Goal: Information Seeking & Learning: Learn about a topic

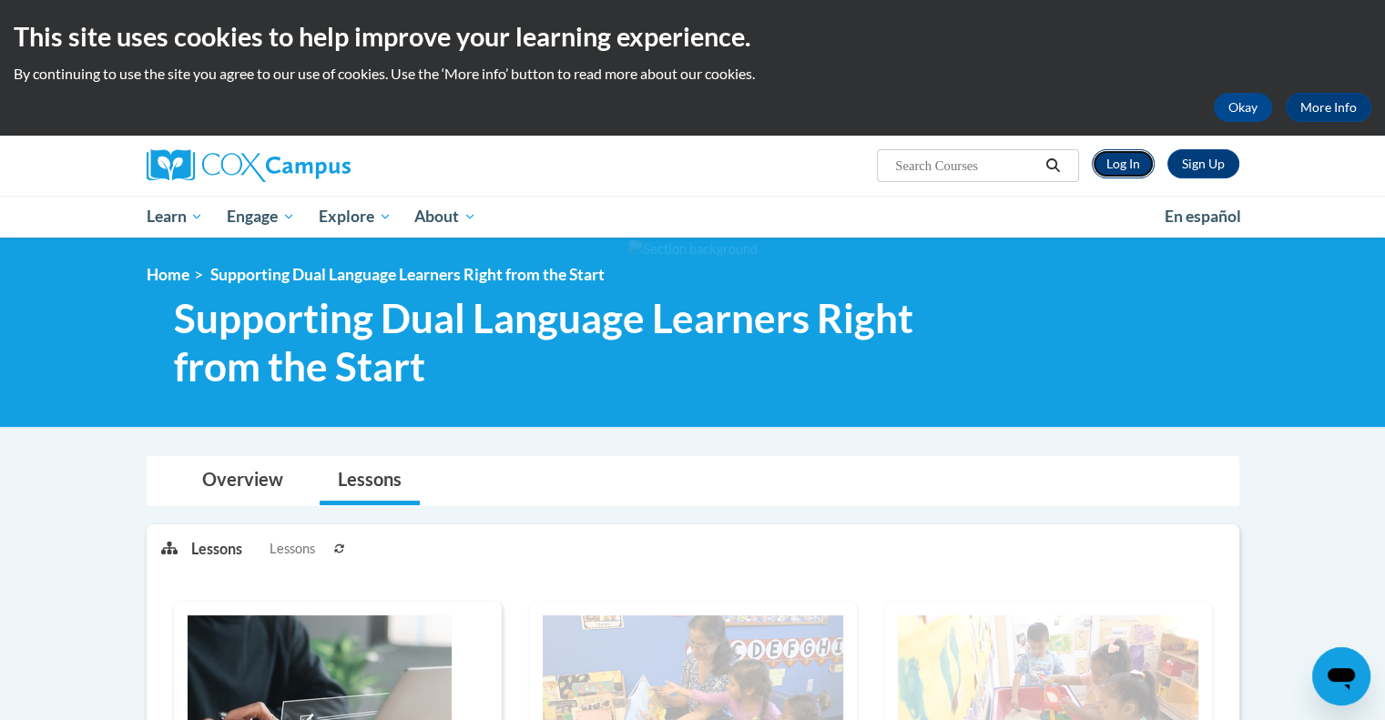
click at [1118, 162] on link "Log In" at bounding box center [1123, 163] width 63 height 29
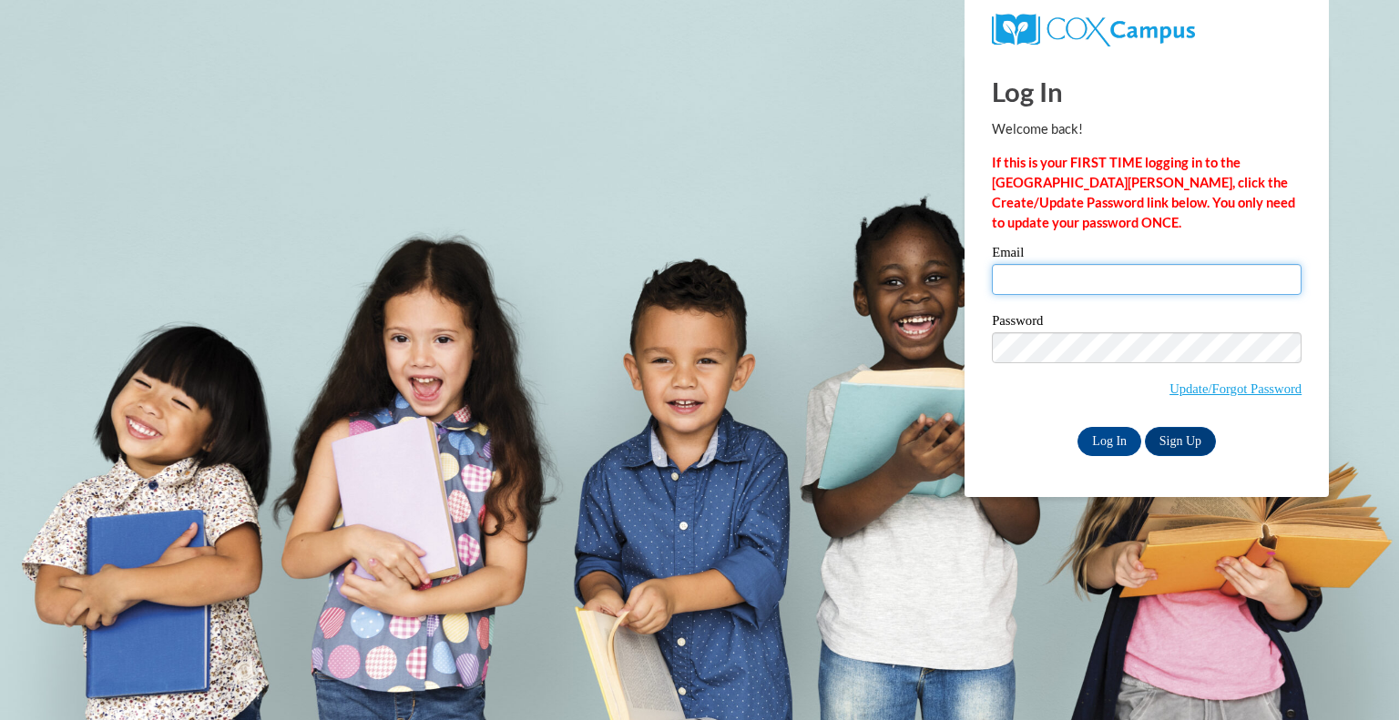
click at [1145, 276] on input "Email" at bounding box center [1147, 279] width 310 height 31
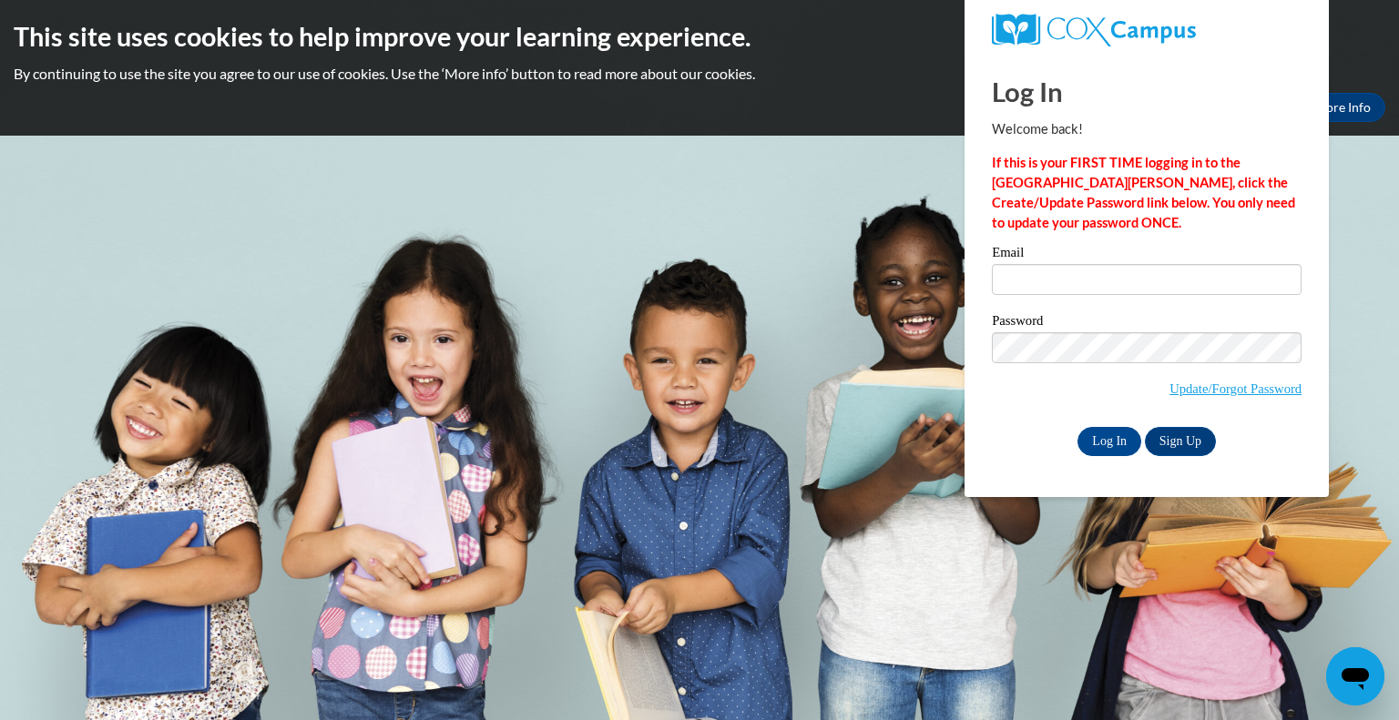
click at [1217, 214] on p "If this is your FIRST TIME logging in to the [GEOGRAPHIC_DATA][PERSON_NAME], cl…" at bounding box center [1147, 193] width 310 height 80
click at [1129, 293] on input "Email" at bounding box center [1147, 279] width 310 height 31
type input "rachelsallison@gmail.com"
click at [1108, 441] on input "Log In" at bounding box center [1110, 441] width 64 height 29
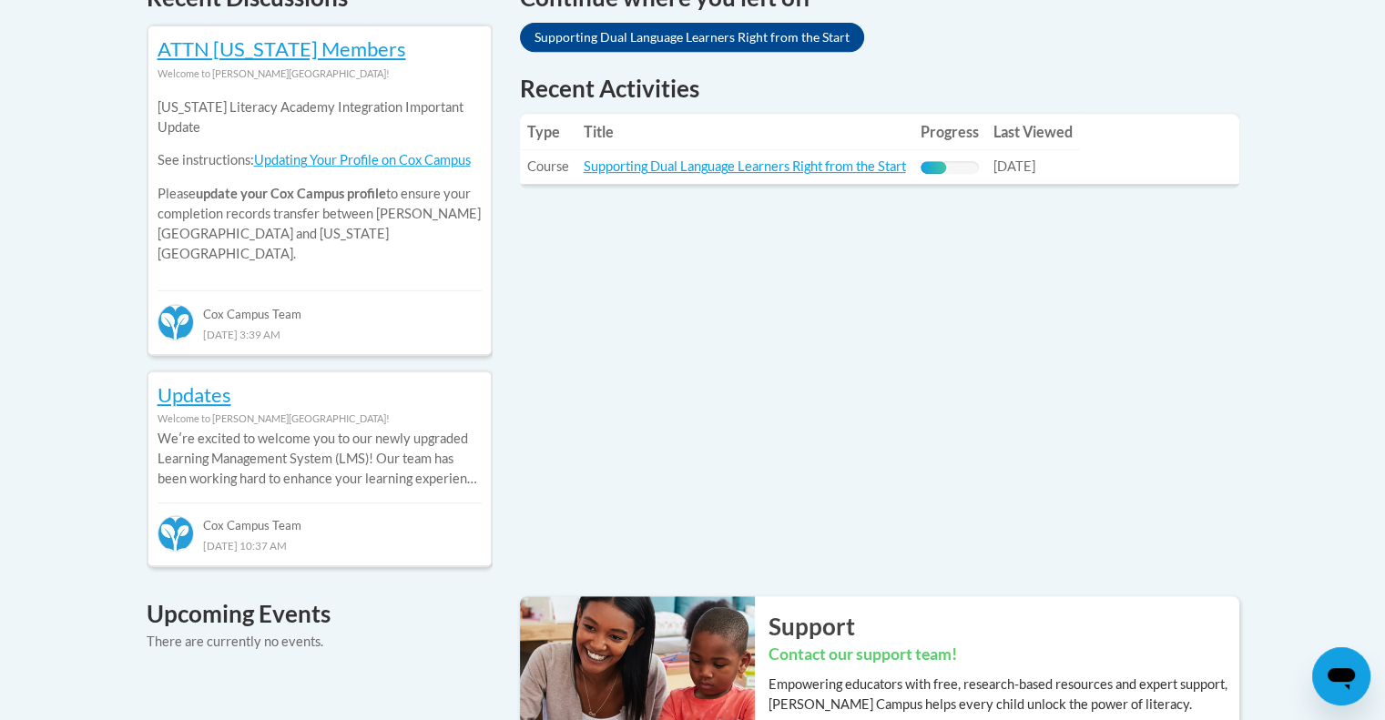
scroll to position [542, 0]
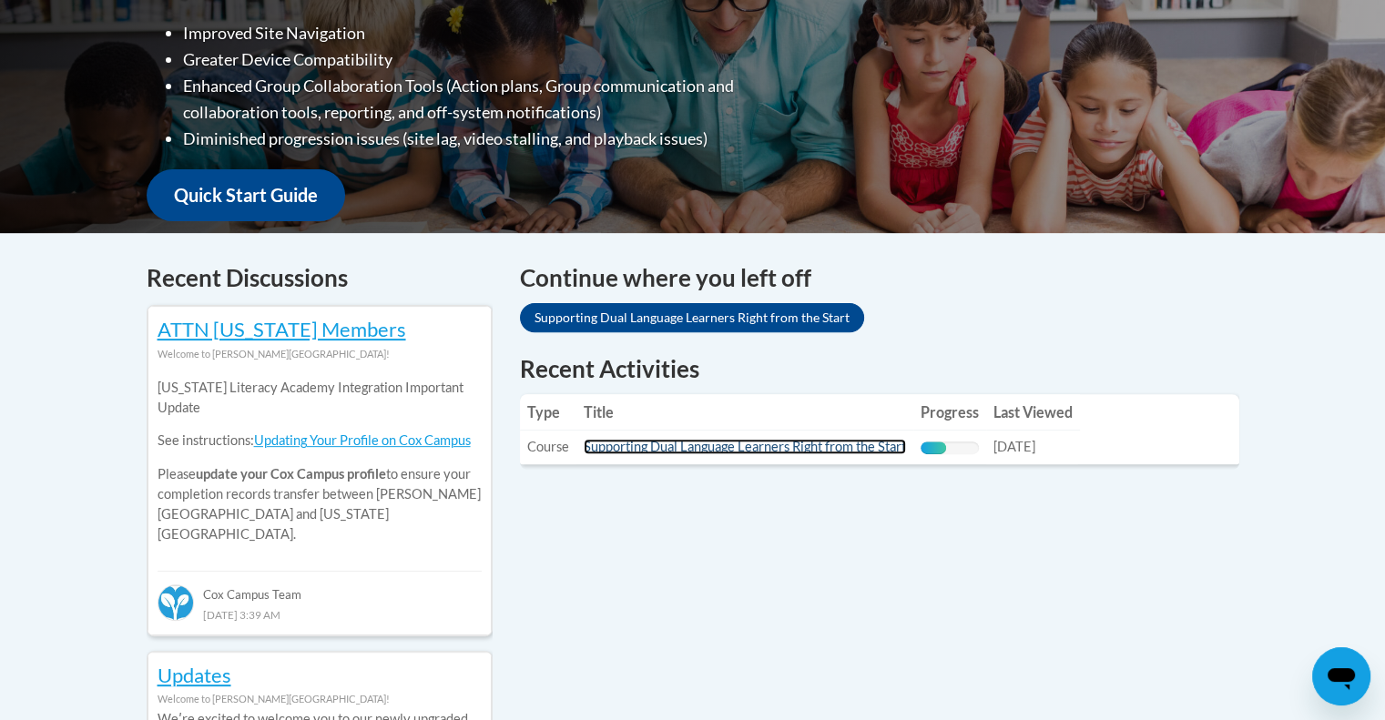
click at [794, 454] on link "Supporting Dual Language Learners Right from the Start" at bounding box center [745, 446] width 322 height 15
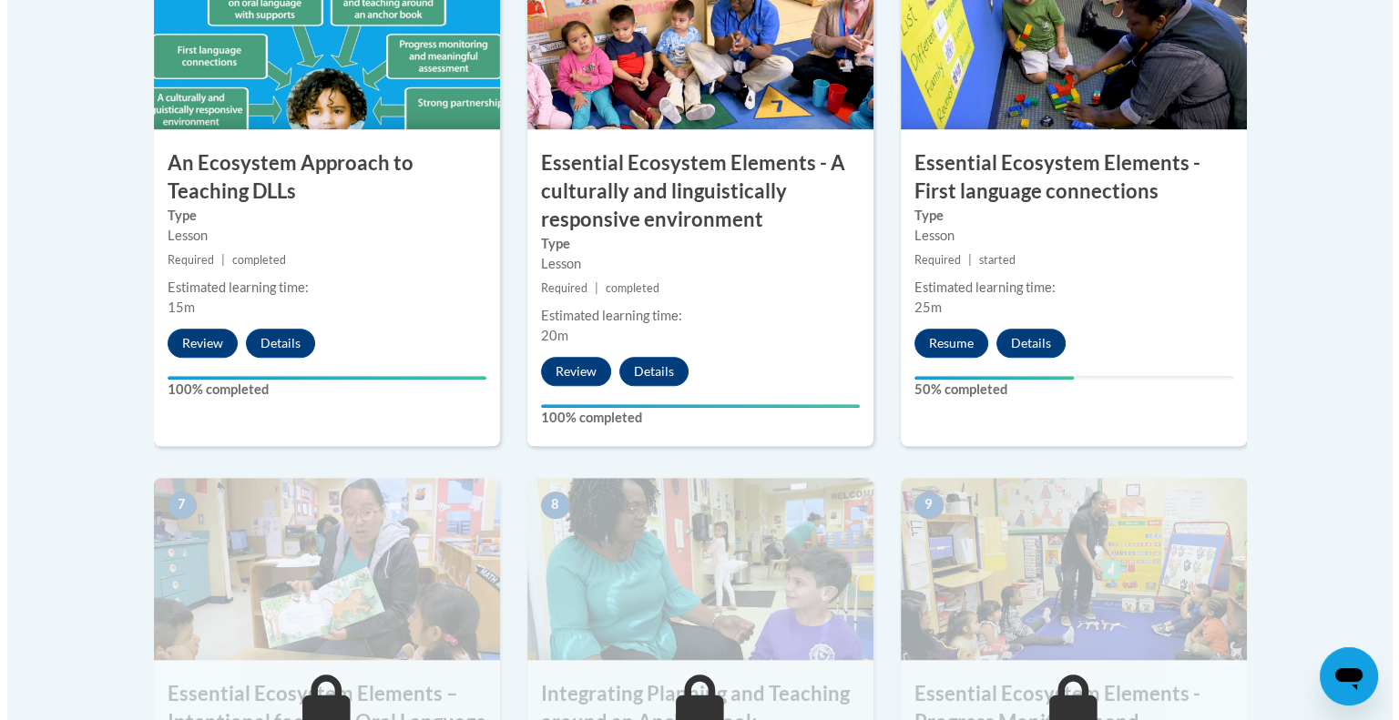
scroll to position [1210, 0]
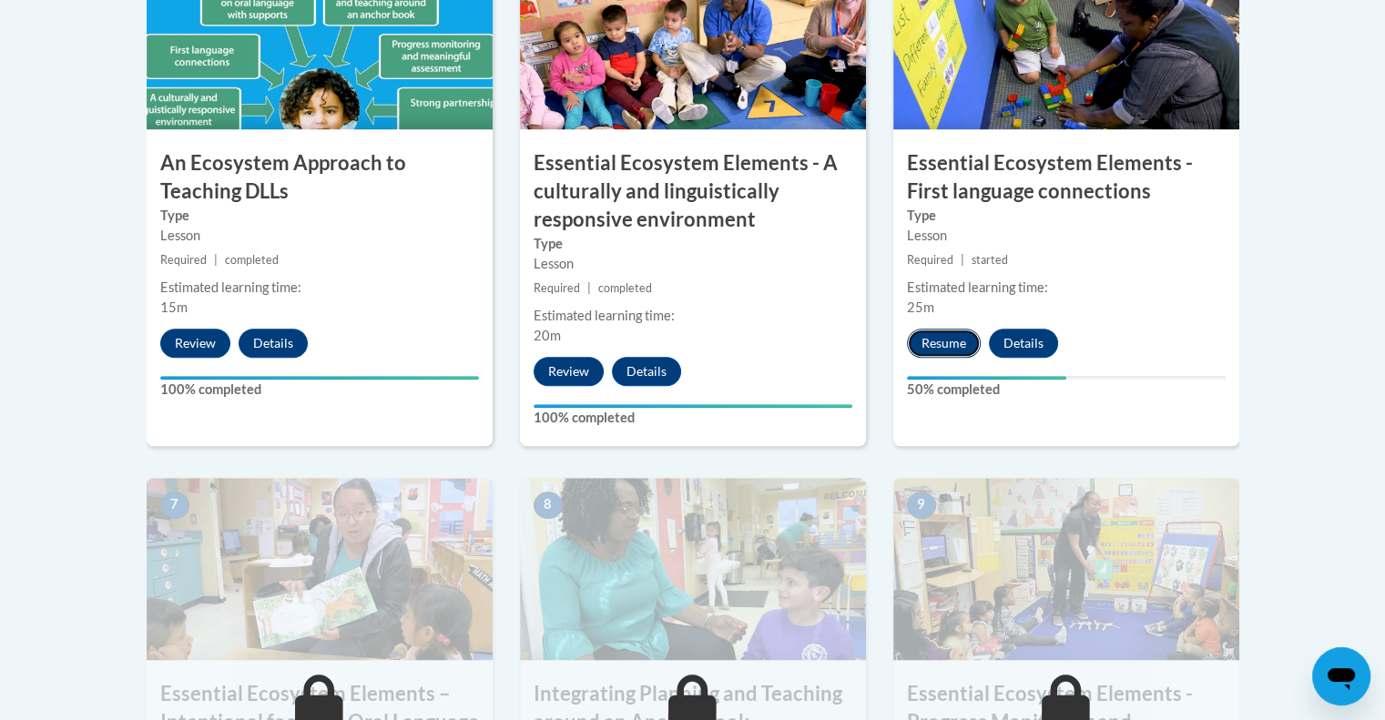
click at [921, 329] on button "Resume" at bounding box center [944, 343] width 74 height 29
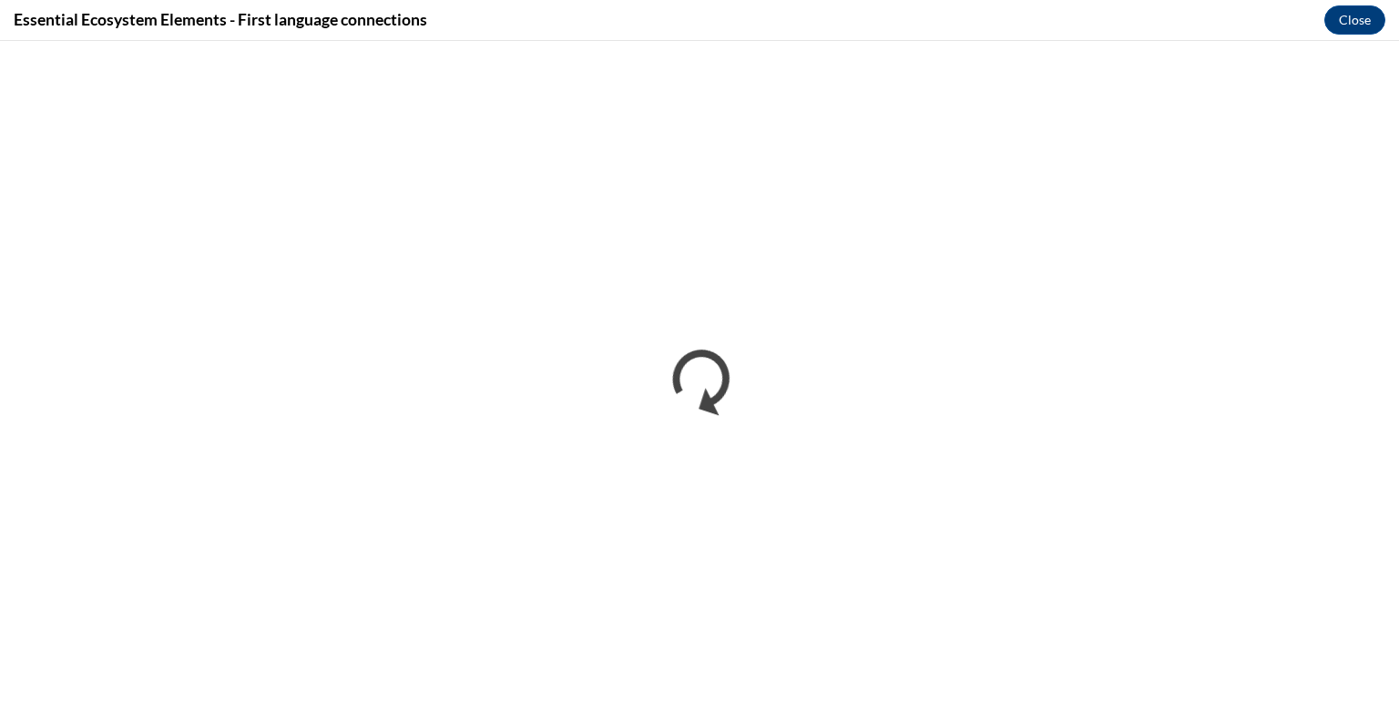
scroll to position [0, 0]
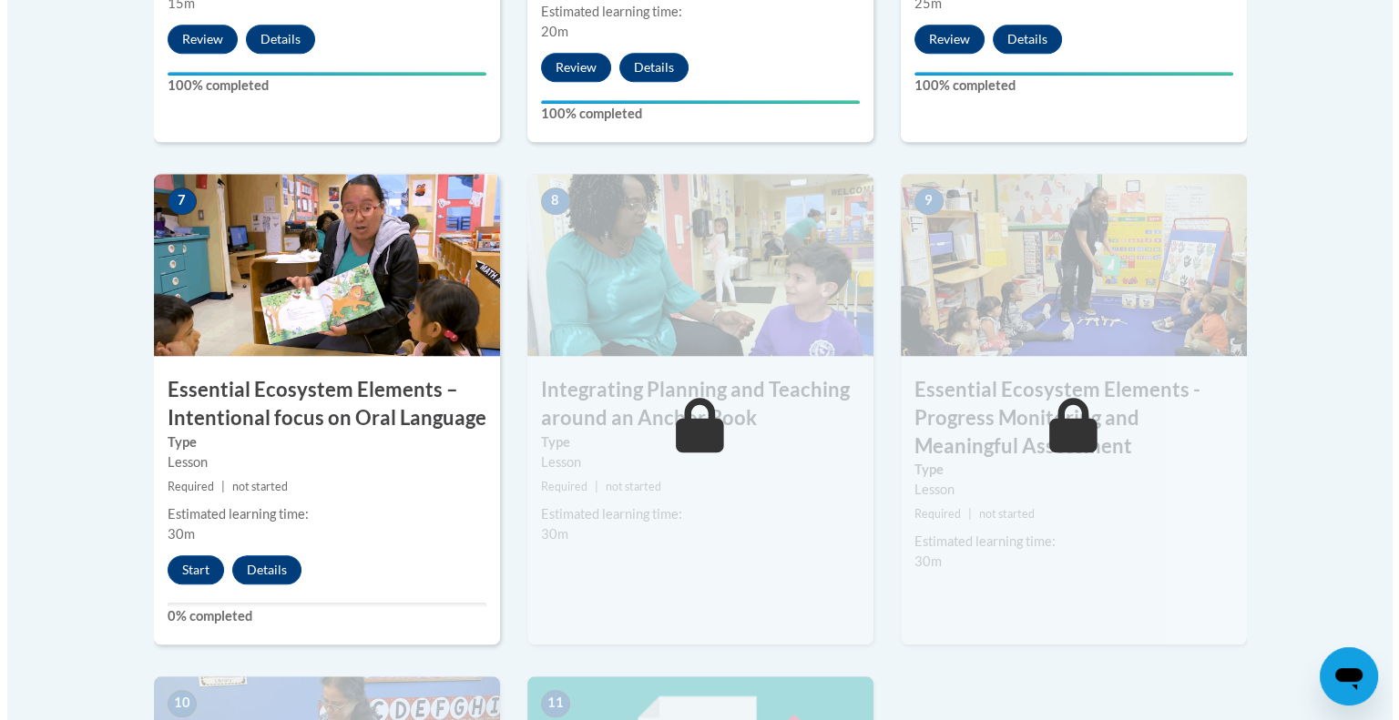
scroll to position [1519, 0]
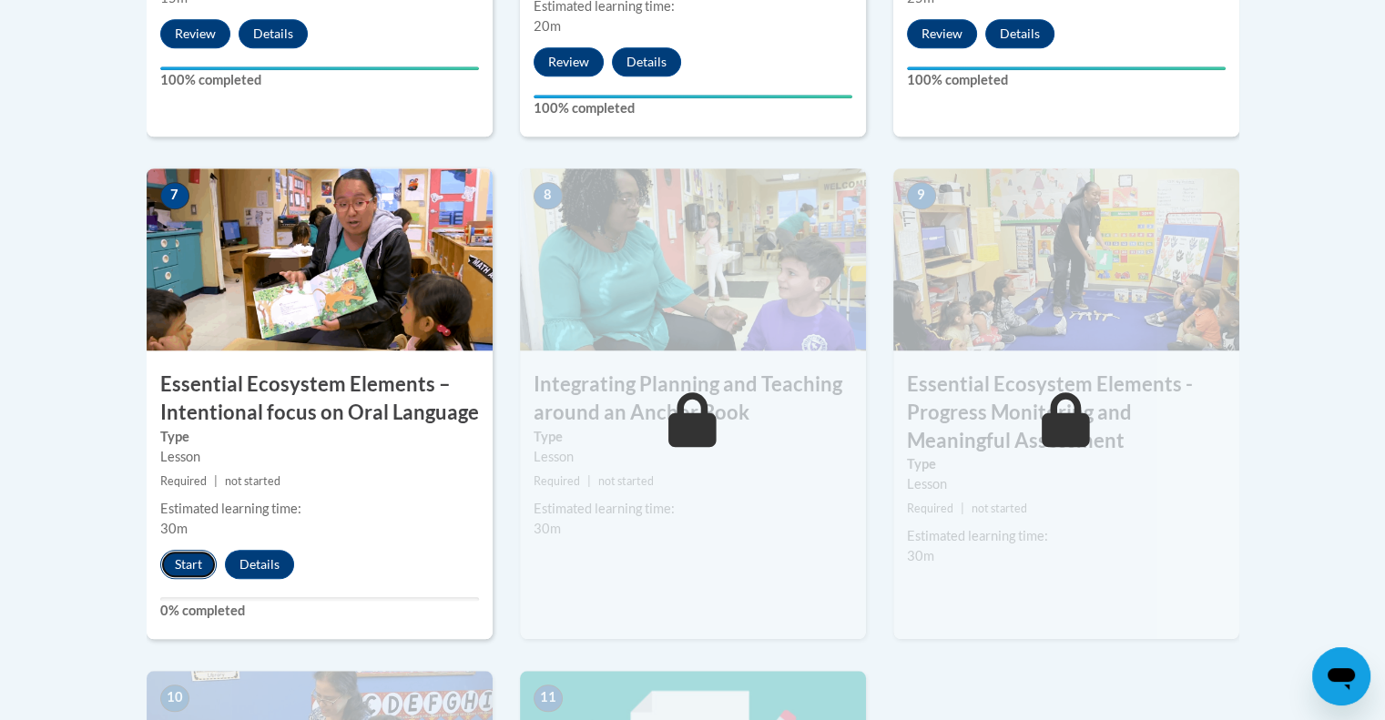
click at [189, 564] on button "Start" at bounding box center [188, 564] width 56 height 29
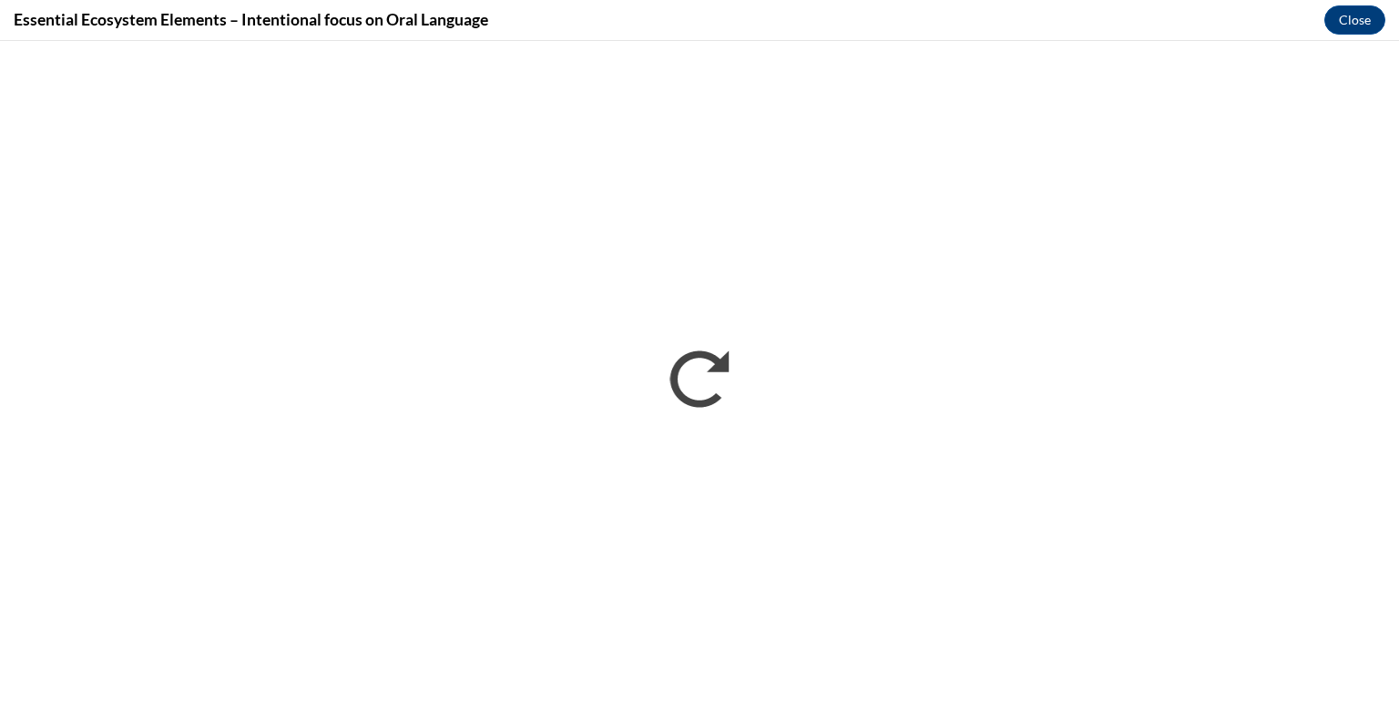
scroll to position [0, 0]
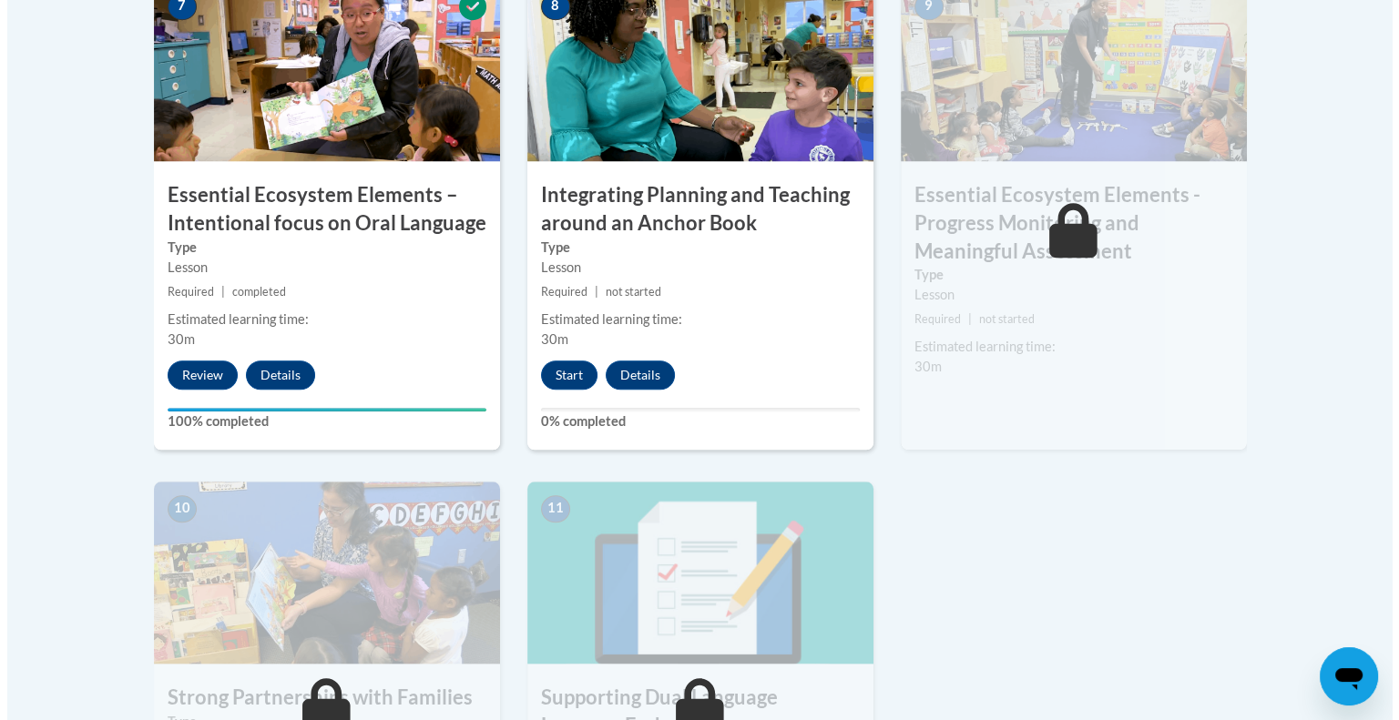
scroll to position [1712, 0]
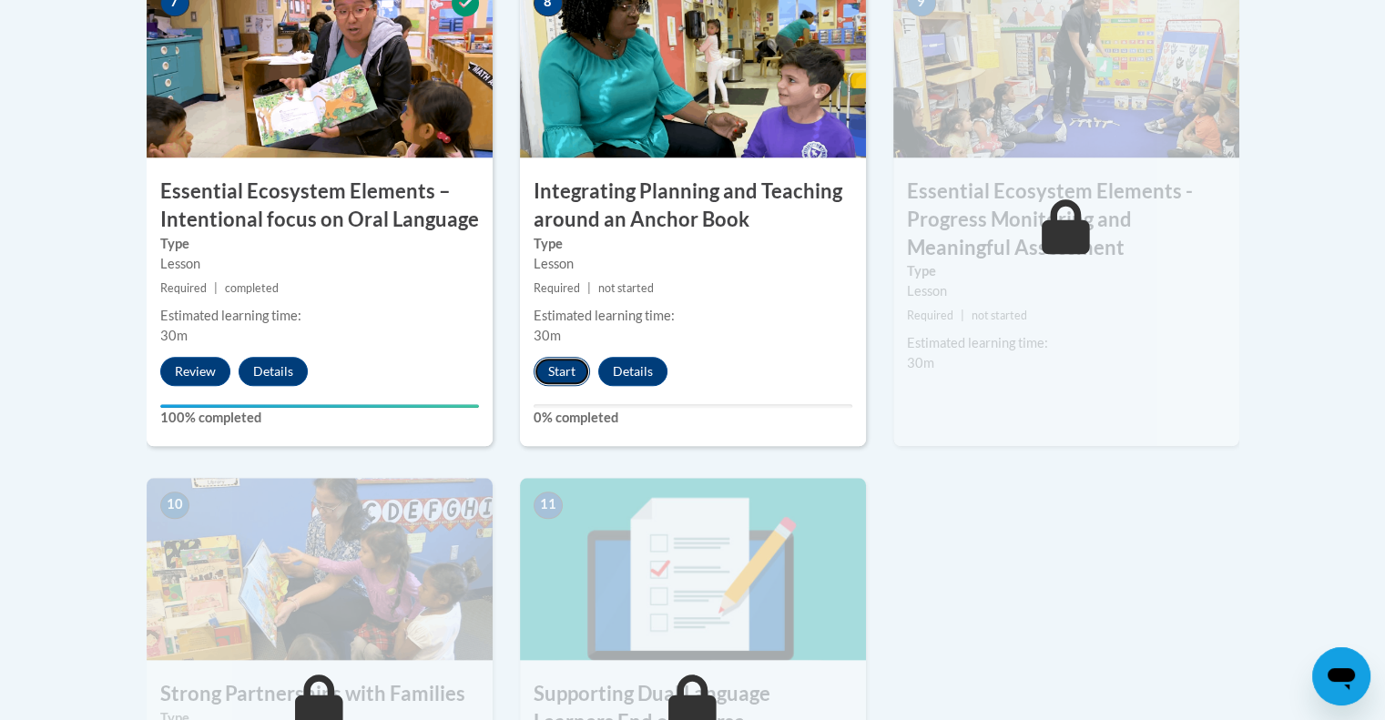
click at [561, 370] on button "Start" at bounding box center [562, 371] width 56 height 29
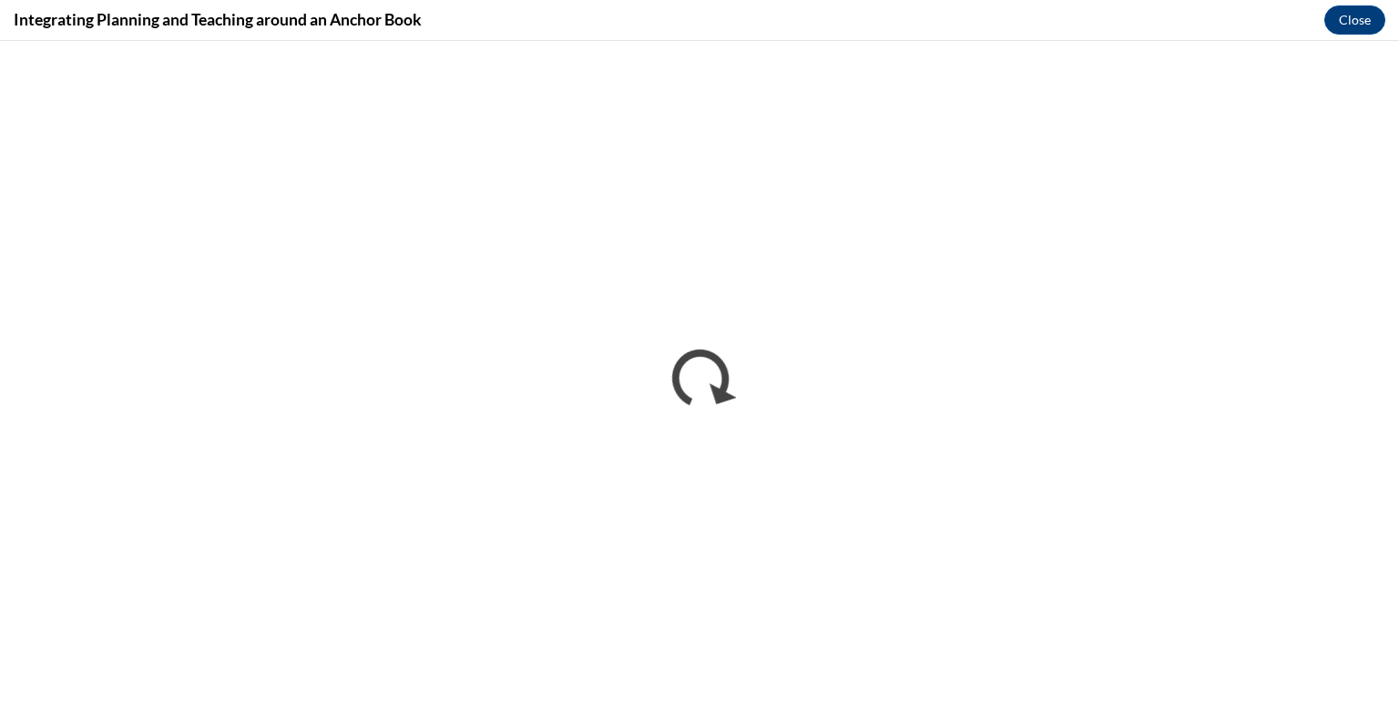
scroll to position [0, 0]
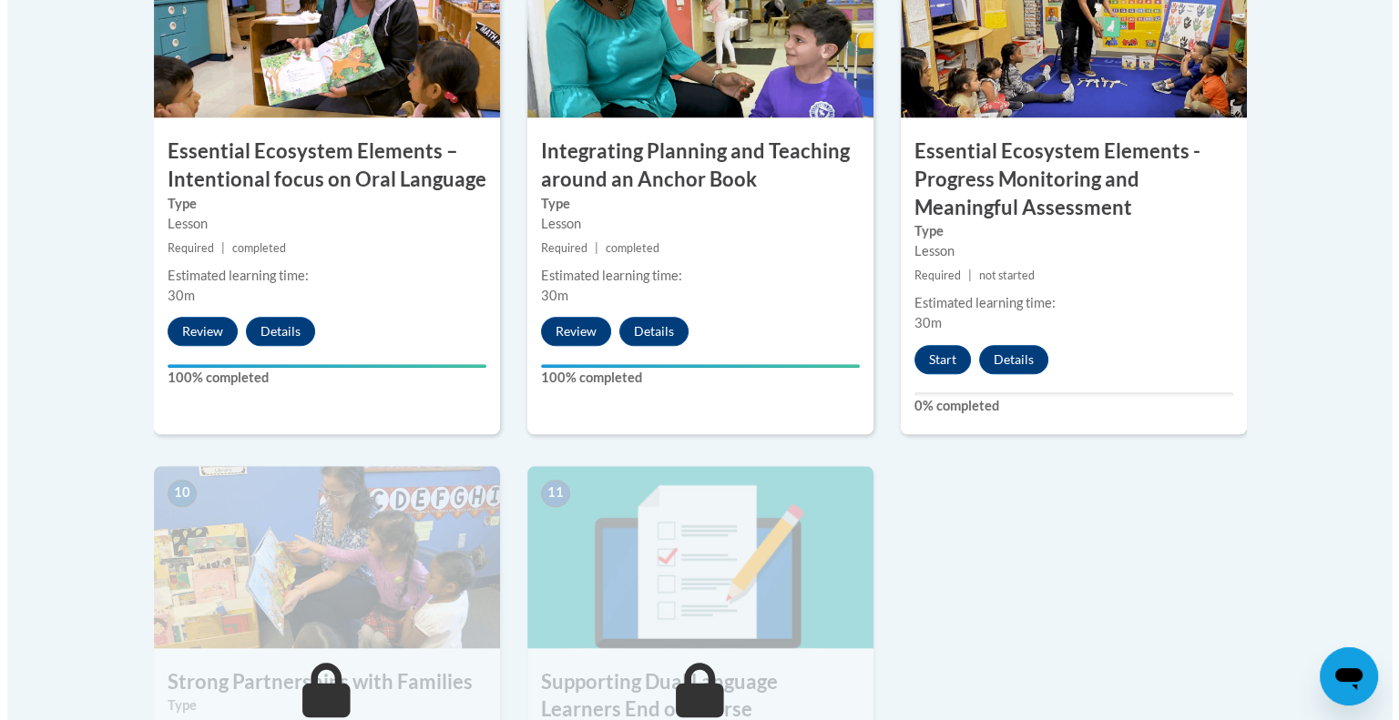
scroll to position [1749, 0]
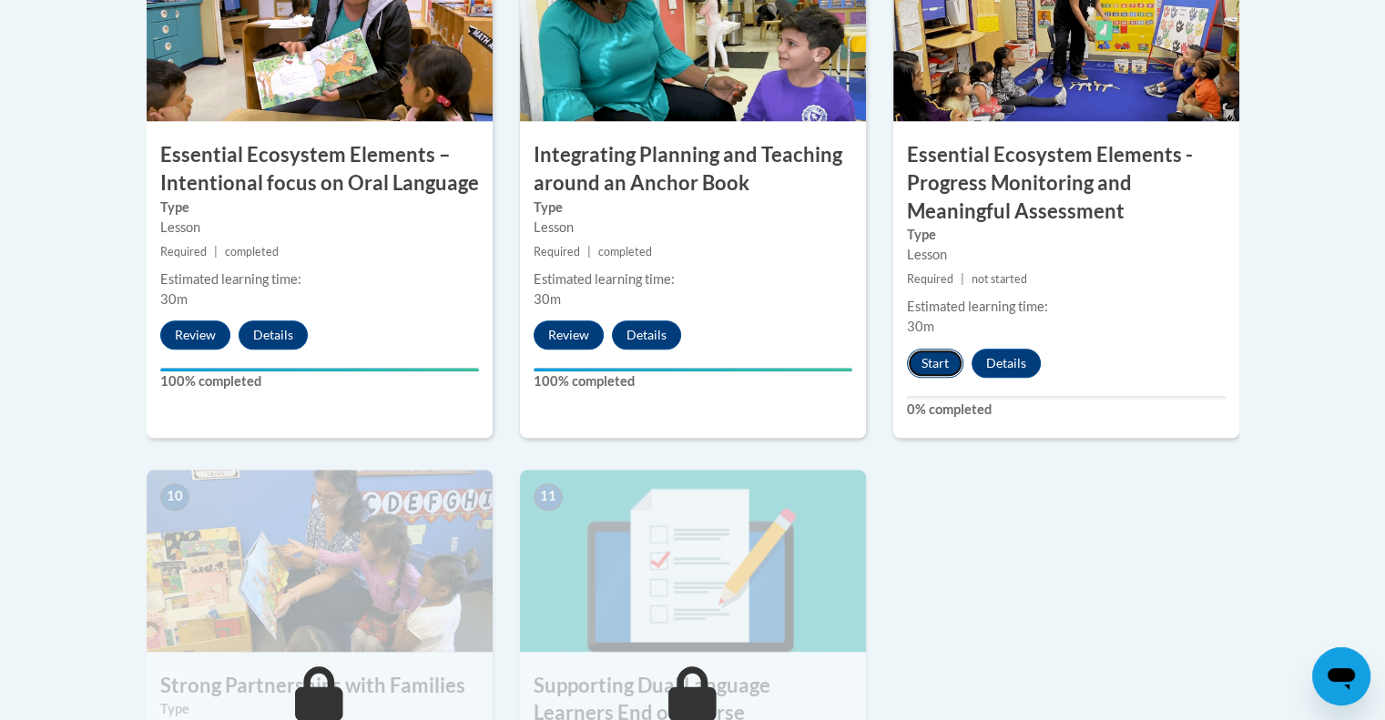
click at [933, 365] on button "Start" at bounding box center [935, 363] width 56 height 29
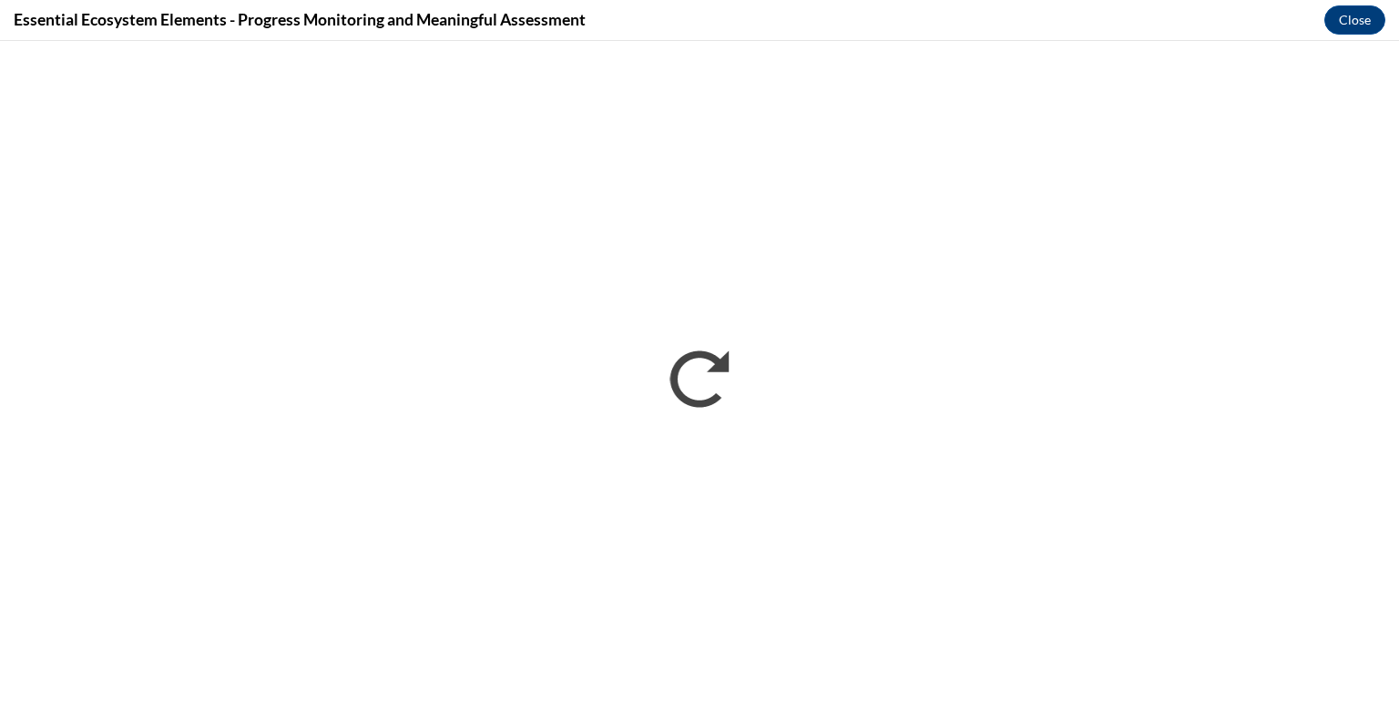
scroll to position [0, 0]
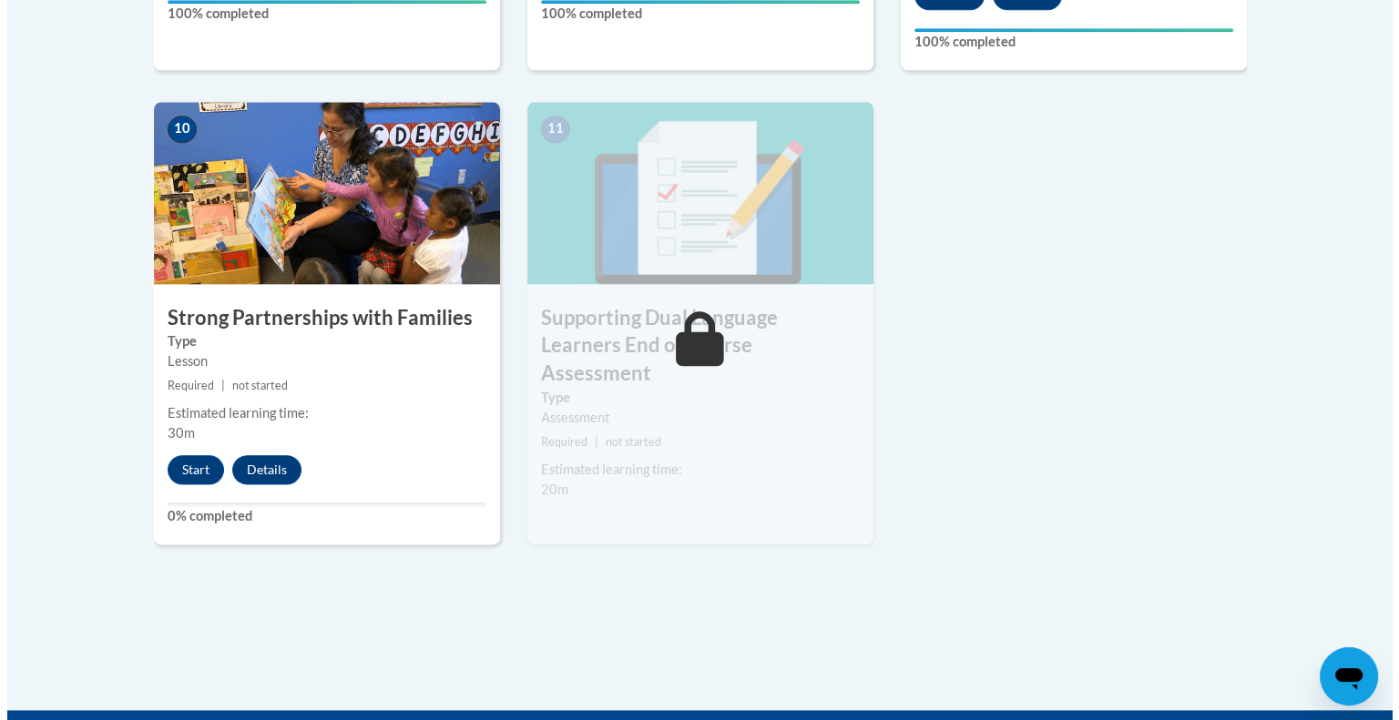
scroll to position [2117, 0]
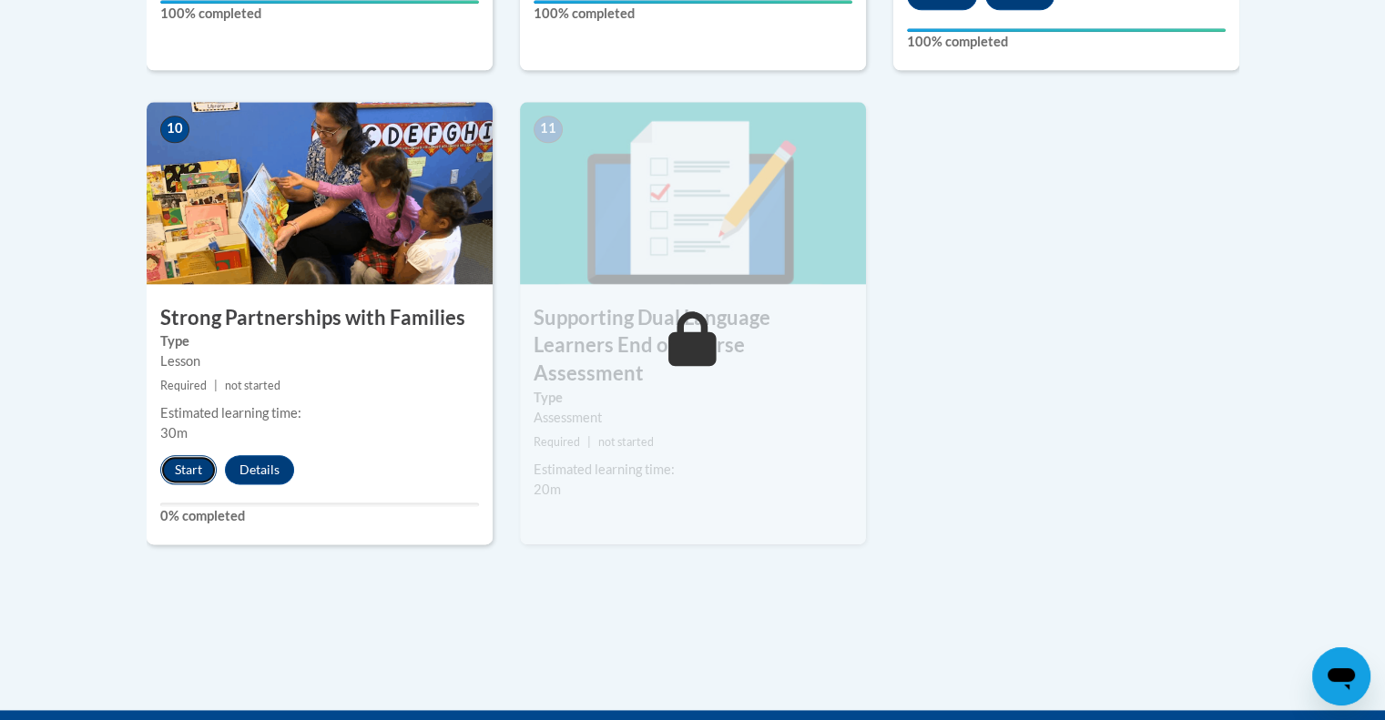
click at [198, 472] on button "Start" at bounding box center [188, 469] width 56 height 29
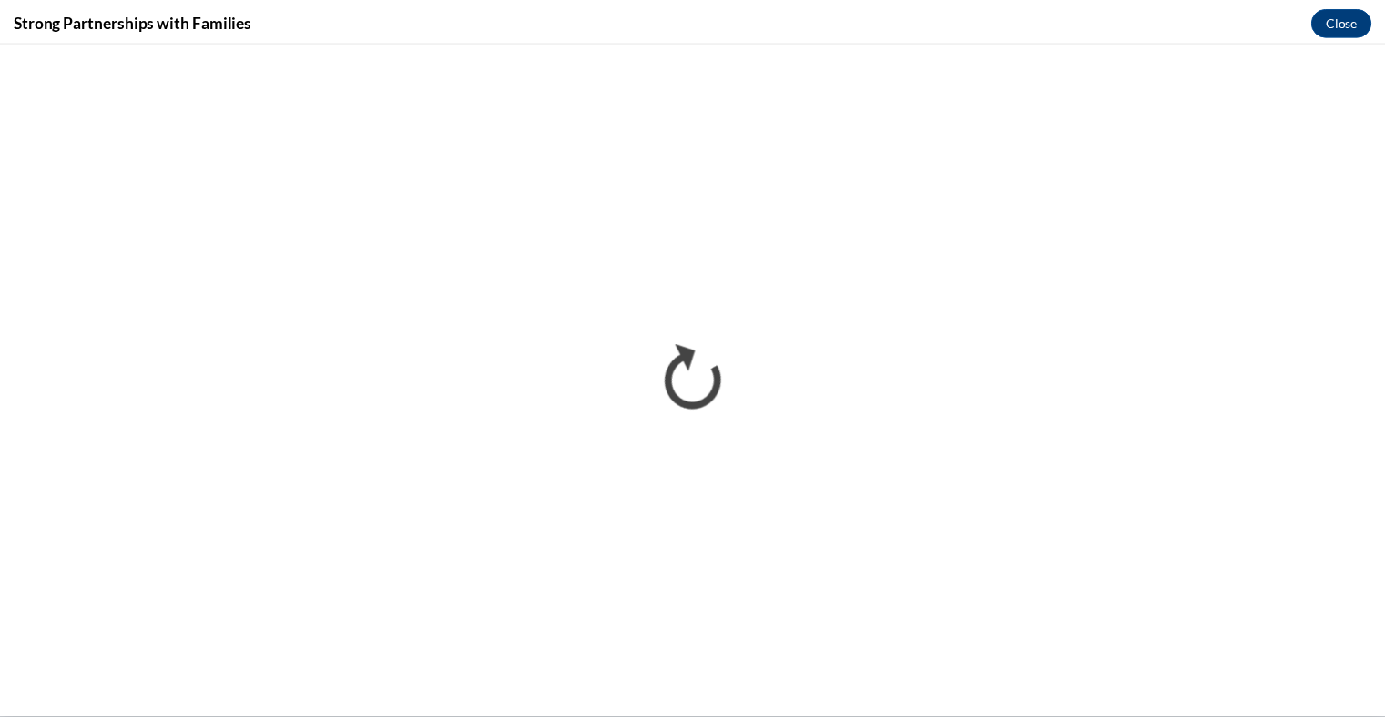
scroll to position [0, 0]
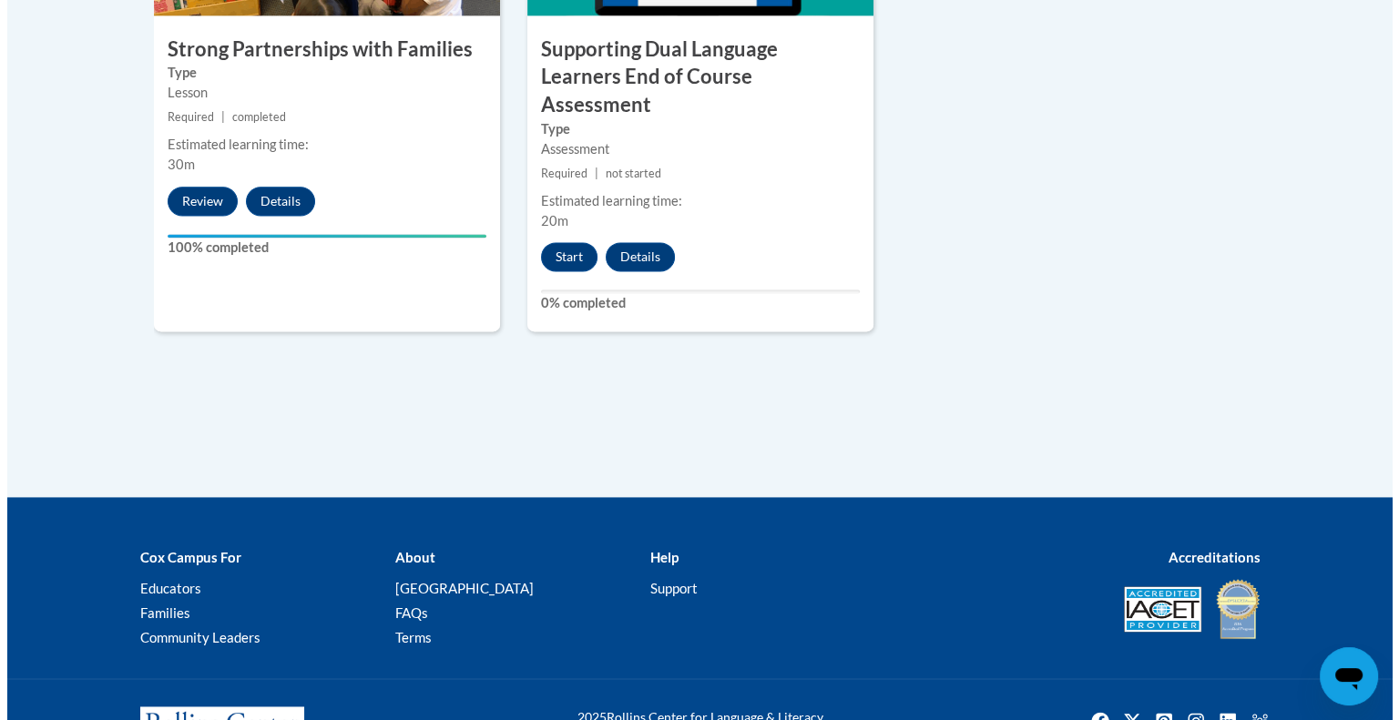
scroll to position [2434, 0]
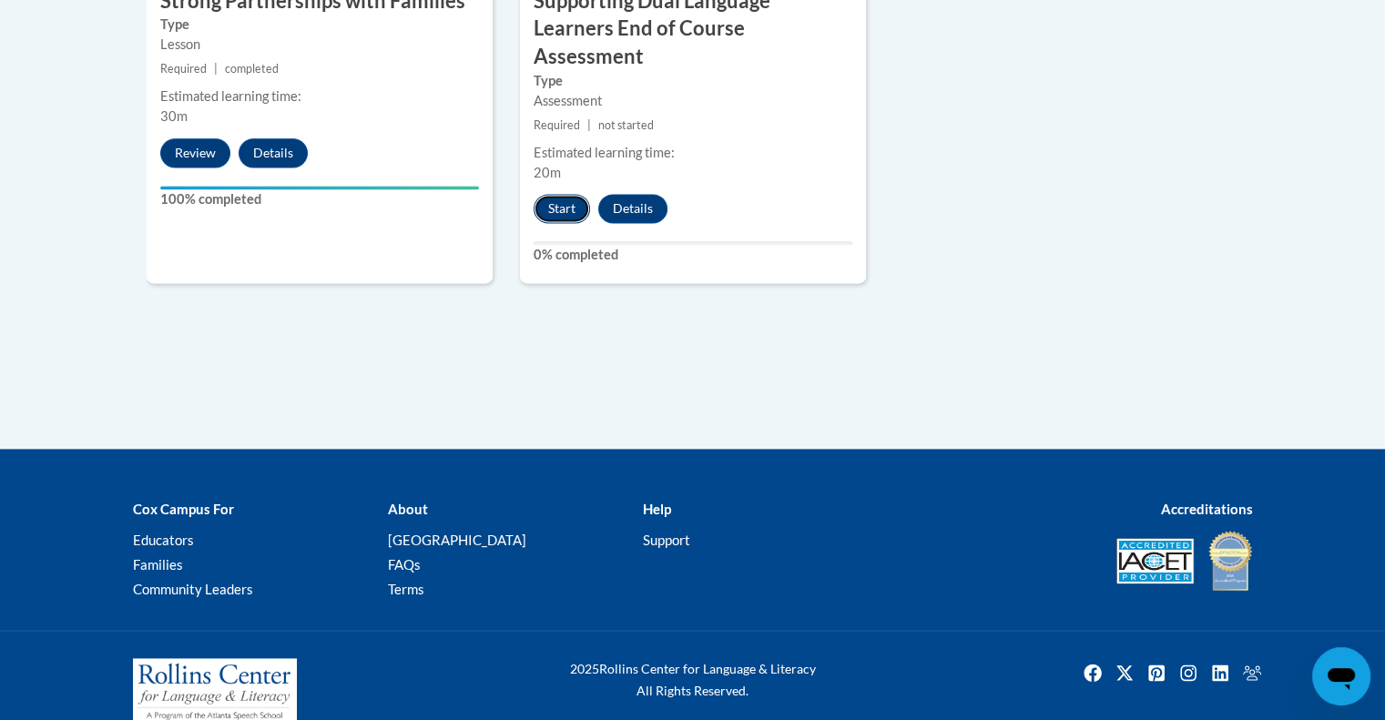
click at [564, 194] on button "Start" at bounding box center [562, 208] width 56 height 29
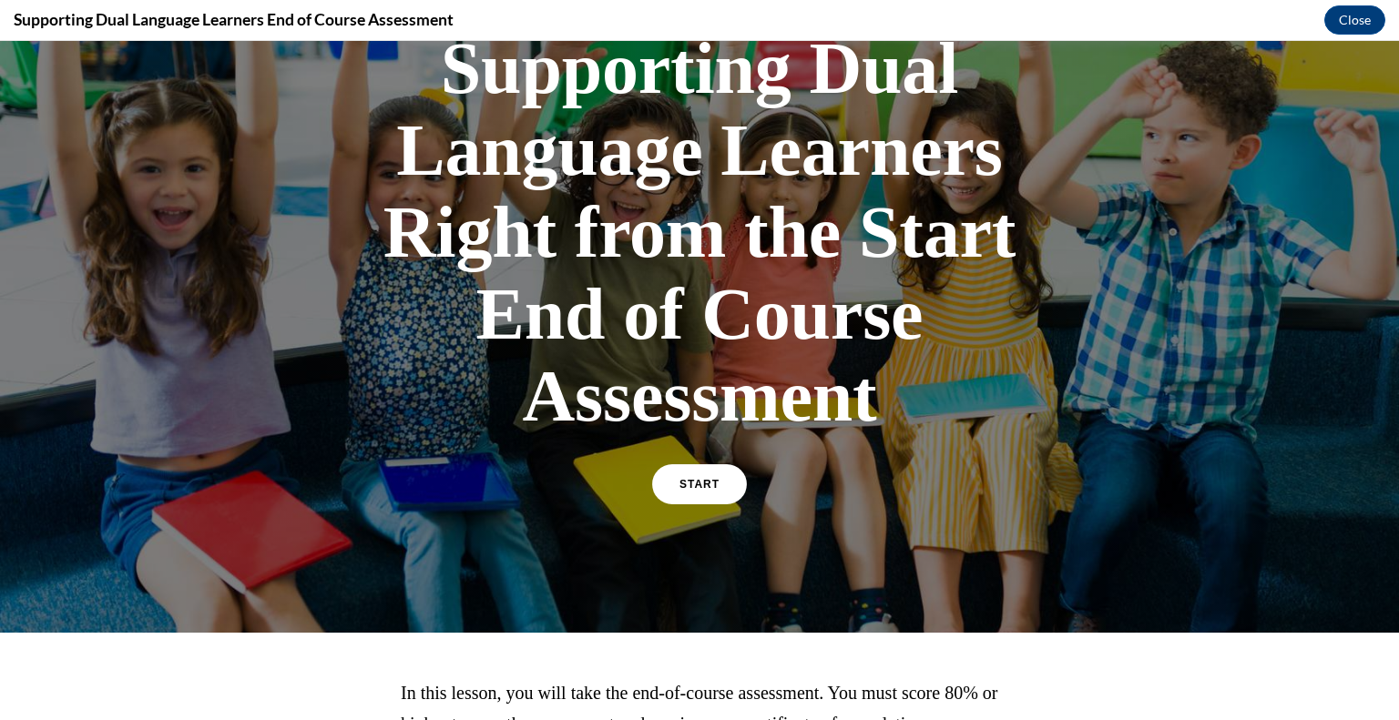
scroll to position [146, 0]
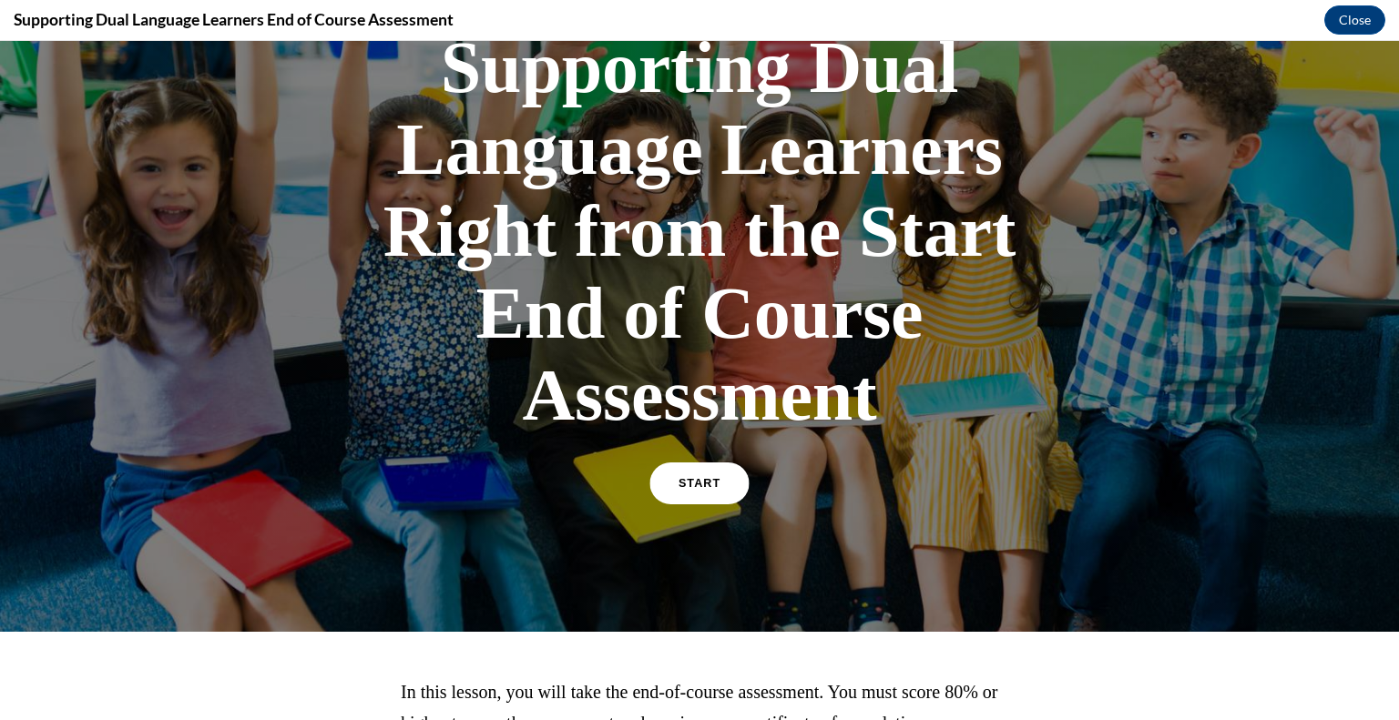
click at [679, 495] on link "START" at bounding box center [698, 484] width 99 height 42
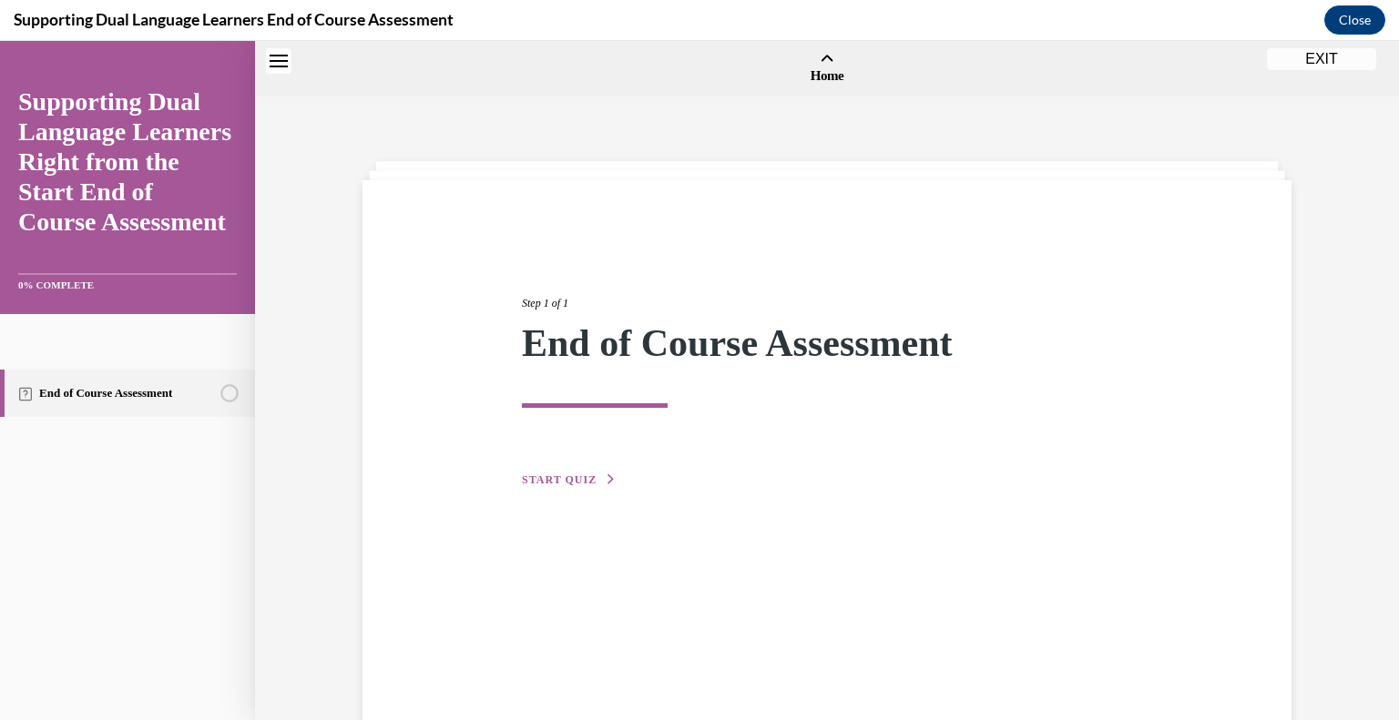
scroll to position [56, 0]
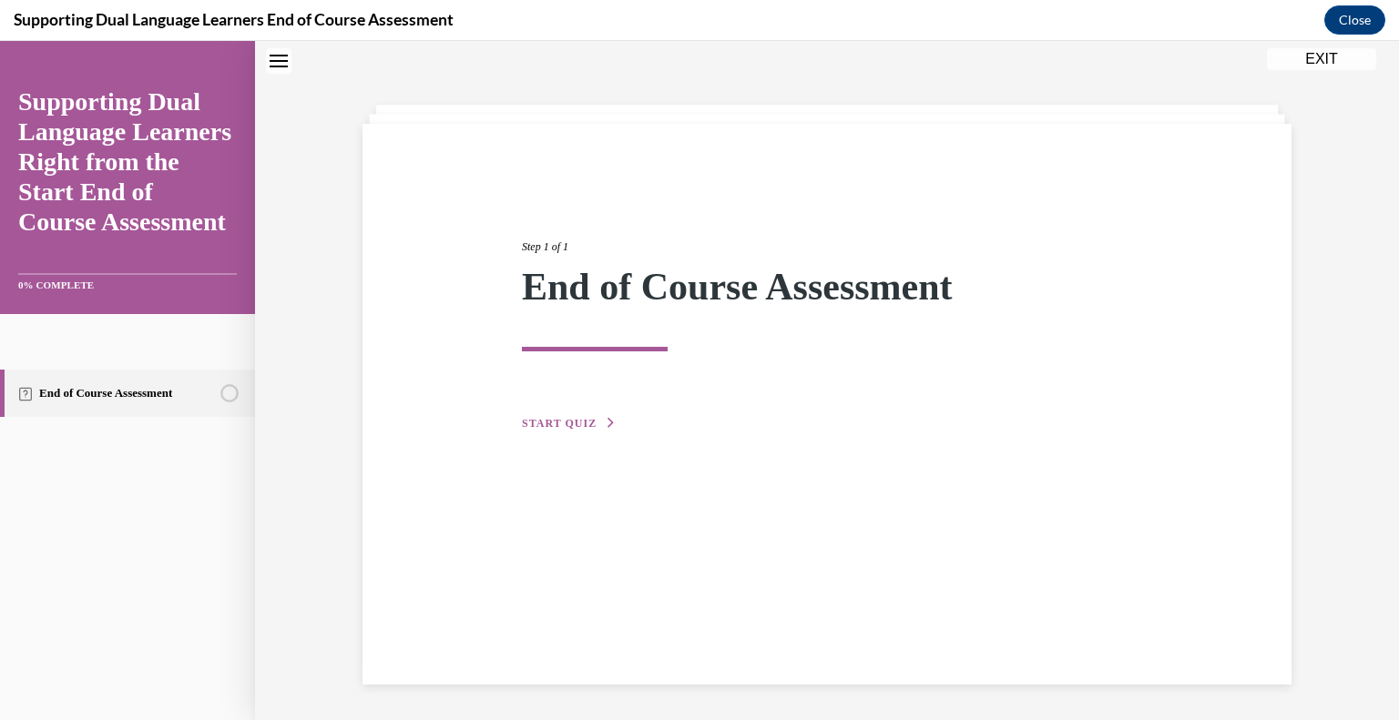
click at [552, 417] on span "START QUIZ" at bounding box center [559, 423] width 75 height 13
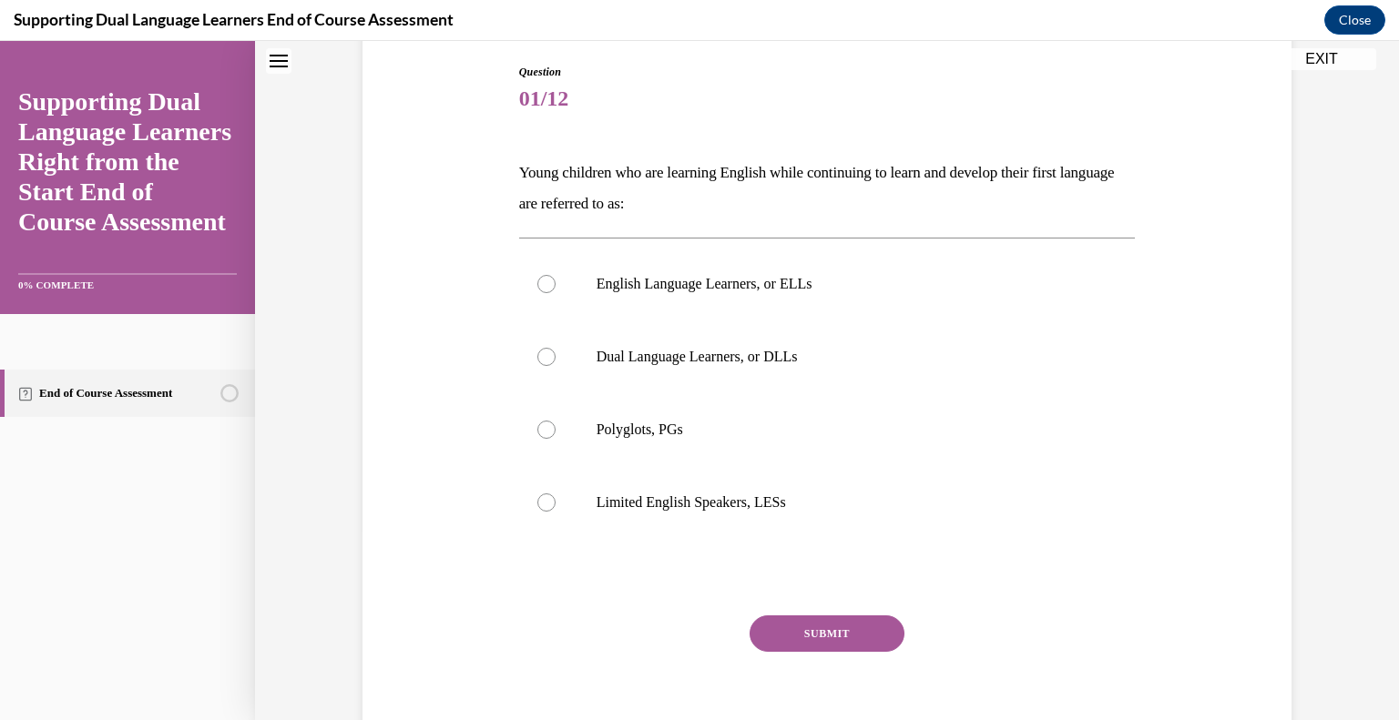
scroll to position [190, 0]
click at [743, 351] on p "Dual Language Learners, or DLLs" at bounding box center [844, 356] width 494 height 18
click at [556, 351] on input "Dual Language Learners, or DLLs" at bounding box center [546, 356] width 18 height 18
radio input "true"
click at [802, 635] on button "SUBMIT" at bounding box center [827, 633] width 155 height 36
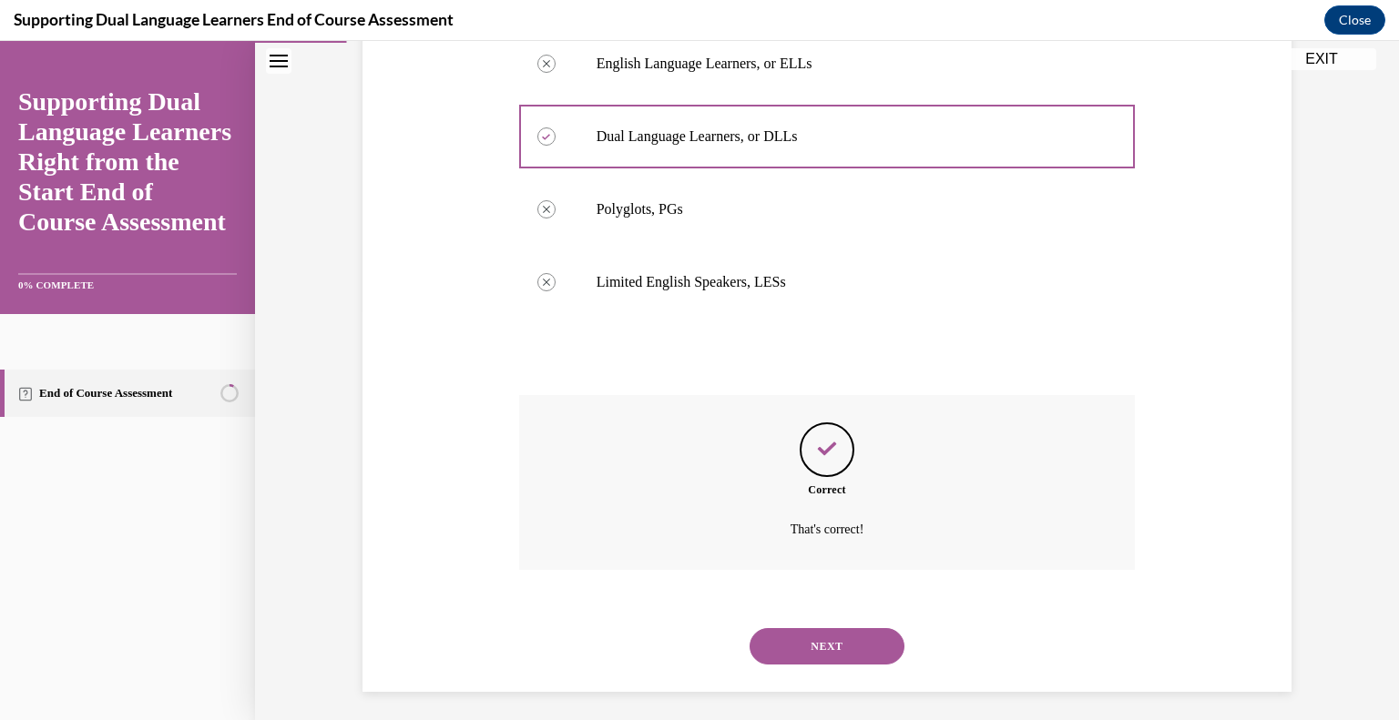
click at [802, 635] on button "NEXT" at bounding box center [827, 646] width 155 height 36
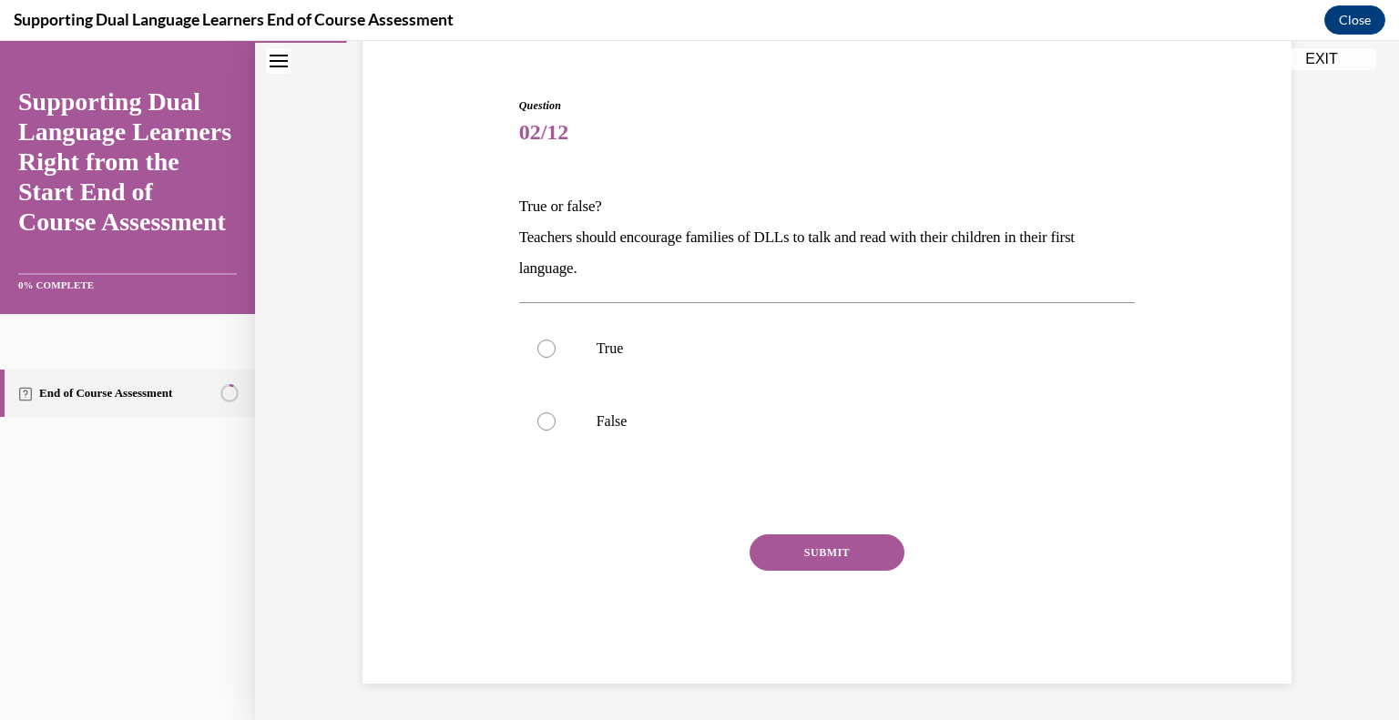
scroll to position [155, 0]
click at [575, 351] on label "True" at bounding box center [827, 349] width 617 height 73
click at [556, 351] on input "True" at bounding box center [546, 350] width 18 height 18
radio input "true"
click at [790, 544] on button "SUBMIT" at bounding box center [827, 554] width 155 height 36
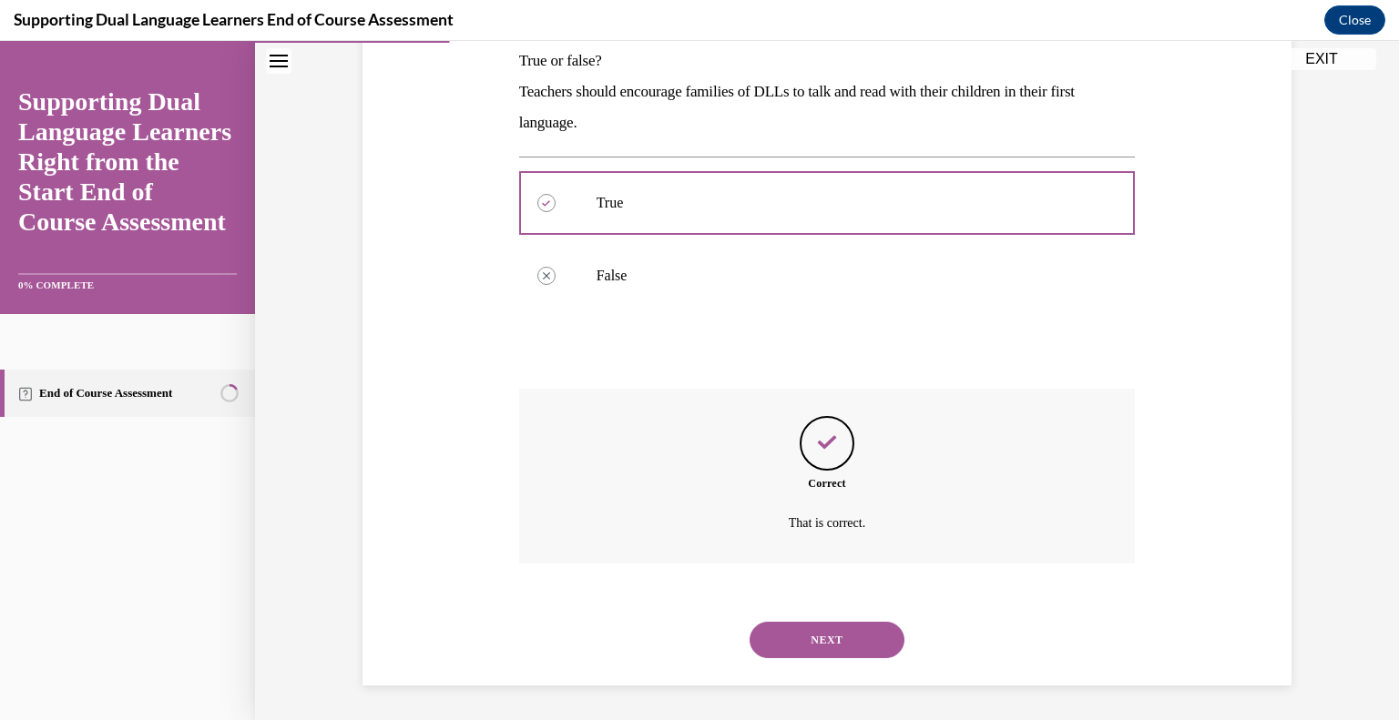
scroll to position [302, 0]
click at [805, 626] on button "NEXT" at bounding box center [827, 639] width 155 height 36
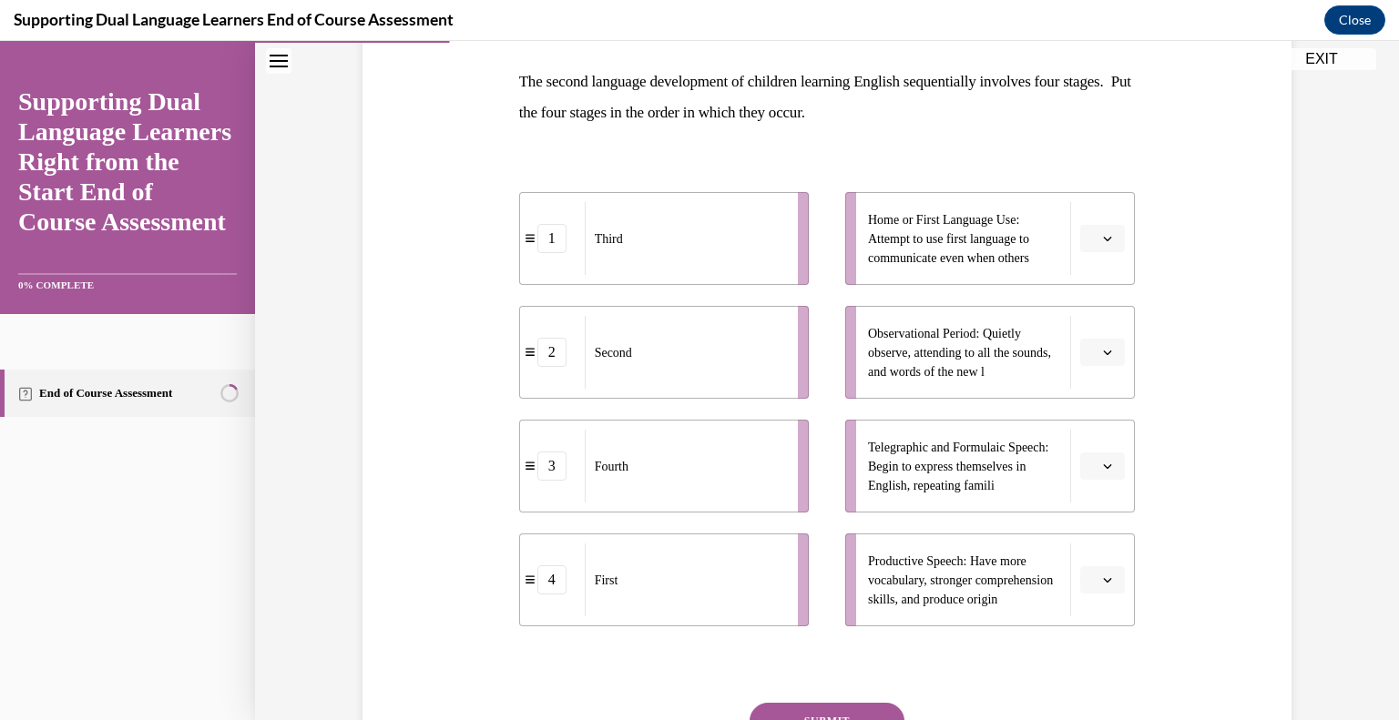
scroll to position [288, 0]
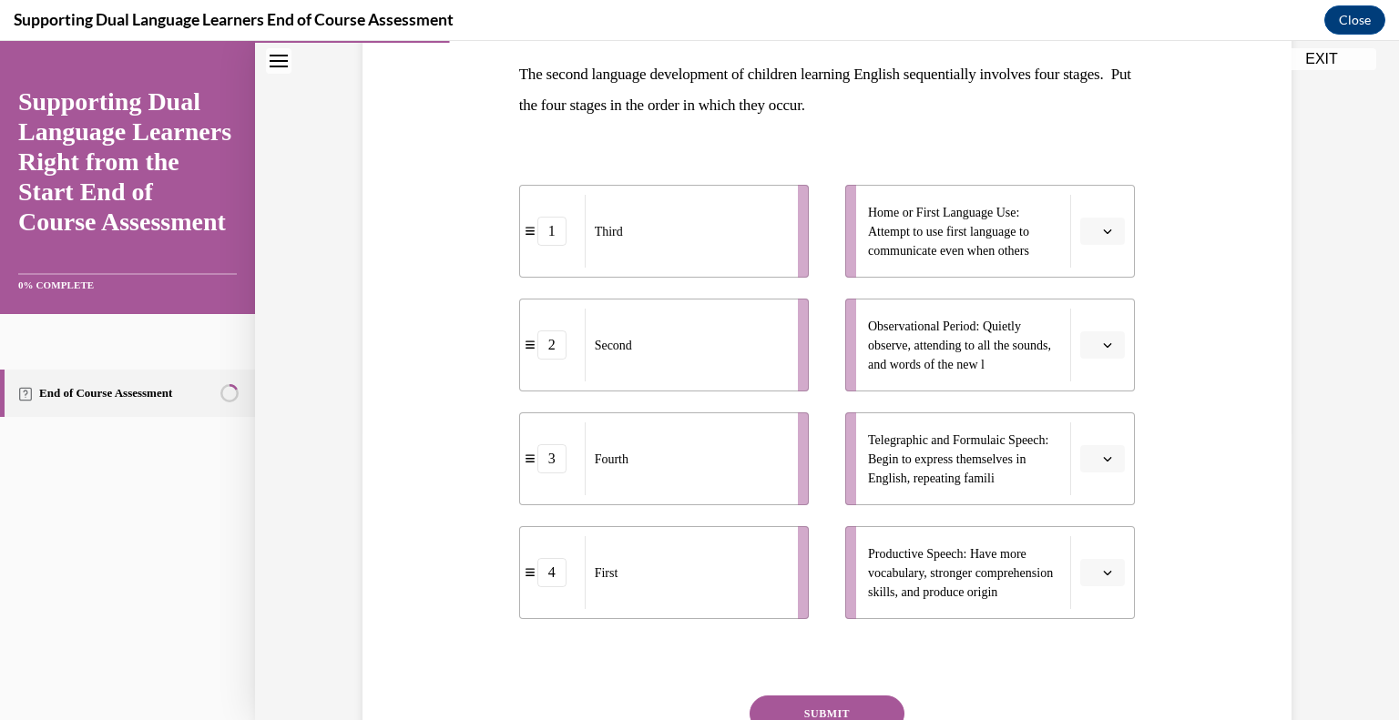
click at [1098, 241] on button "button" at bounding box center [1102, 231] width 45 height 27
click at [1100, 417] on div "4" at bounding box center [1094, 418] width 46 height 36
click at [1080, 356] on button "button" at bounding box center [1102, 345] width 45 height 27
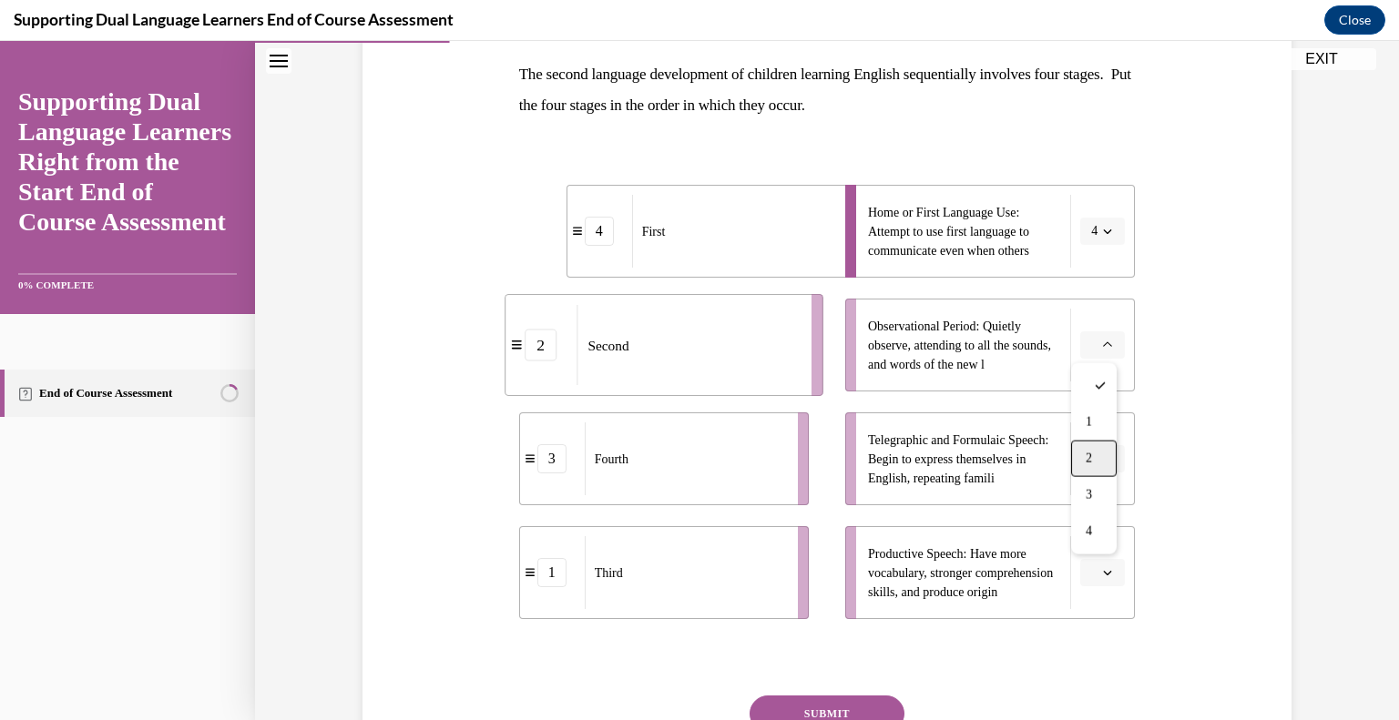
click at [1087, 448] on div "2" at bounding box center [1094, 459] width 46 height 36
click at [1104, 465] on span "button" at bounding box center [1107, 459] width 13 height 13
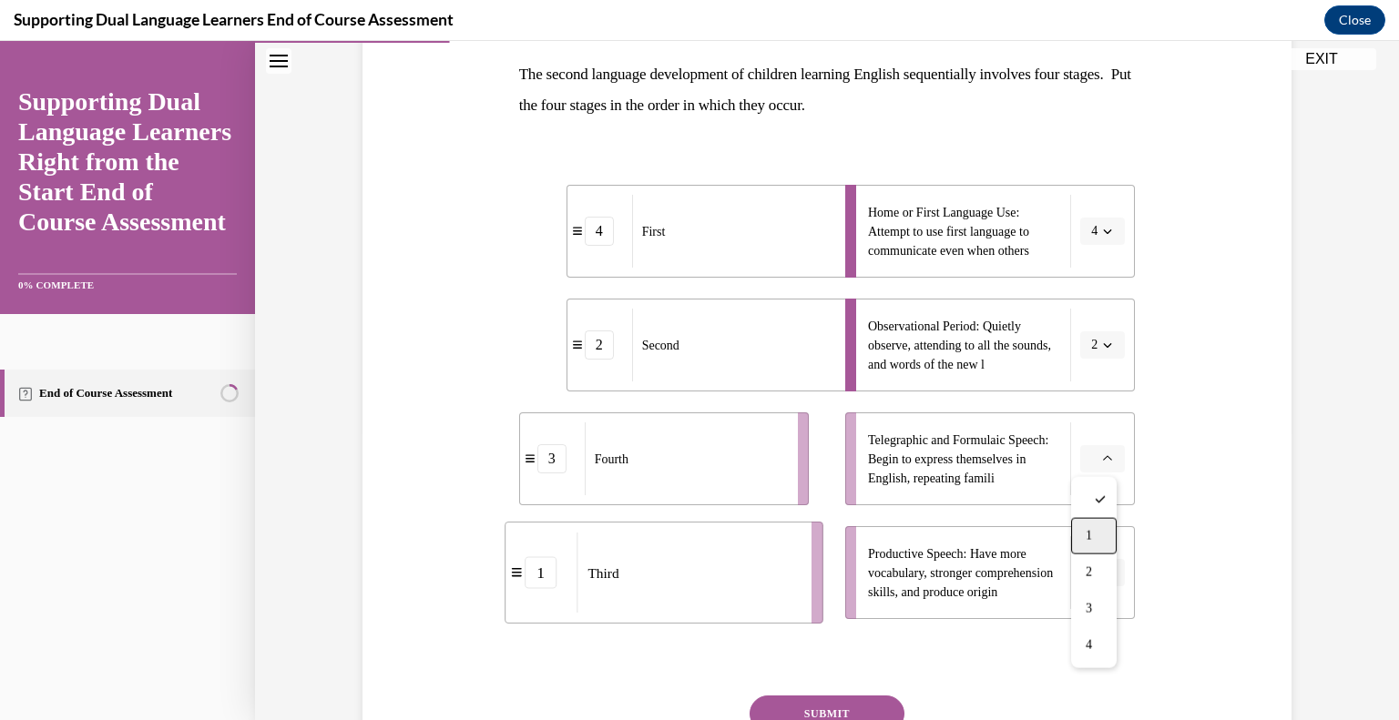
click at [1091, 541] on span "1" at bounding box center [1089, 536] width 6 height 15
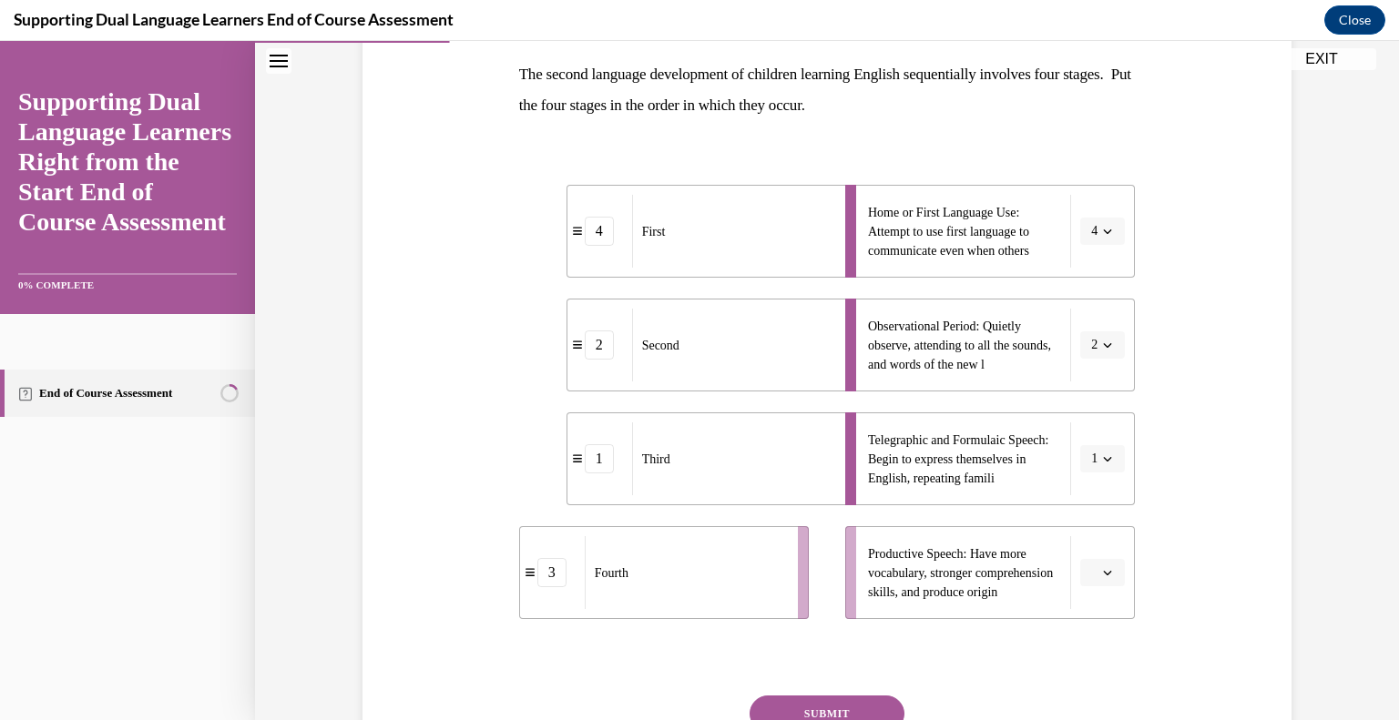
click at [1101, 578] on span "button" at bounding box center [1107, 573] width 13 height 13
click at [1100, 506] on div "3" at bounding box center [1094, 495] width 46 height 36
click at [864, 705] on button "SUBMIT" at bounding box center [827, 714] width 155 height 36
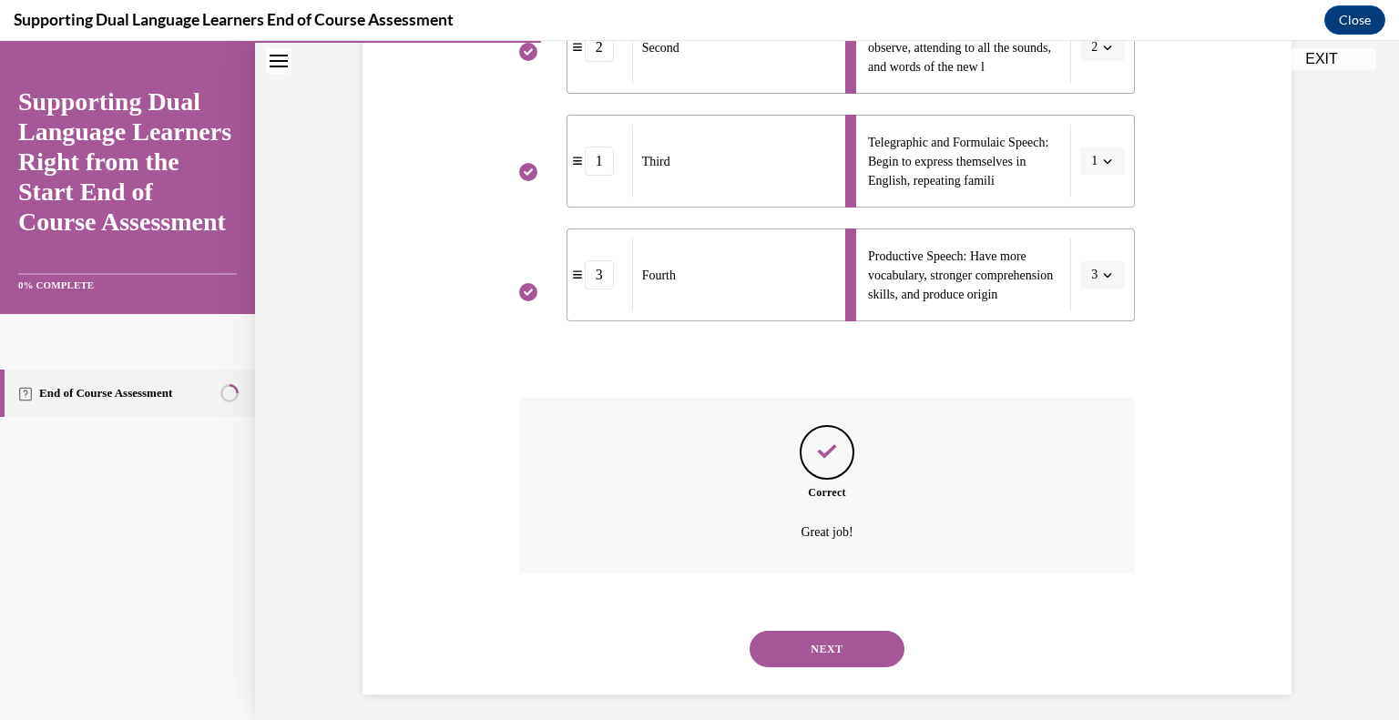
scroll to position [596, 0]
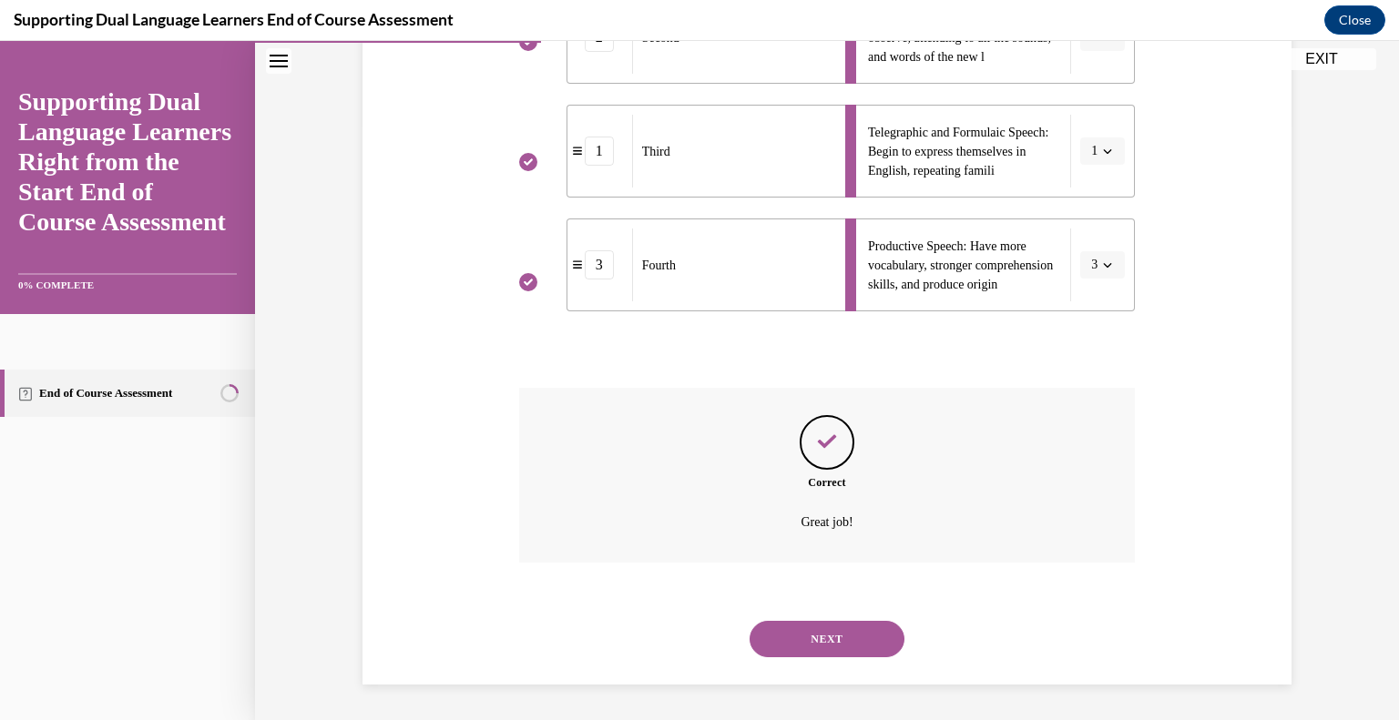
click at [844, 647] on button "NEXT" at bounding box center [827, 639] width 155 height 36
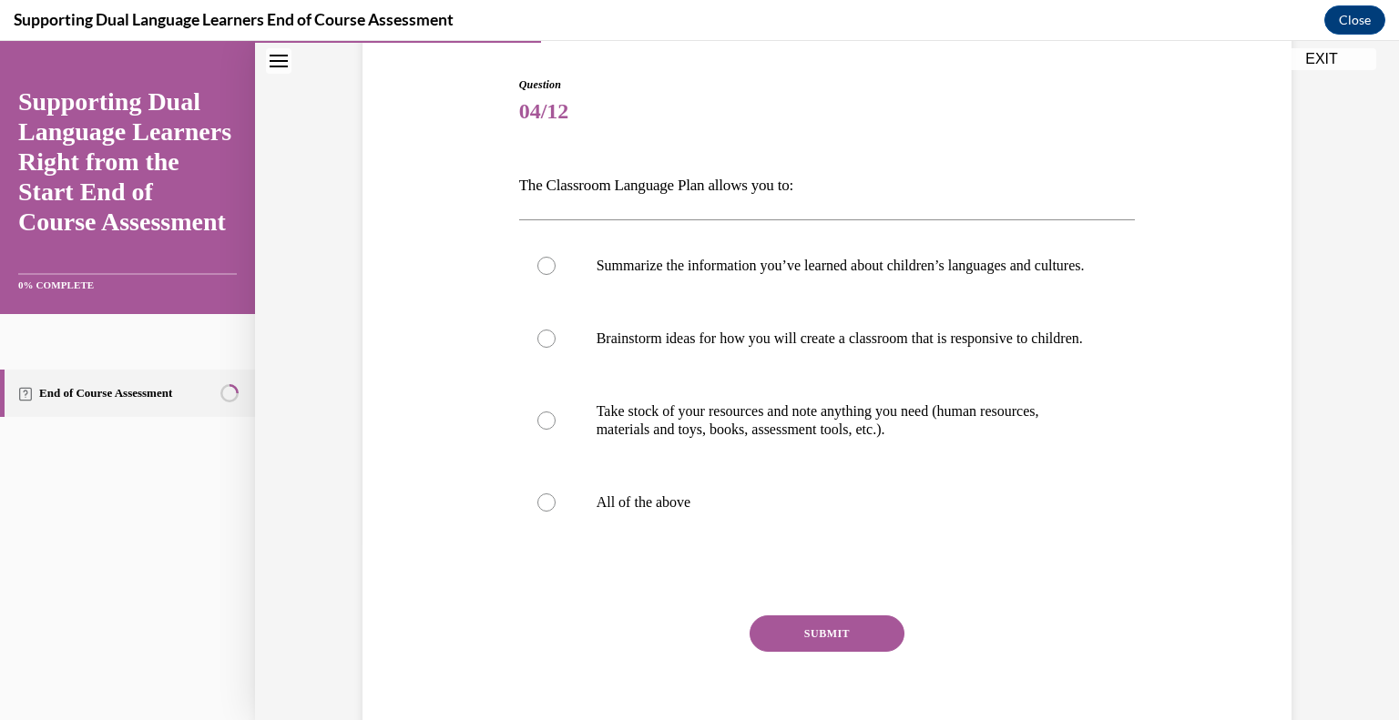
scroll to position [178, 0]
click at [685, 511] on p "All of the above" at bounding box center [844, 502] width 494 height 18
click at [556, 511] on input "All of the above" at bounding box center [546, 502] width 18 height 18
radio input "true"
click at [835, 651] on button "SUBMIT" at bounding box center [827, 633] width 155 height 36
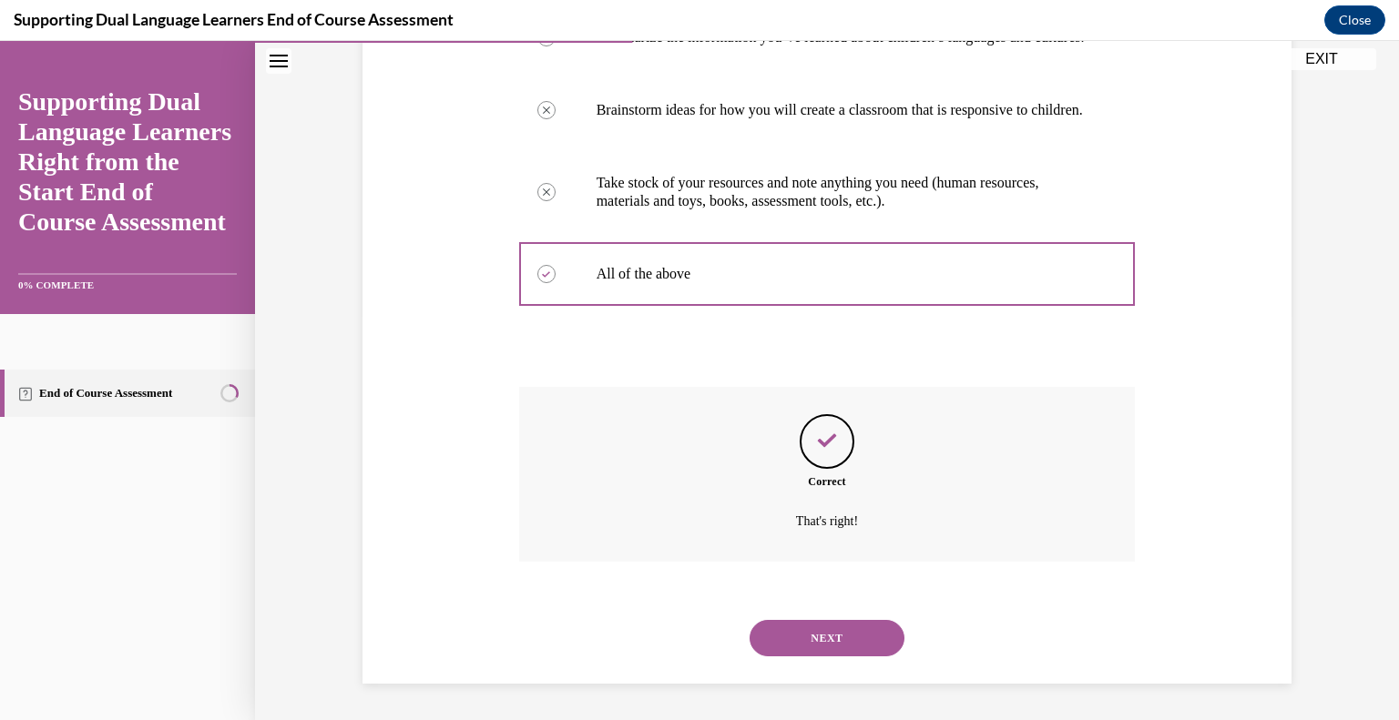
scroll to position [441, 0]
click at [818, 639] on button "NEXT" at bounding box center [827, 638] width 155 height 36
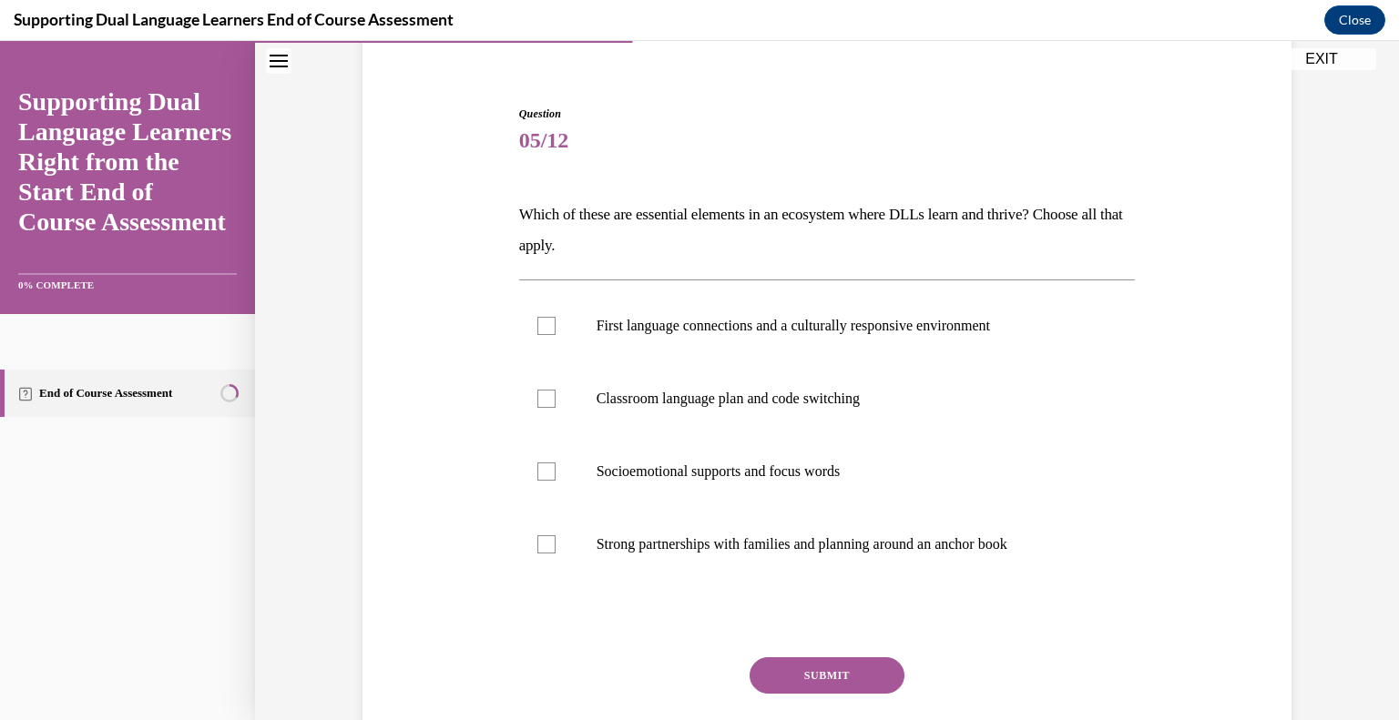
scroll to position [158, 0]
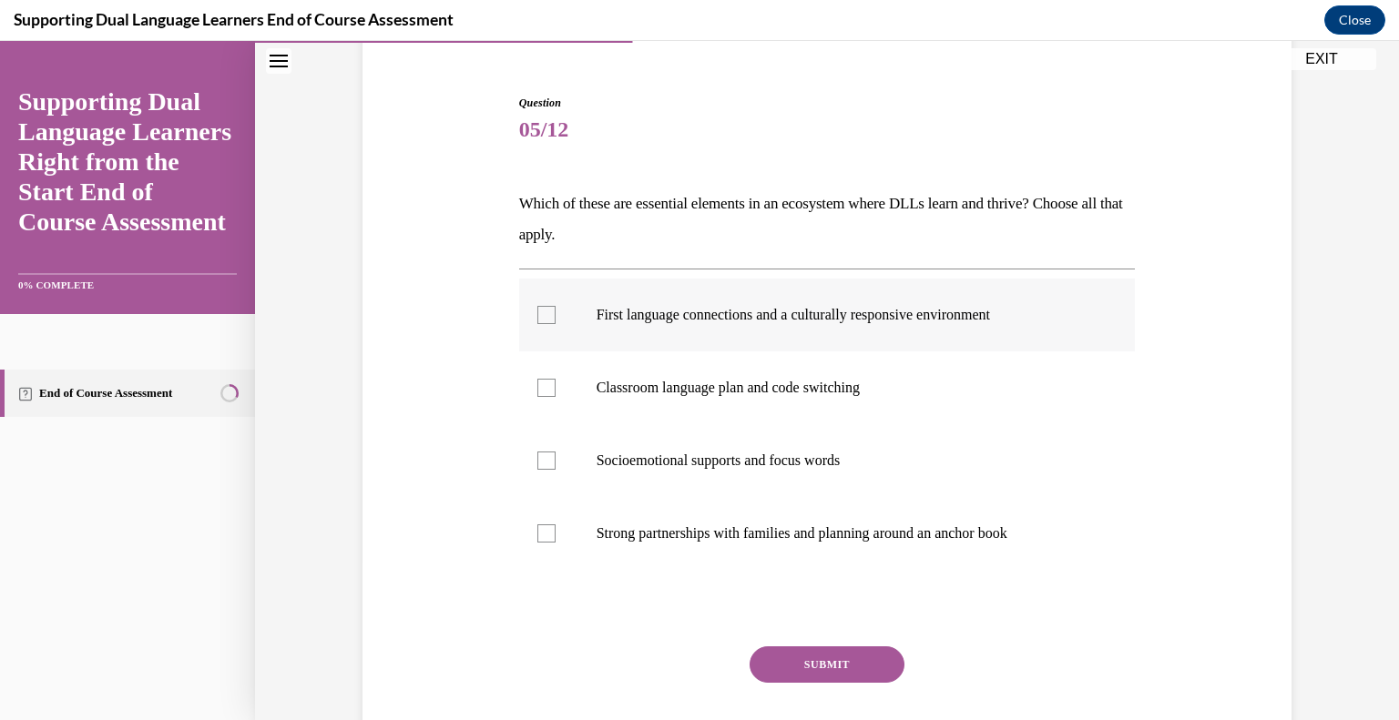
click at [537, 320] on div at bounding box center [546, 315] width 18 height 18
click at [537, 320] on input "First language connections and a culturally responsive environment" at bounding box center [546, 315] width 18 height 18
checkbox input "true"
click at [537, 526] on div at bounding box center [546, 534] width 18 height 18
click at [537, 526] on input "Strong partnerships with families and planning around an anchor book" at bounding box center [546, 534] width 18 height 18
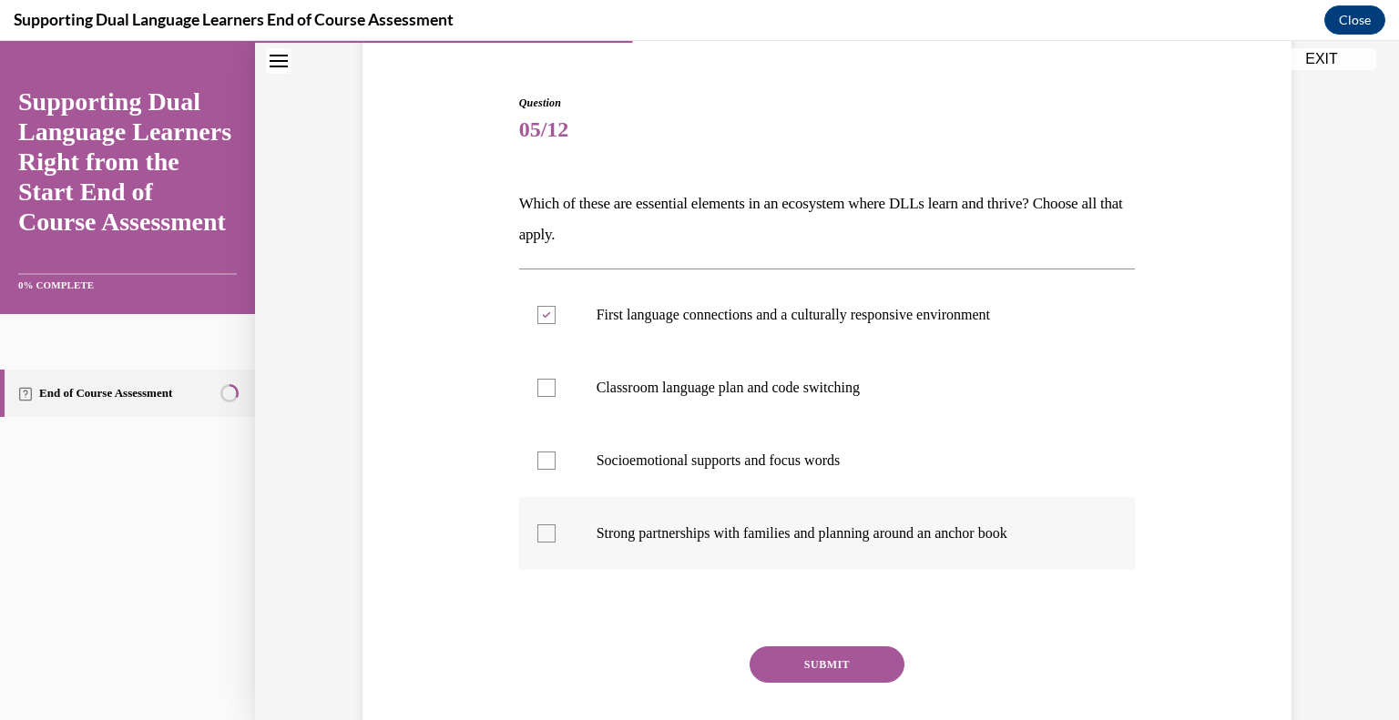
checkbox input "true"
click at [541, 385] on div at bounding box center [546, 388] width 18 height 18
click at [541, 385] on input "Classroom language plan and code switching" at bounding box center [546, 388] width 18 height 18
checkbox input "true"
click at [545, 458] on div at bounding box center [546, 461] width 18 height 18
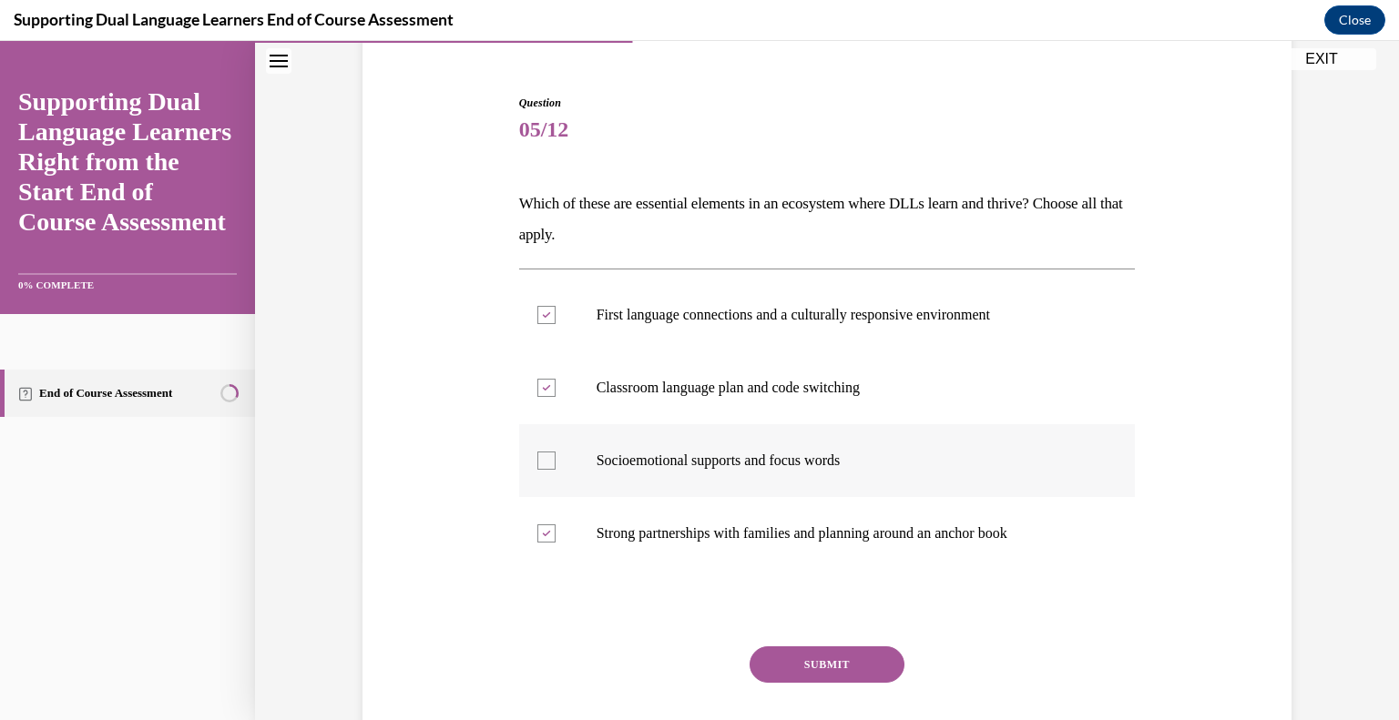
click at [545, 458] on input "Socioemotional supports and focus words" at bounding box center [546, 461] width 18 height 18
checkbox input "true"
click at [832, 650] on button "SUBMIT" at bounding box center [827, 665] width 155 height 36
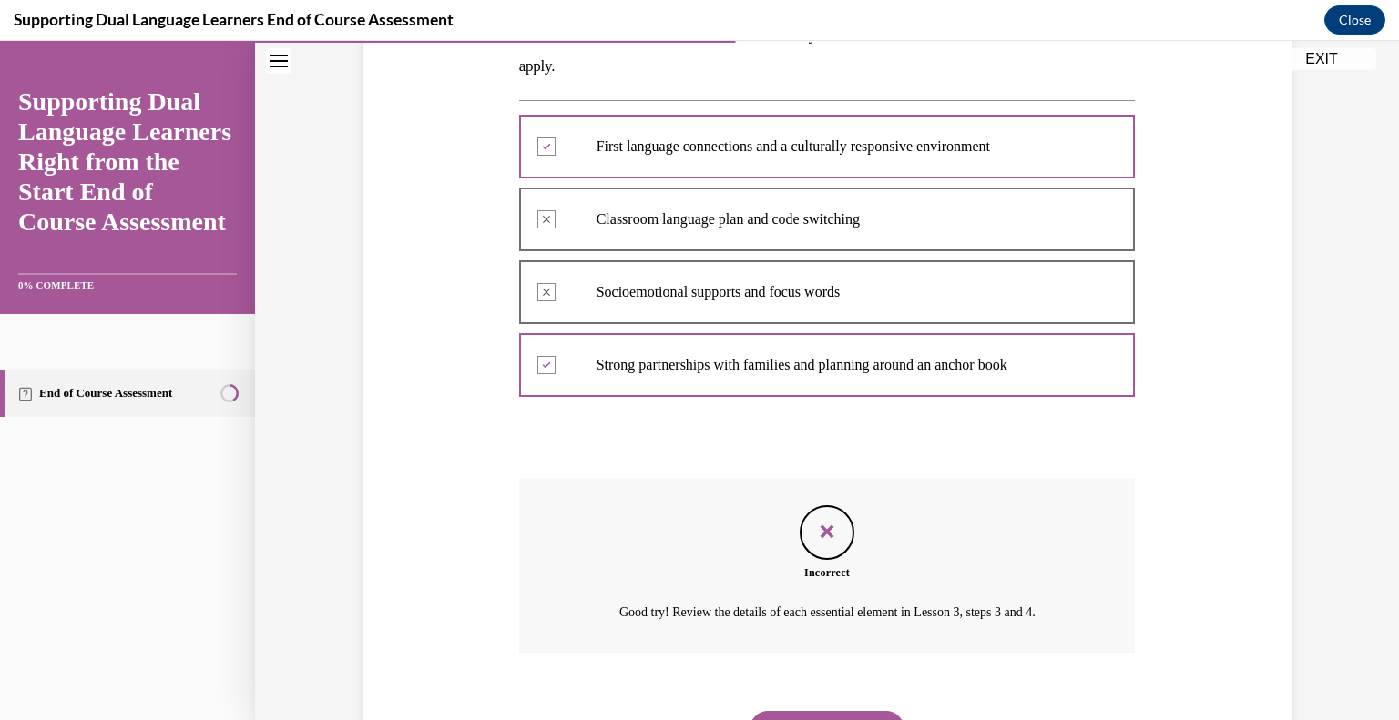
scroll to position [302, 0]
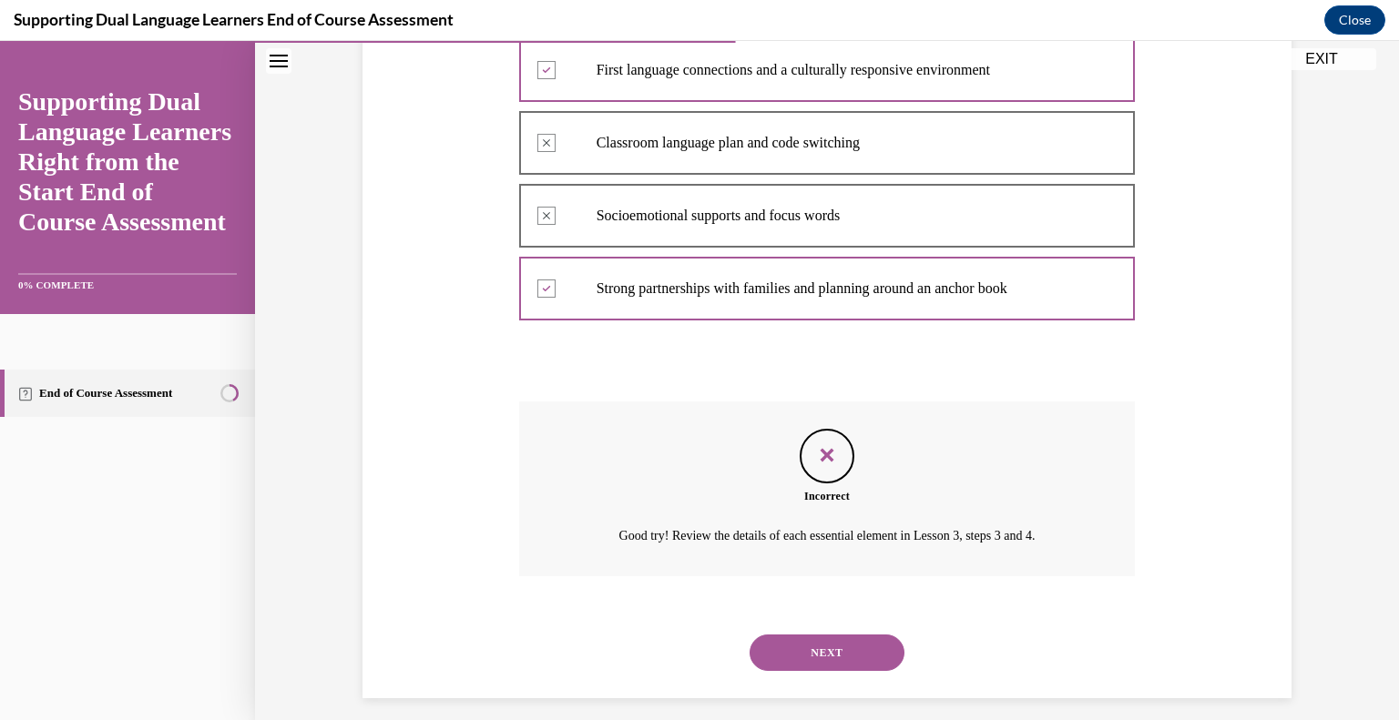
click at [832, 650] on button "NEXT" at bounding box center [827, 653] width 155 height 36
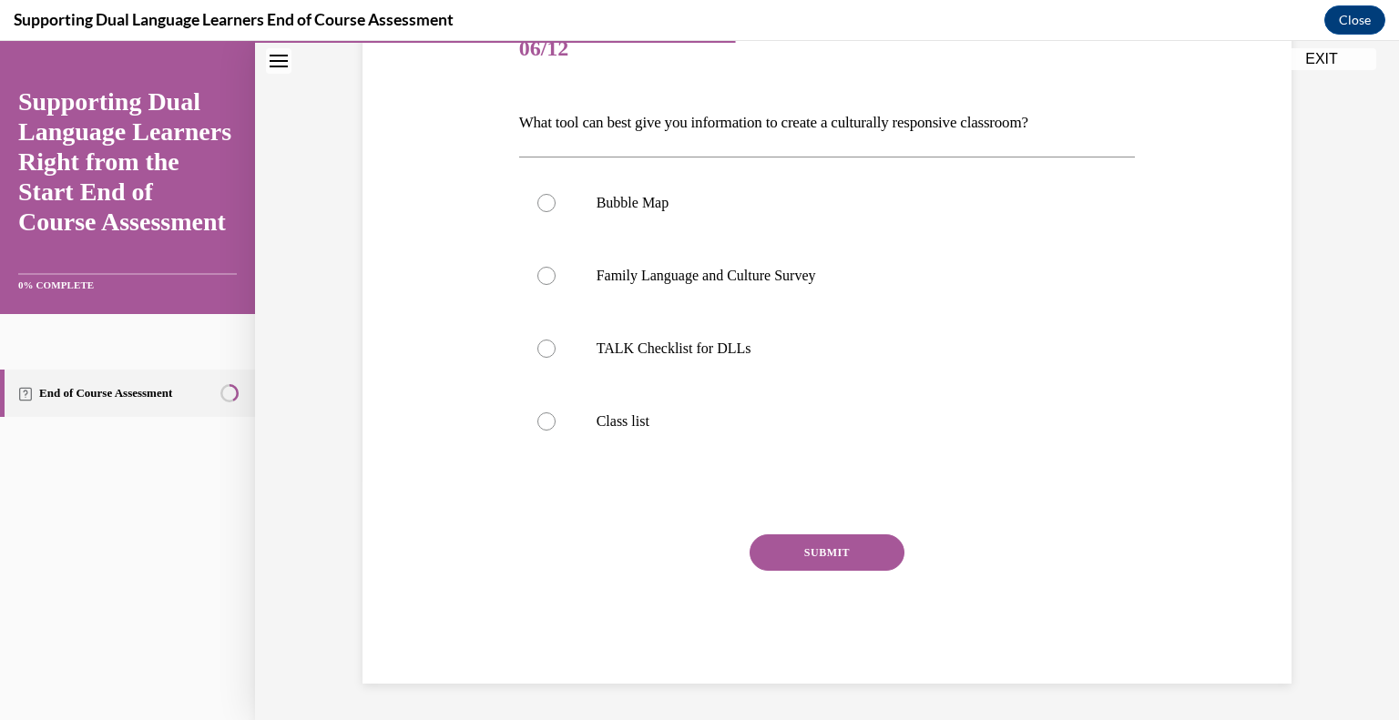
scroll to position [202, 0]
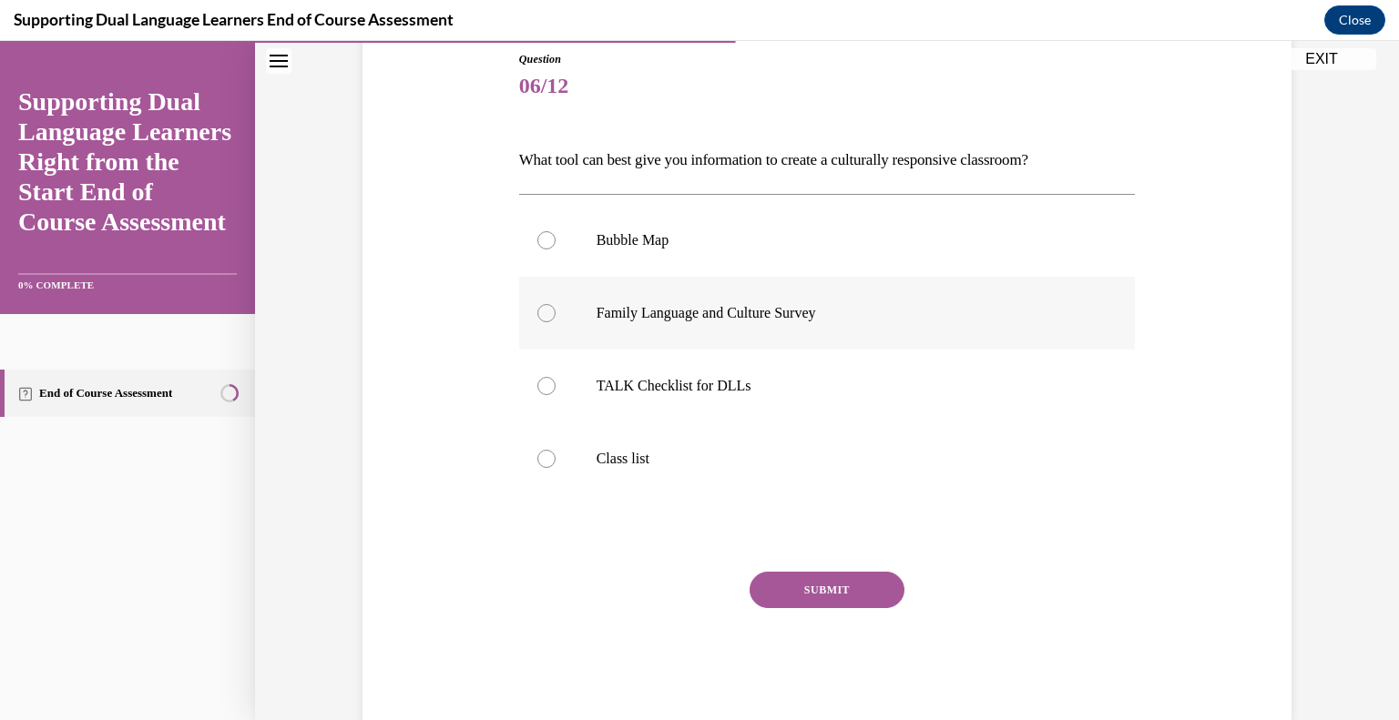
click at [669, 315] on p "Family Language and Culture Survey" at bounding box center [844, 313] width 494 height 18
click at [556, 315] on input "Family Language and Culture Survey" at bounding box center [546, 313] width 18 height 18
radio input "true"
click at [842, 581] on button "SUBMIT" at bounding box center [827, 590] width 155 height 36
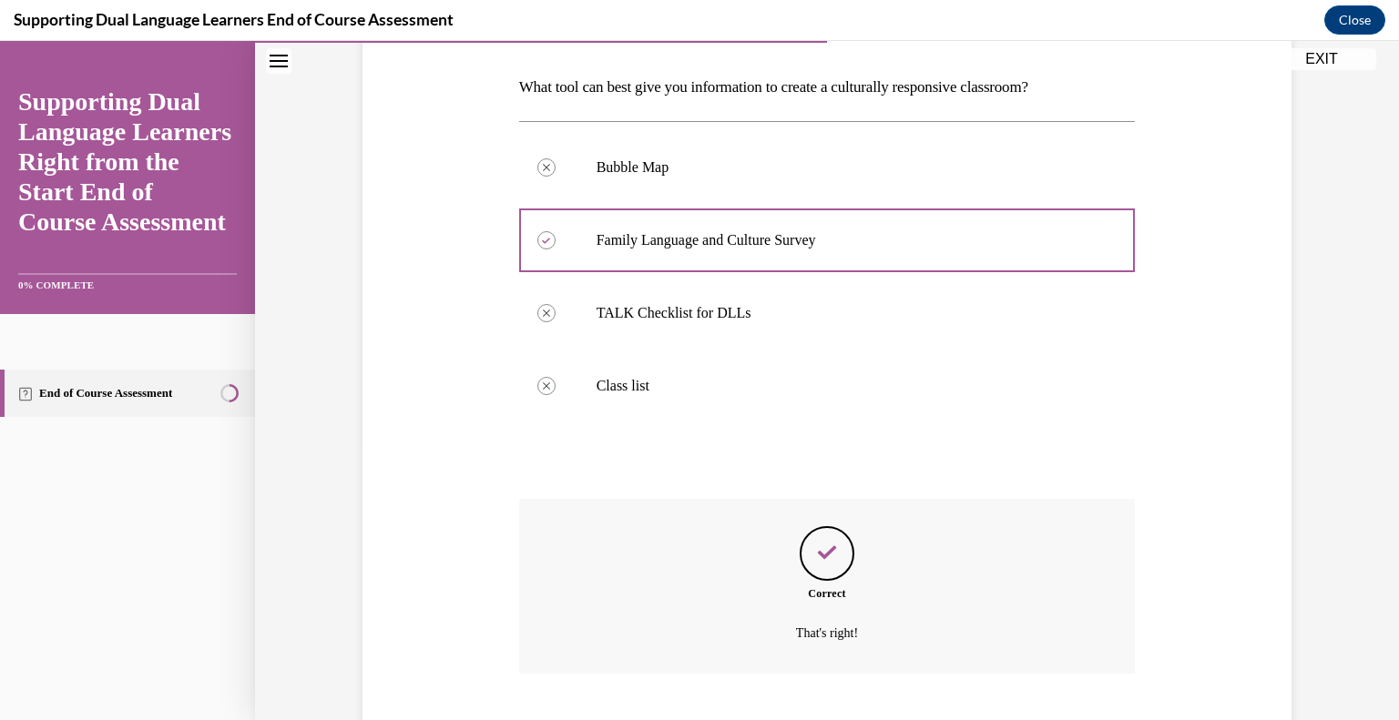
scroll to position [386, 0]
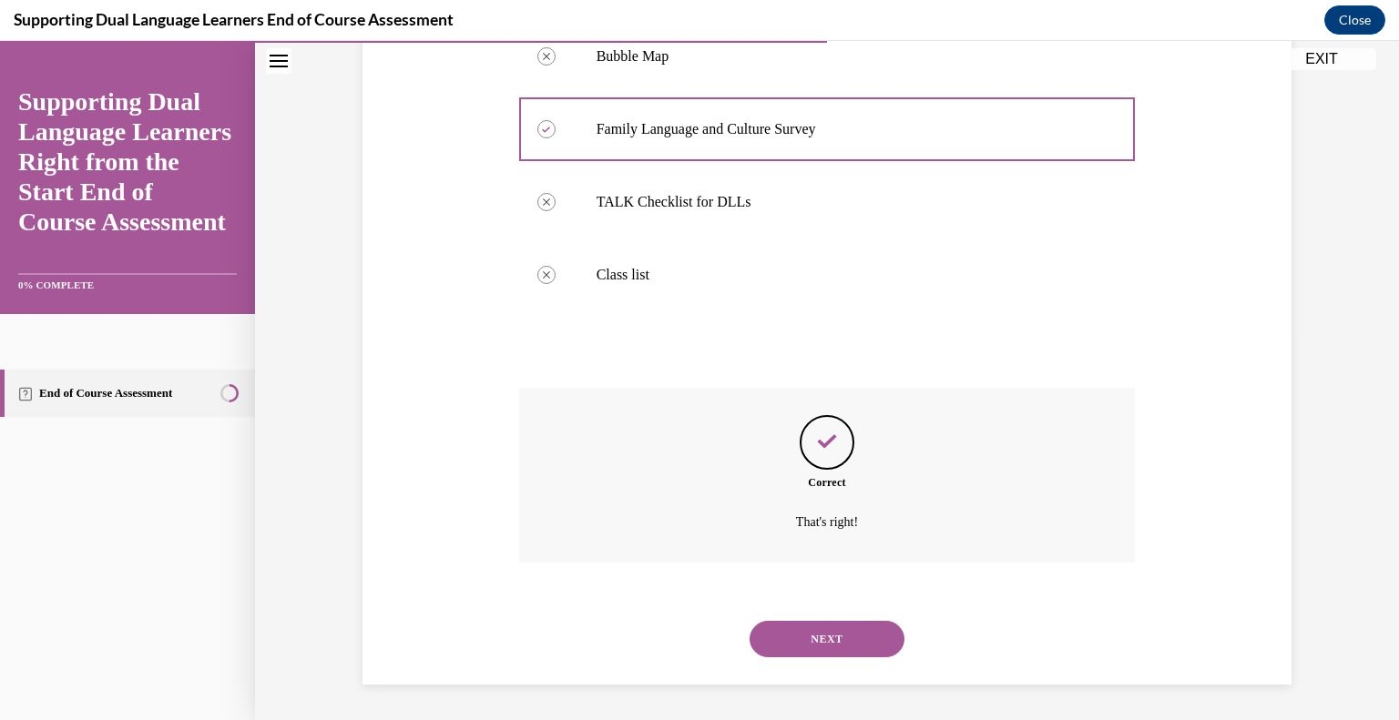
click at [841, 627] on button "NEXT" at bounding box center [827, 639] width 155 height 36
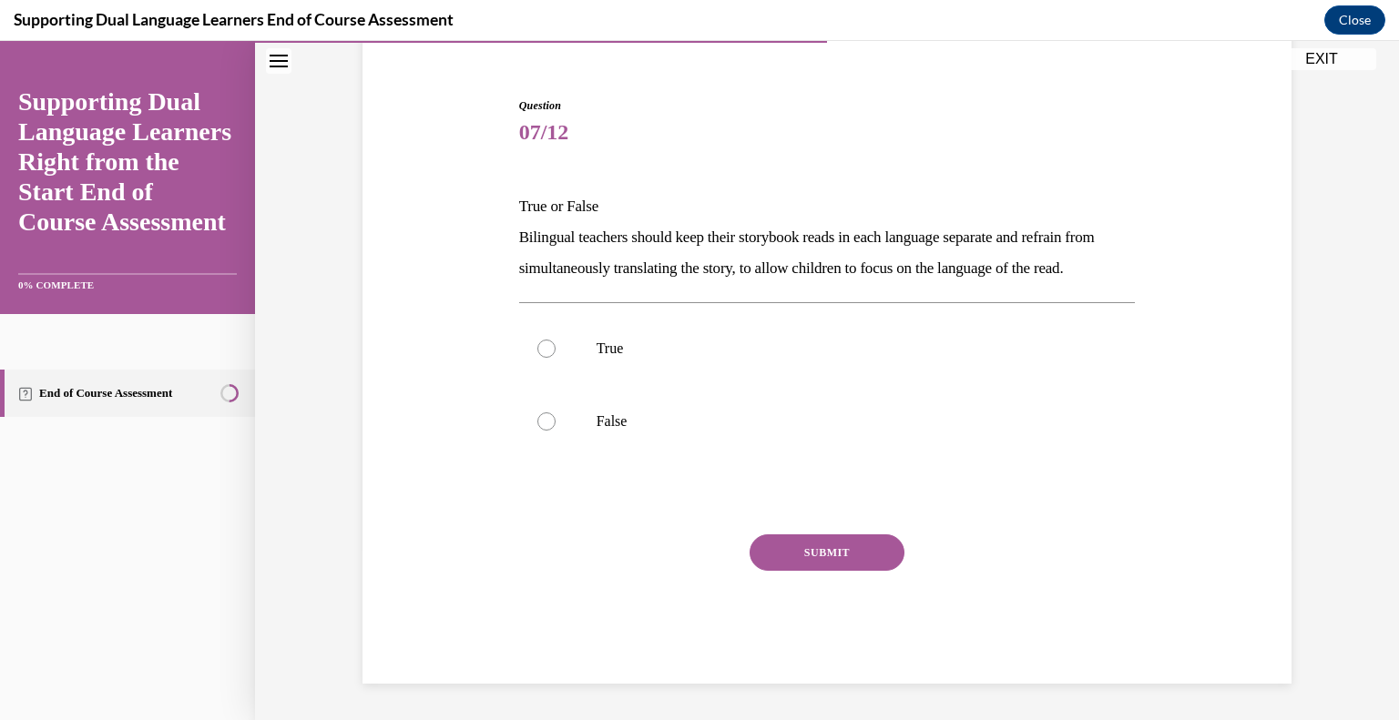
scroll to position [186, 0]
click at [597, 345] on p "True" at bounding box center [844, 349] width 494 height 18
click at [556, 345] on input "True" at bounding box center [546, 349] width 18 height 18
radio input "true"
click at [802, 558] on button "SUBMIT" at bounding box center [827, 553] width 155 height 36
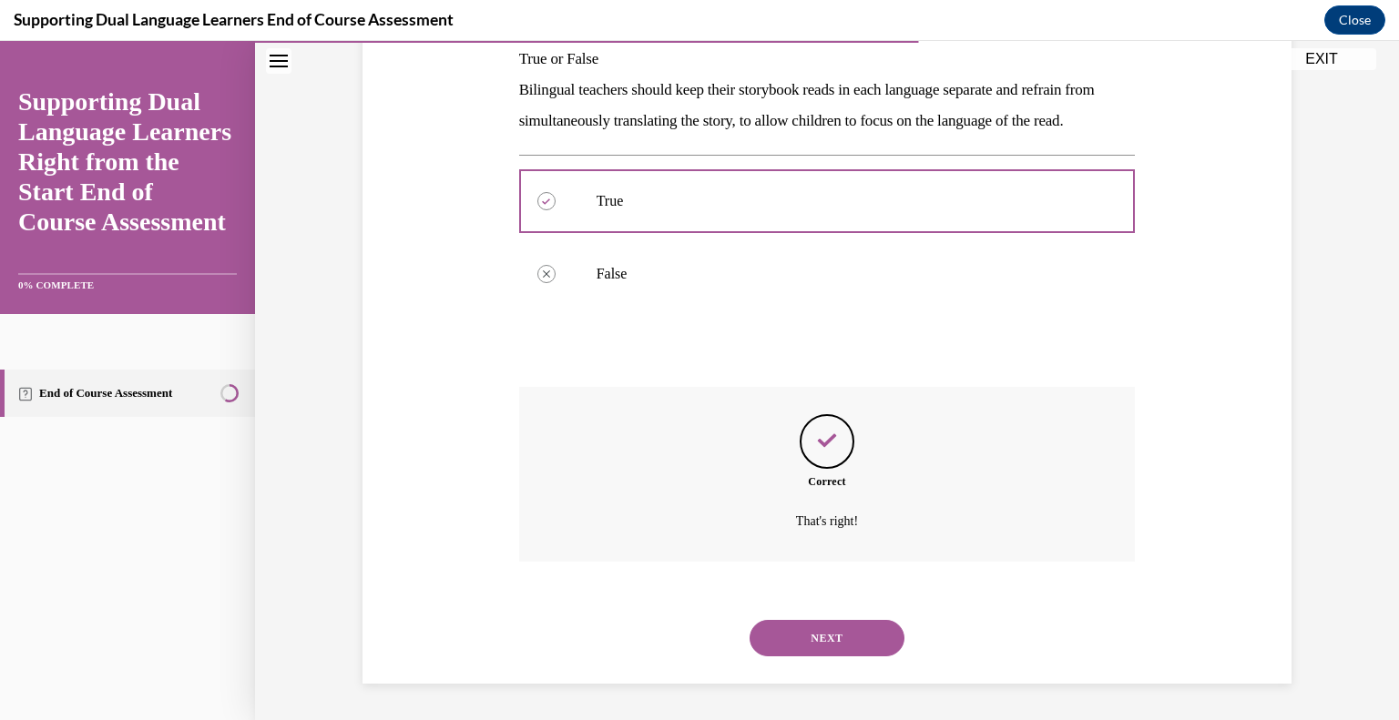
scroll to position [333, 0]
click at [805, 631] on button "NEXT" at bounding box center [827, 638] width 155 height 36
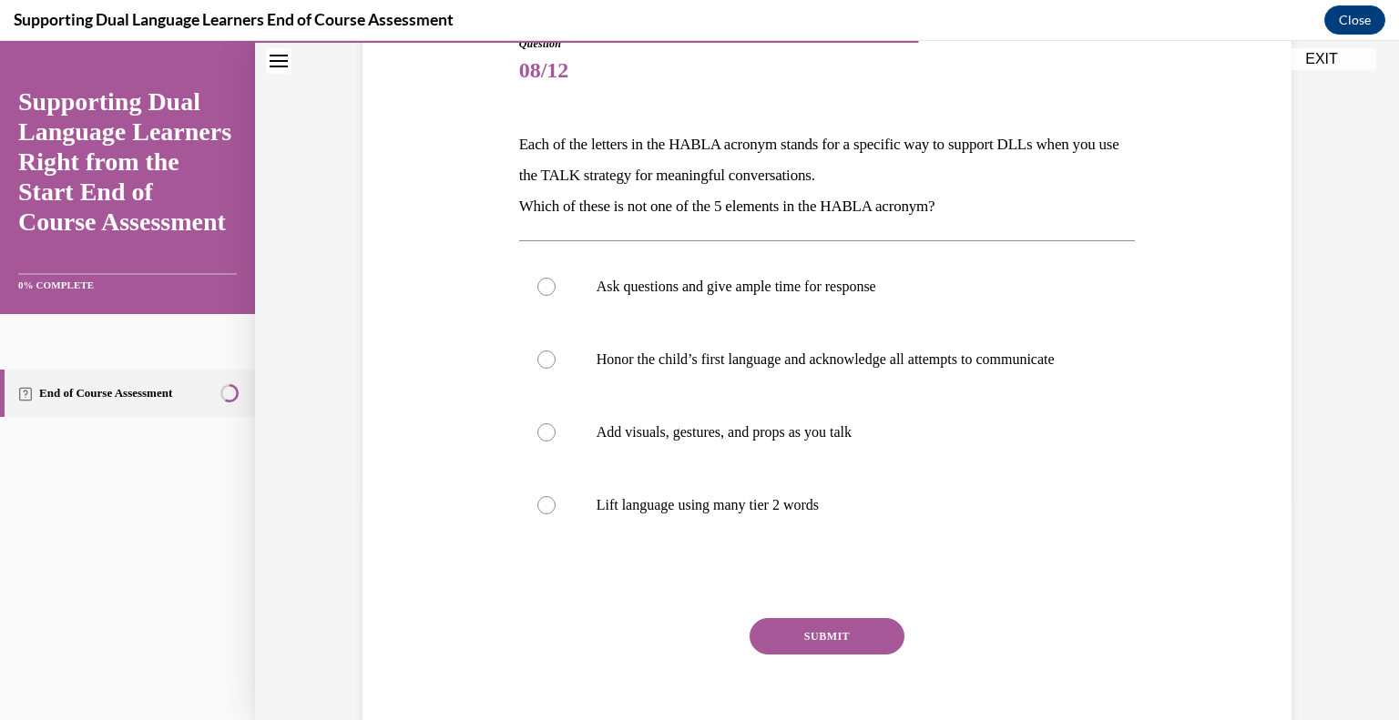
scroll to position [226, 0]
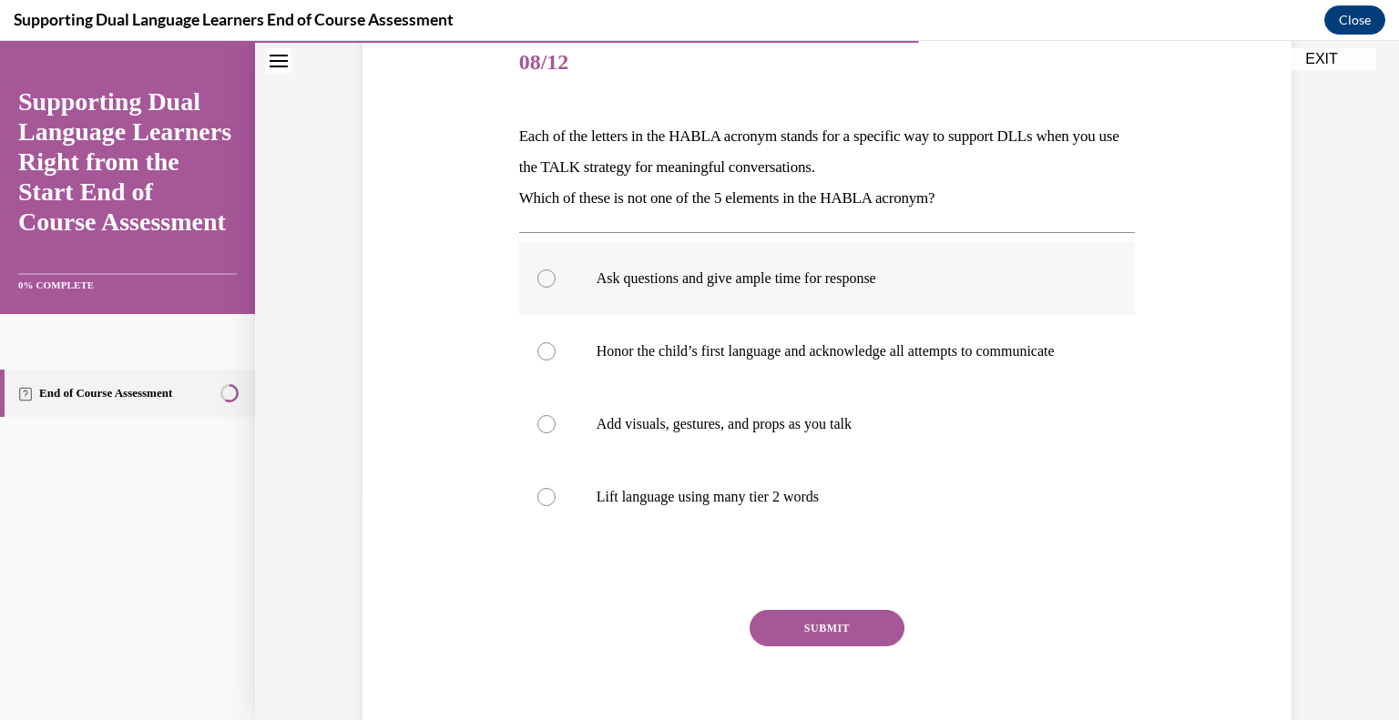
click at [530, 269] on label "Ask questions and give ample time for response" at bounding box center [827, 278] width 617 height 73
click at [537, 270] on input "Ask questions and give ample time for response" at bounding box center [546, 279] width 18 height 18
radio input "true"
click at [794, 634] on button "SUBMIT" at bounding box center [827, 628] width 155 height 36
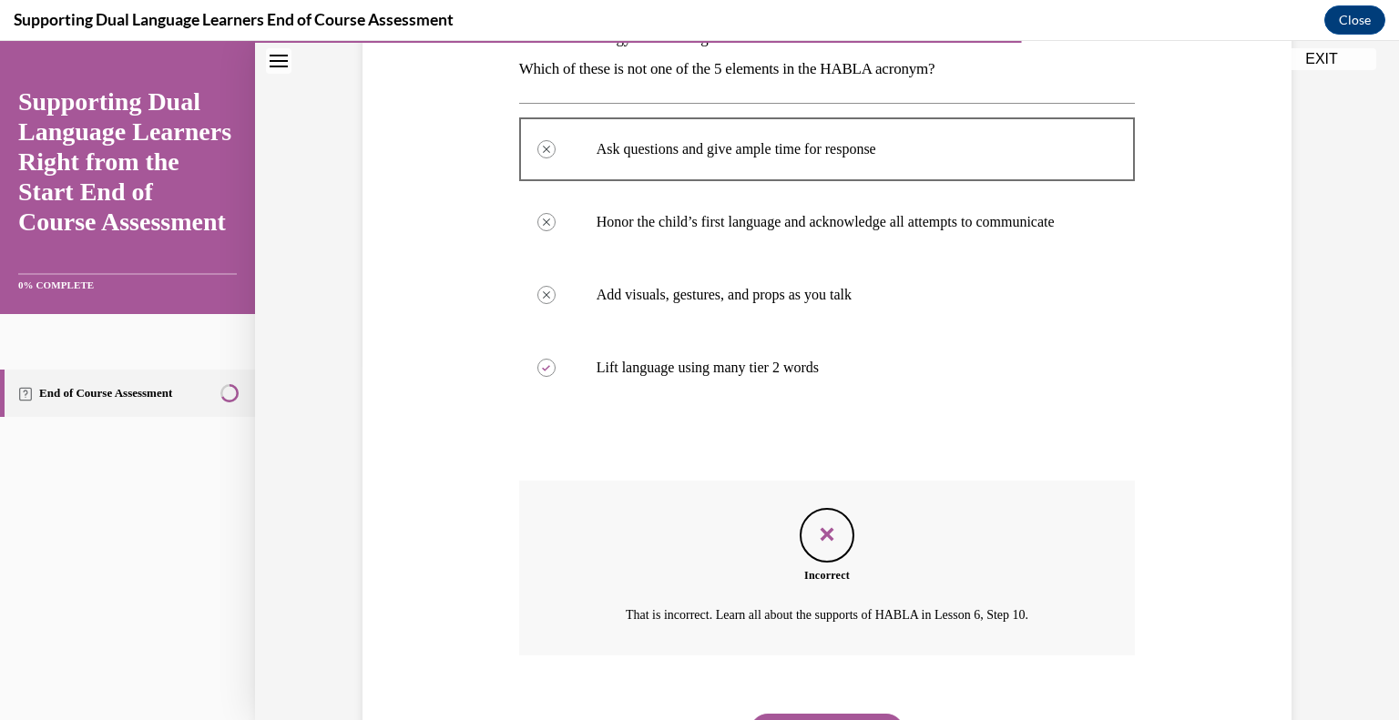
scroll to position [466, 0]
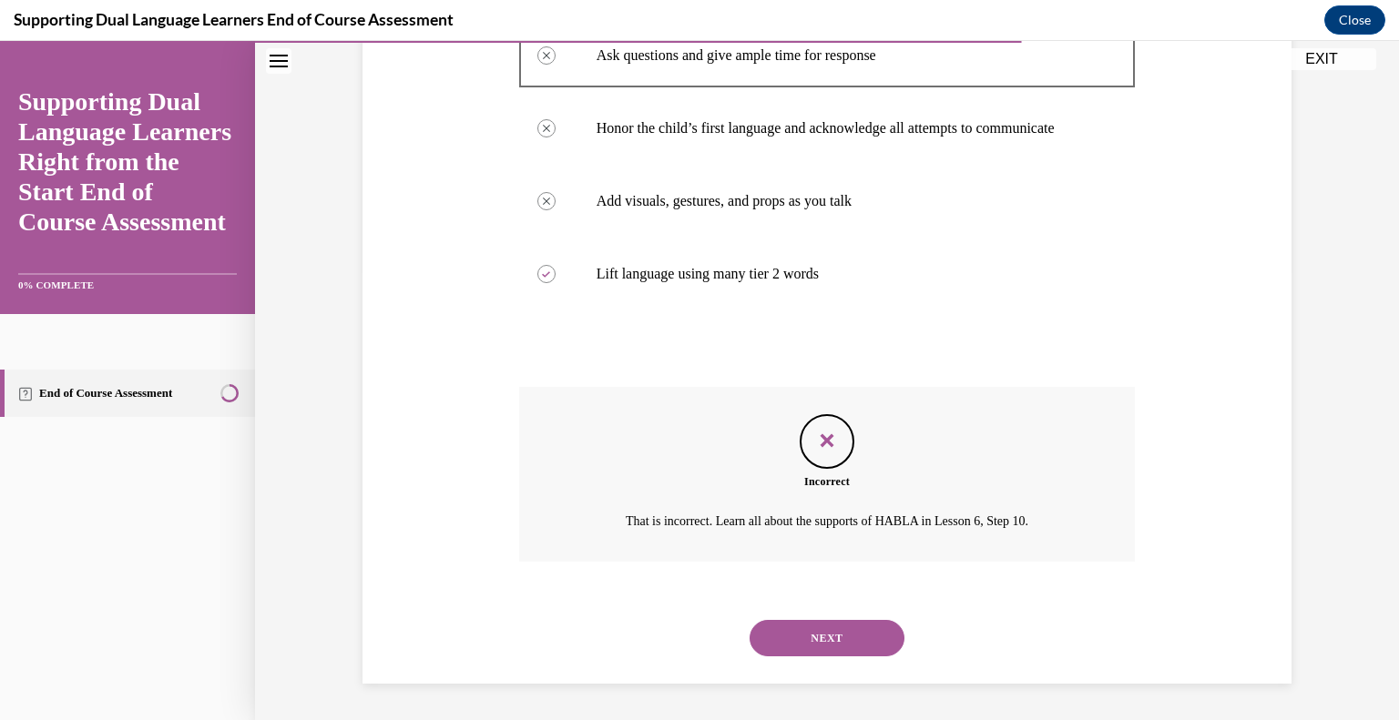
click at [794, 655] on button "NEXT" at bounding box center [827, 638] width 155 height 36
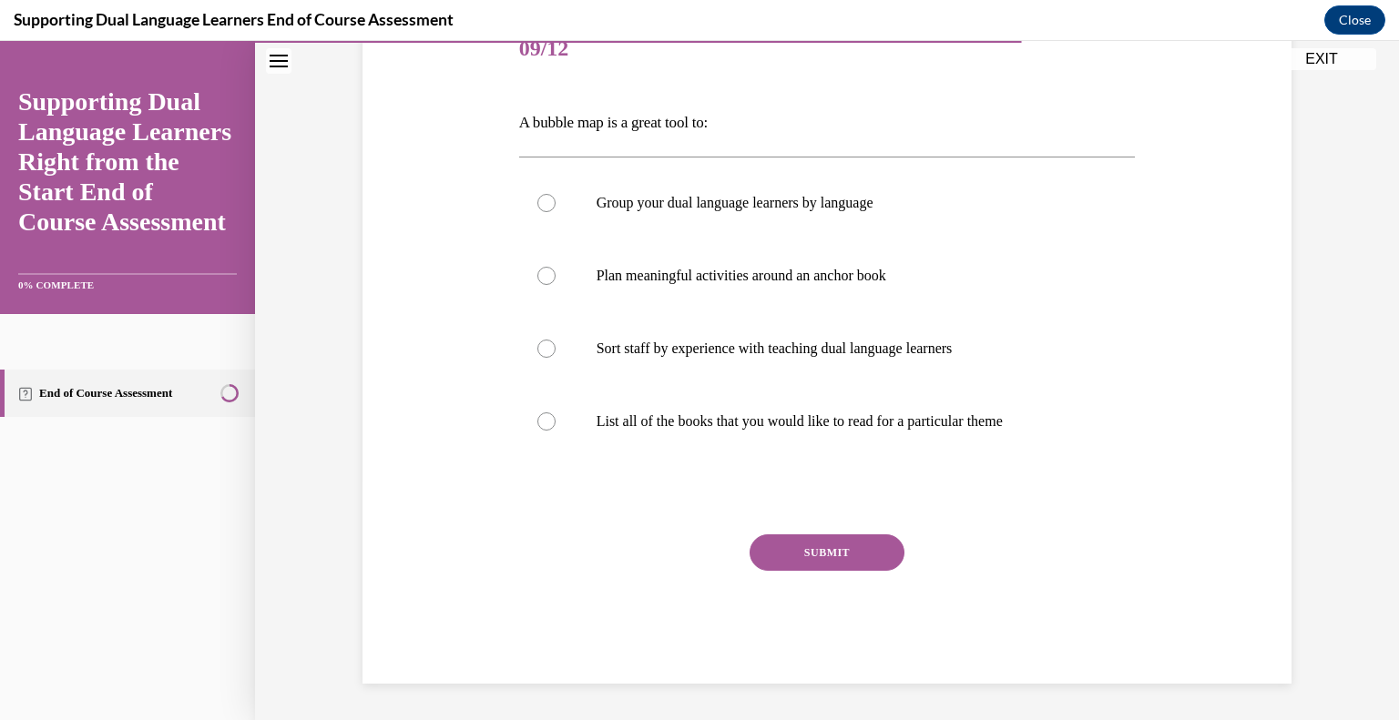
scroll to position [202, 0]
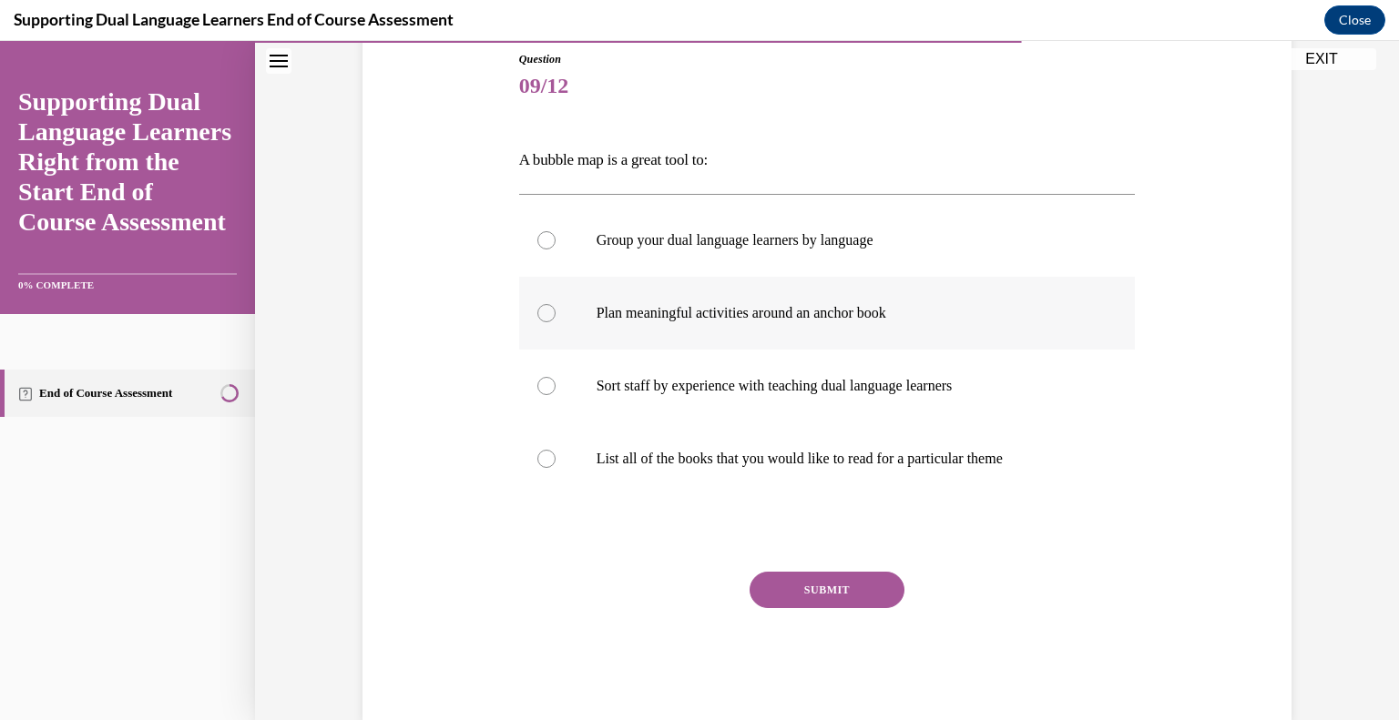
click at [681, 323] on label "Plan meaningful activities around an anchor book" at bounding box center [827, 313] width 617 height 73
click at [556, 322] on input "Plan meaningful activities around an anchor book" at bounding box center [546, 313] width 18 height 18
radio input "true"
click at [782, 591] on button "SUBMIT" at bounding box center [827, 590] width 155 height 36
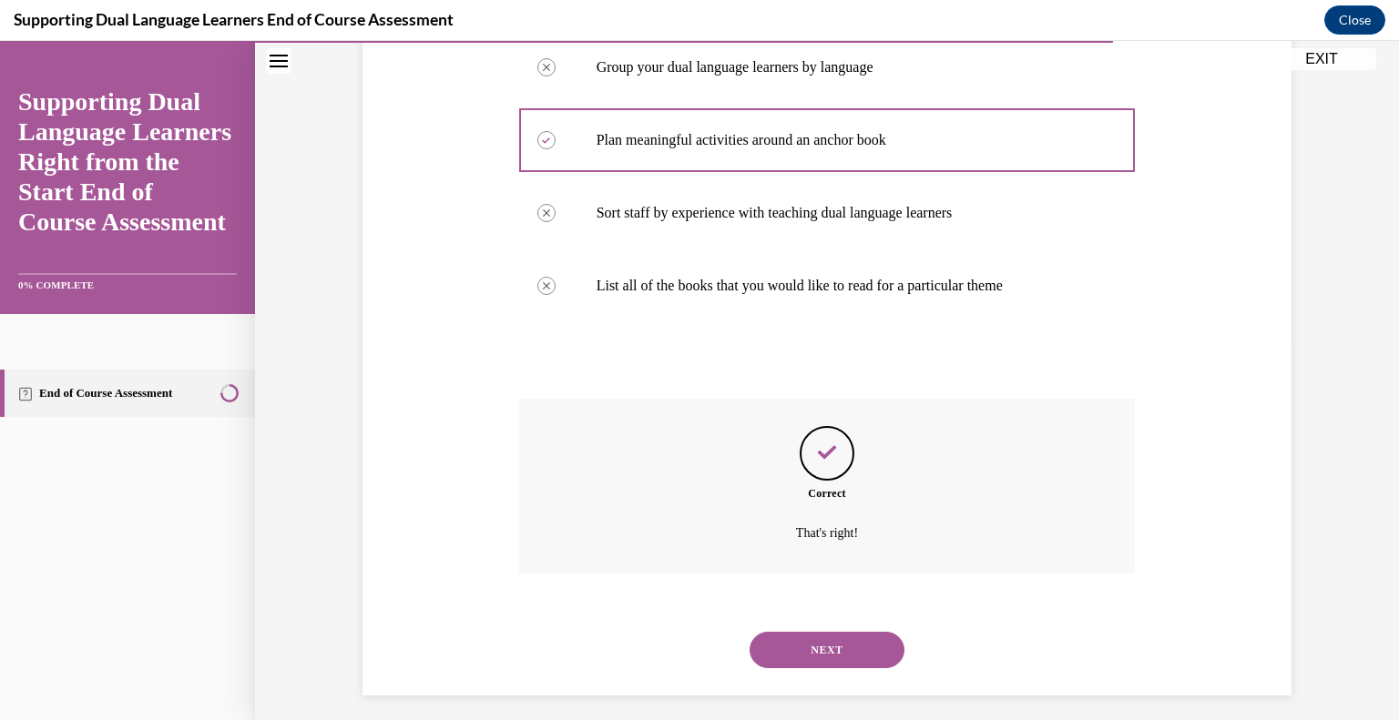
scroll to position [386, 0]
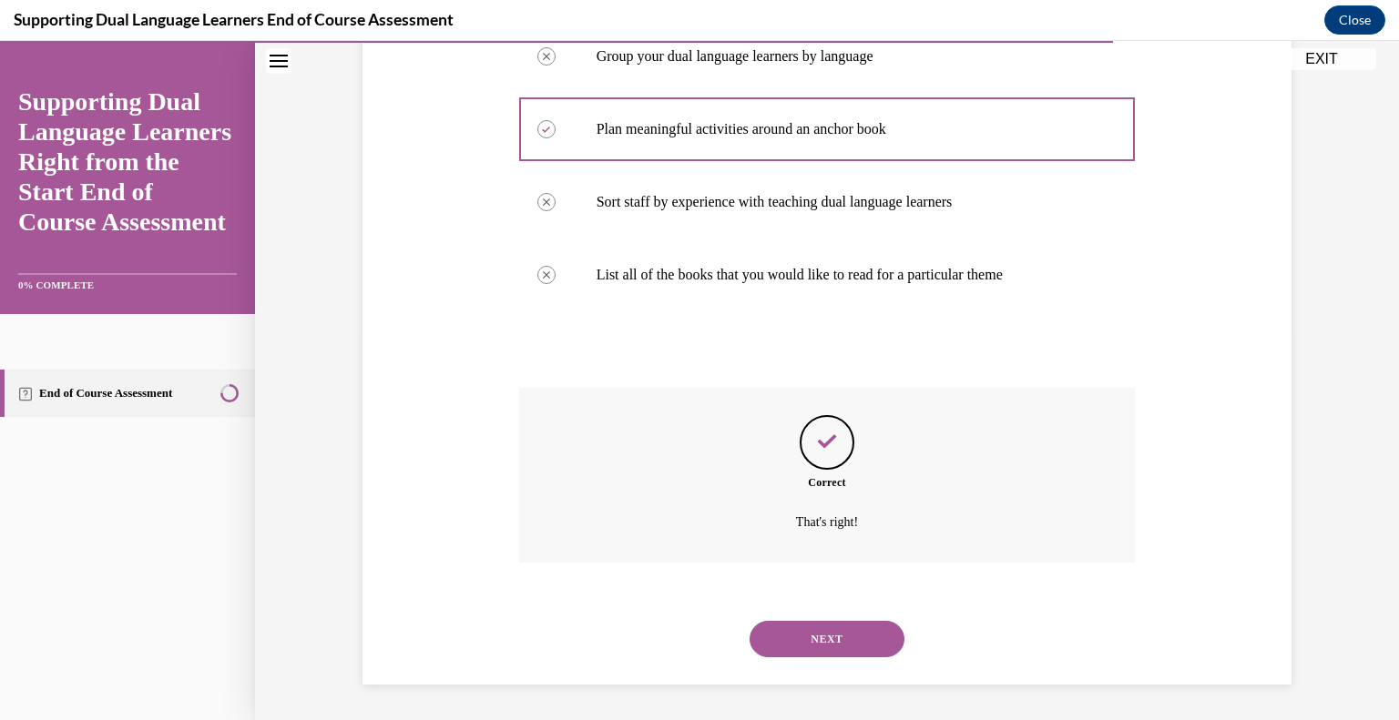
click at [802, 638] on button "NEXT" at bounding box center [827, 639] width 155 height 36
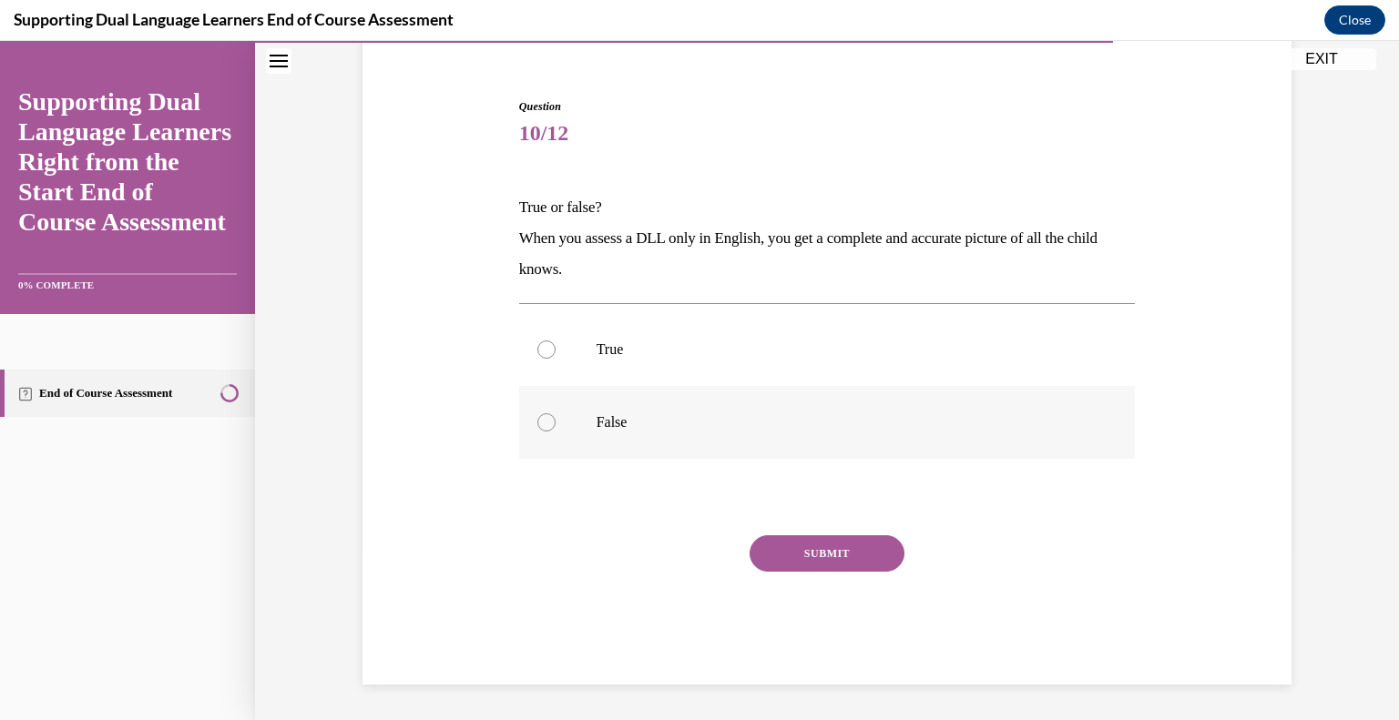
click at [598, 426] on p "False" at bounding box center [844, 423] width 494 height 18
click at [556, 426] on input "False" at bounding box center [546, 423] width 18 height 18
radio input "true"
click at [801, 557] on button "SUBMIT" at bounding box center [827, 554] width 155 height 36
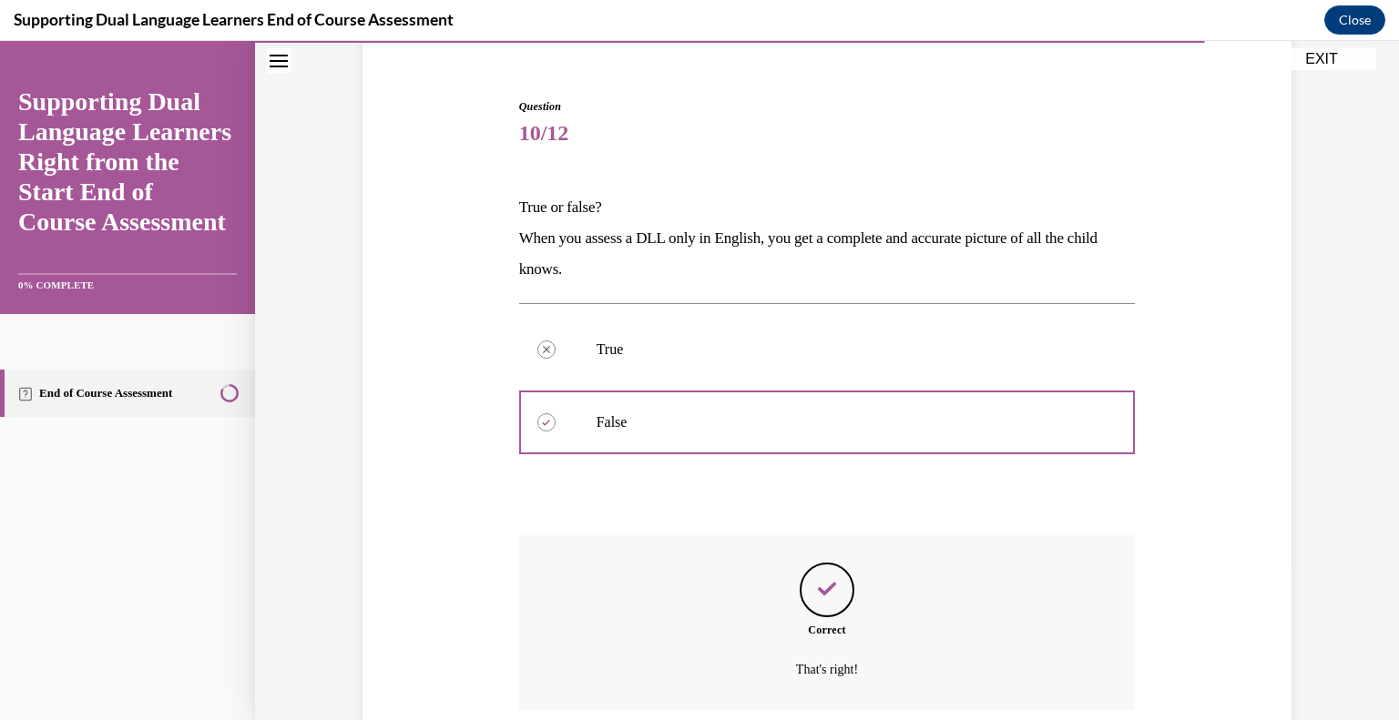
scroll to position [302, 0]
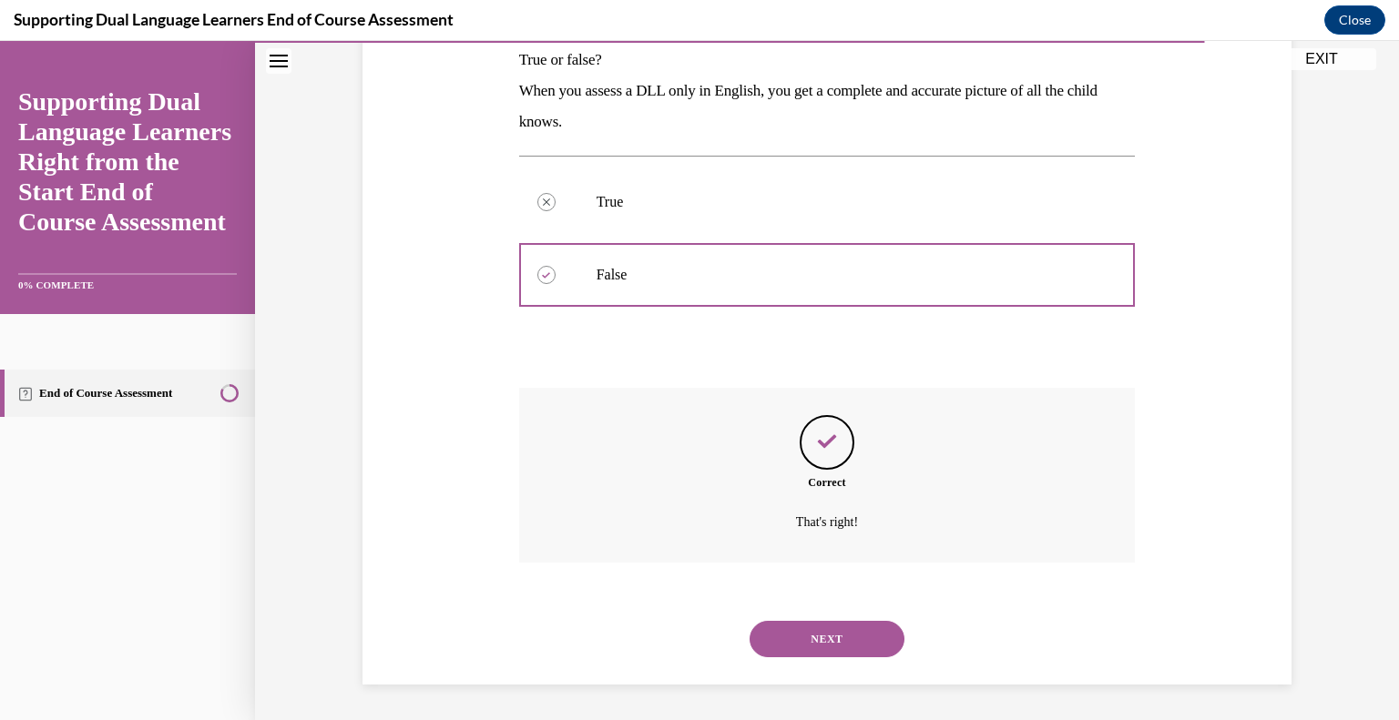
click at [825, 634] on button "NEXT" at bounding box center [827, 639] width 155 height 36
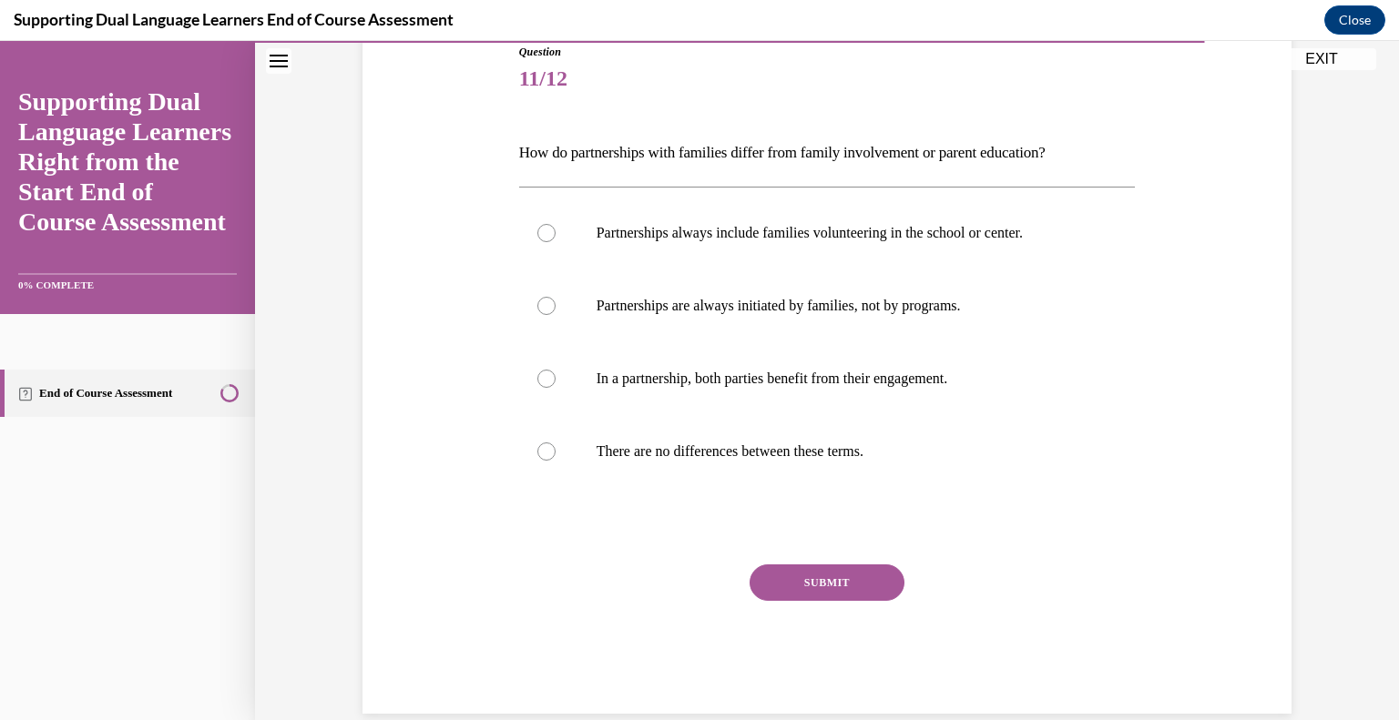
scroll to position [209, 0]
click at [929, 385] on p "In a partnership, both parties benefit from their engagement." at bounding box center [844, 379] width 494 height 18
click at [556, 385] on input "In a partnership, both parties benefit from their engagement." at bounding box center [546, 379] width 18 height 18
radio input "true"
click at [863, 578] on button "SUBMIT" at bounding box center [827, 583] width 155 height 36
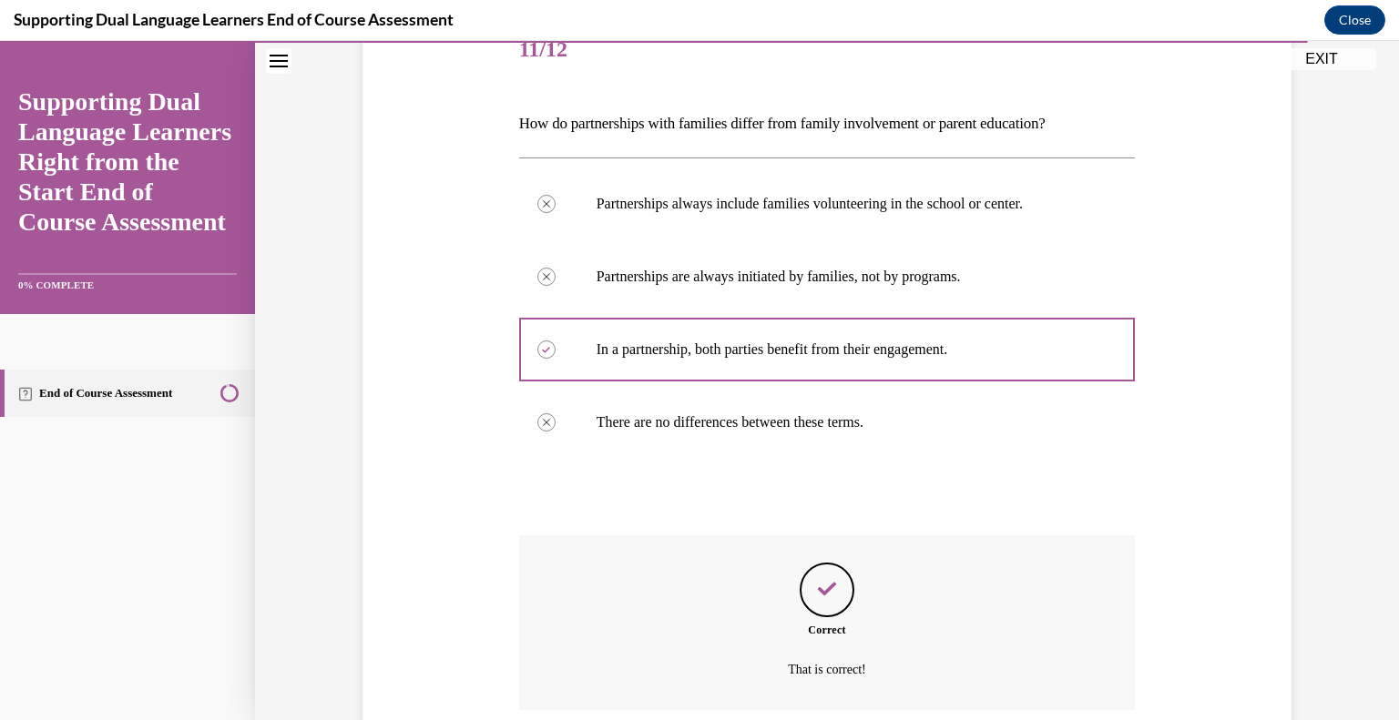
scroll to position [386, 0]
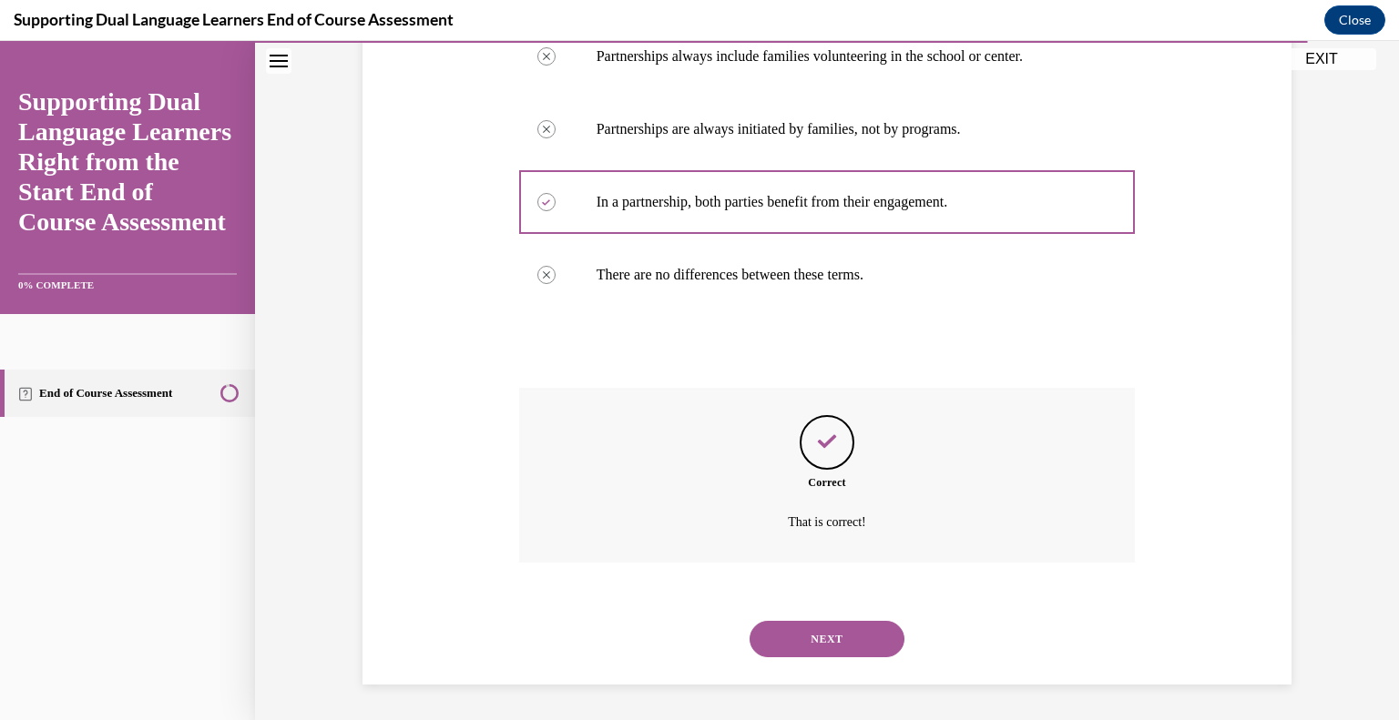
click at [822, 632] on button "NEXT" at bounding box center [827, 639] width 155 height 36
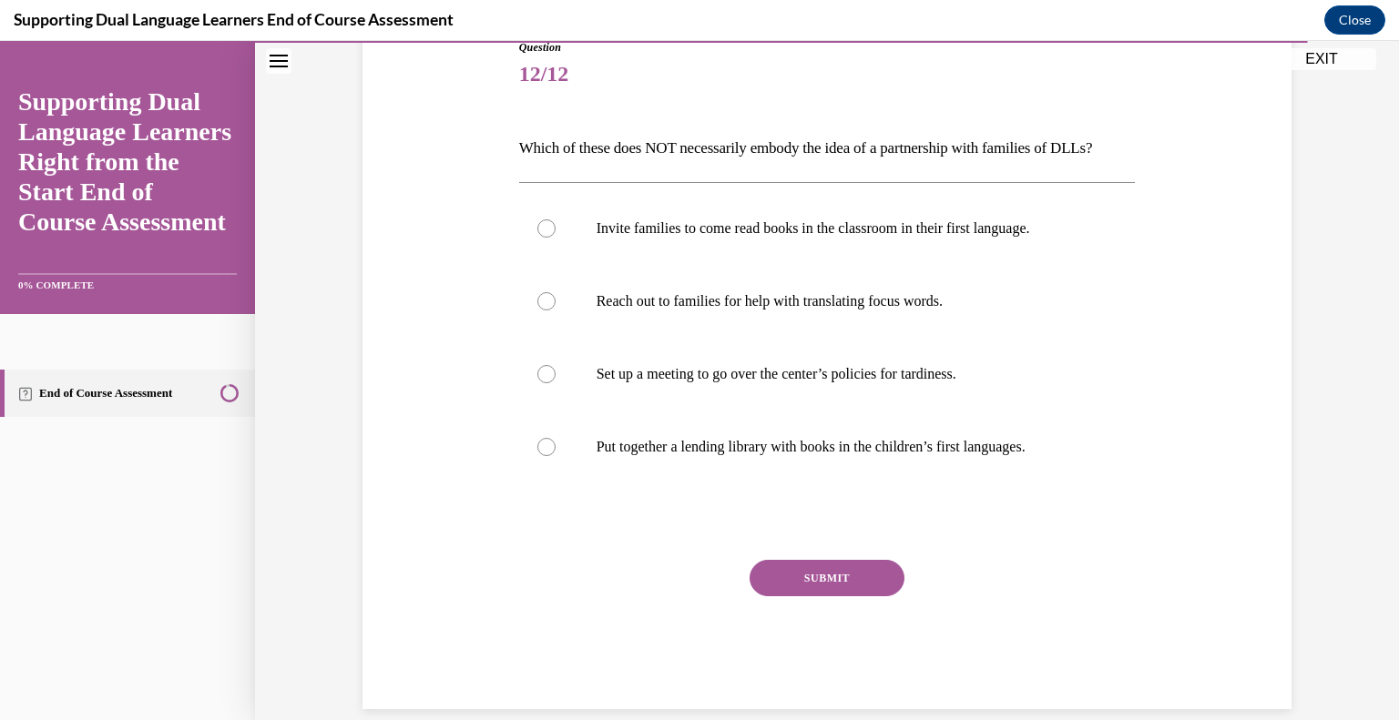
scroll to position [213, 0]
click at [916, 412] on label "Set up a meeting to go over the center’s policies for tardiness." at bounding box center [827, 375] width 617 height 73
click at [556, 384] on input "Set up a meeting to go over the center’s policies for tardiness." at bounding box center [546, 375] width 18 height 18
radio input "true"
click at [845, 597] on button "SUBMIT" at bounding box center [827, 579] width 155 height 36
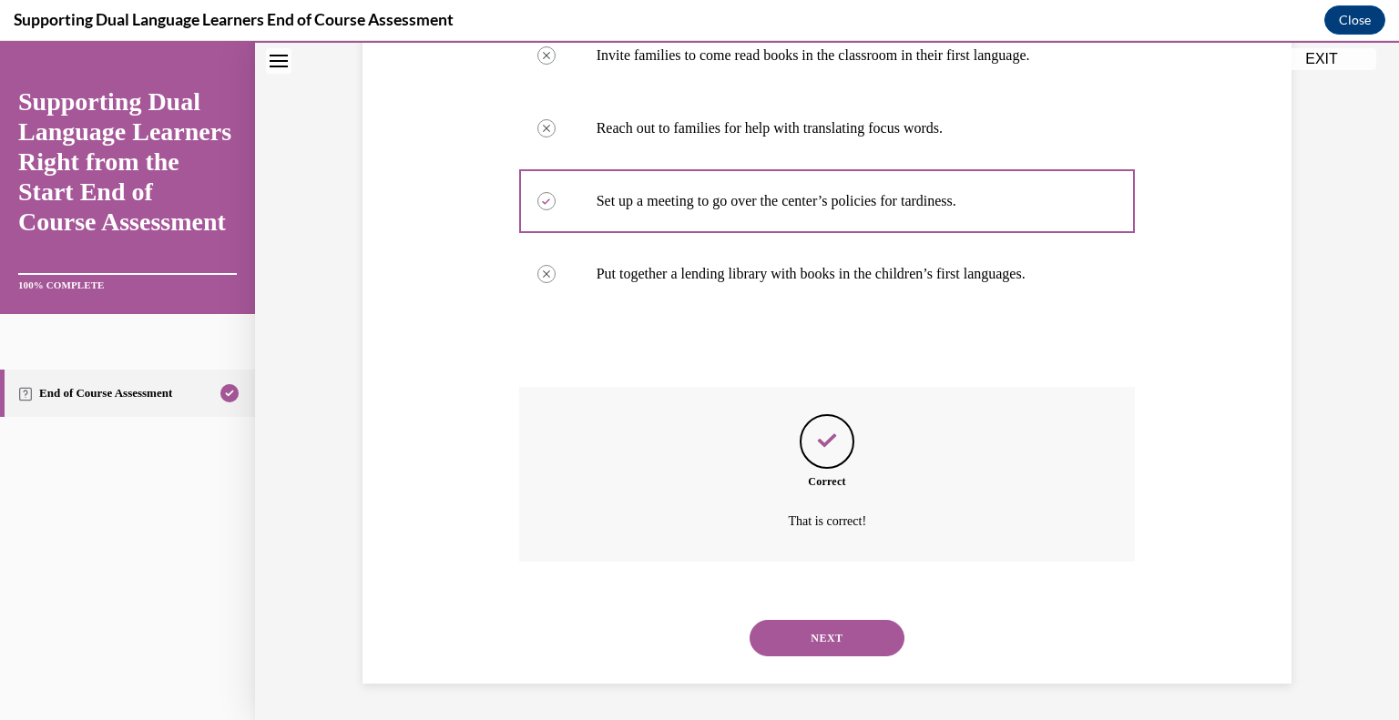
scroll to position [417, 0]
click at [843, 628] on button "NEXT" at bounding box center [827, 638] width 155 height 36
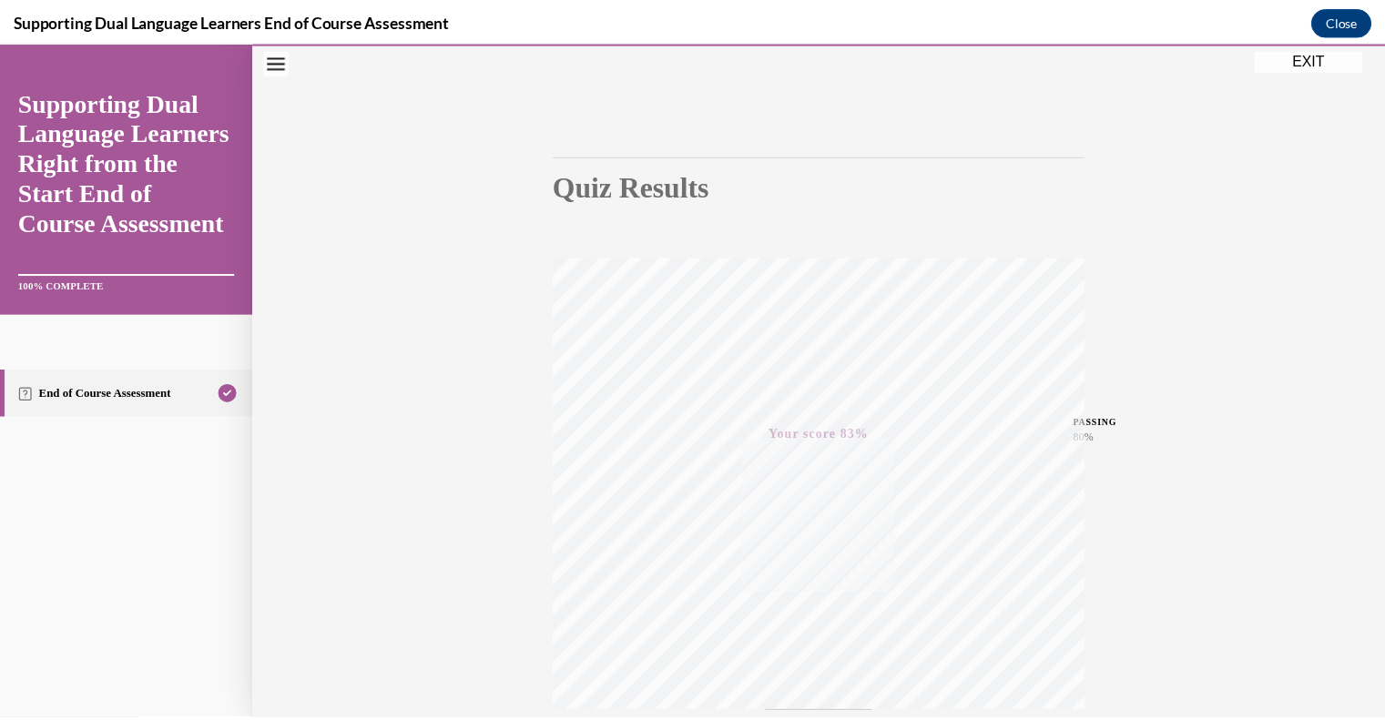
scroll to position [0, 0]
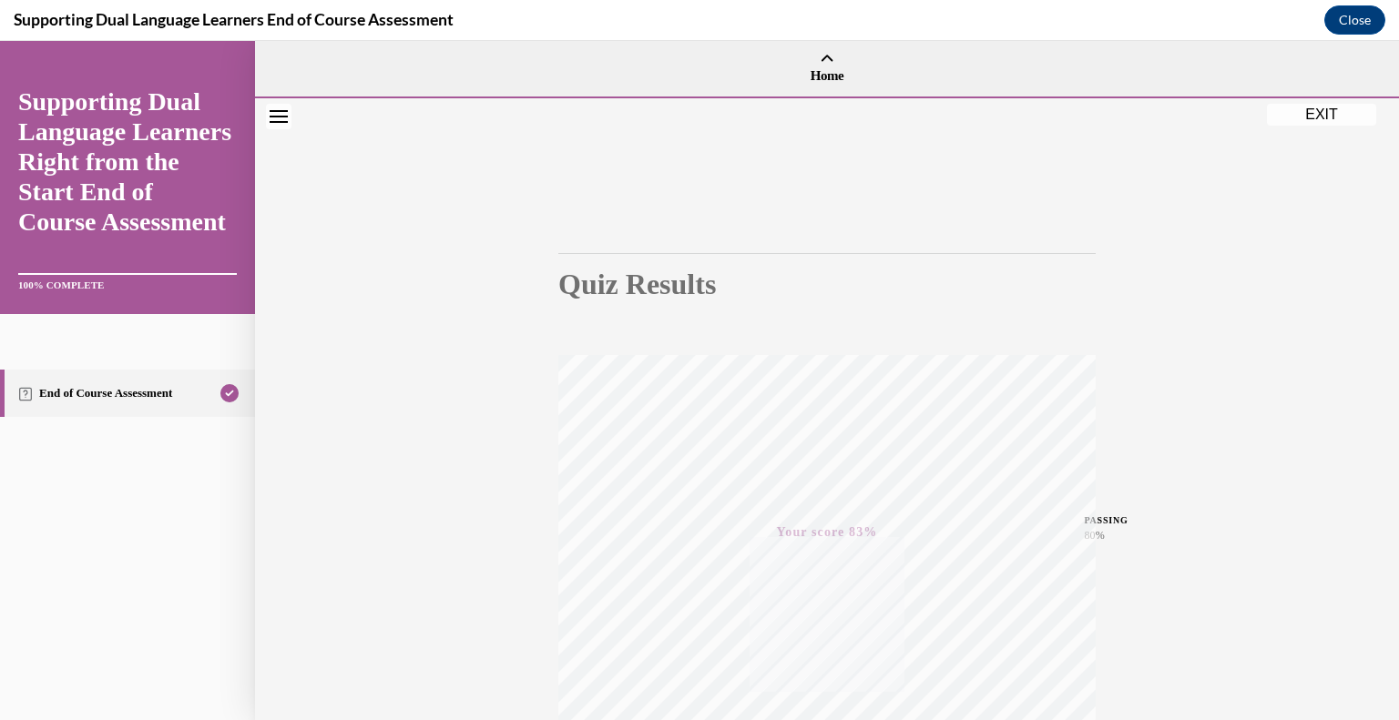
click at [1316, 114] on button "EXIT" at bounding box center [1321, 115] width 109 height 22
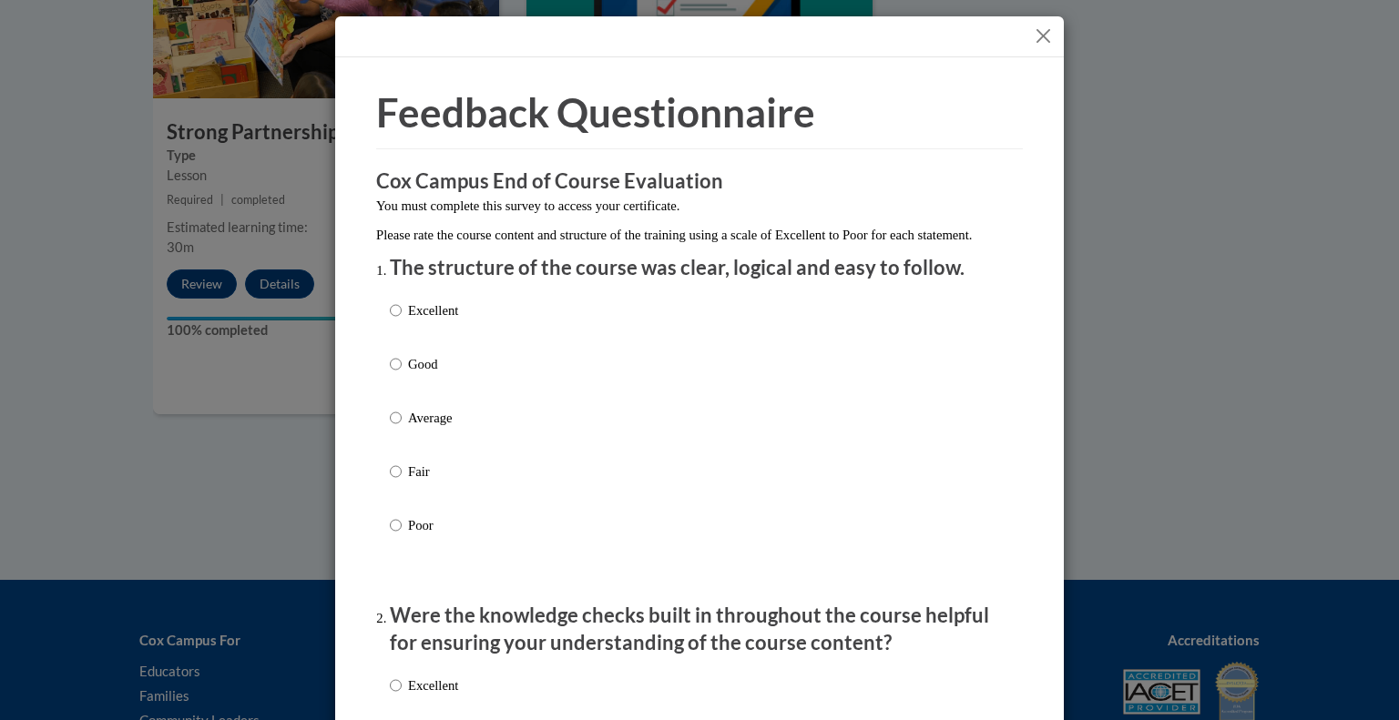
click at [424, 321] on p "Excellent" at bounding box center [433, 311] width 50 height 20
click at [402, 321] on input "Excellent" at bounding box center [396, 311] width 12 height 20
radio input "true"
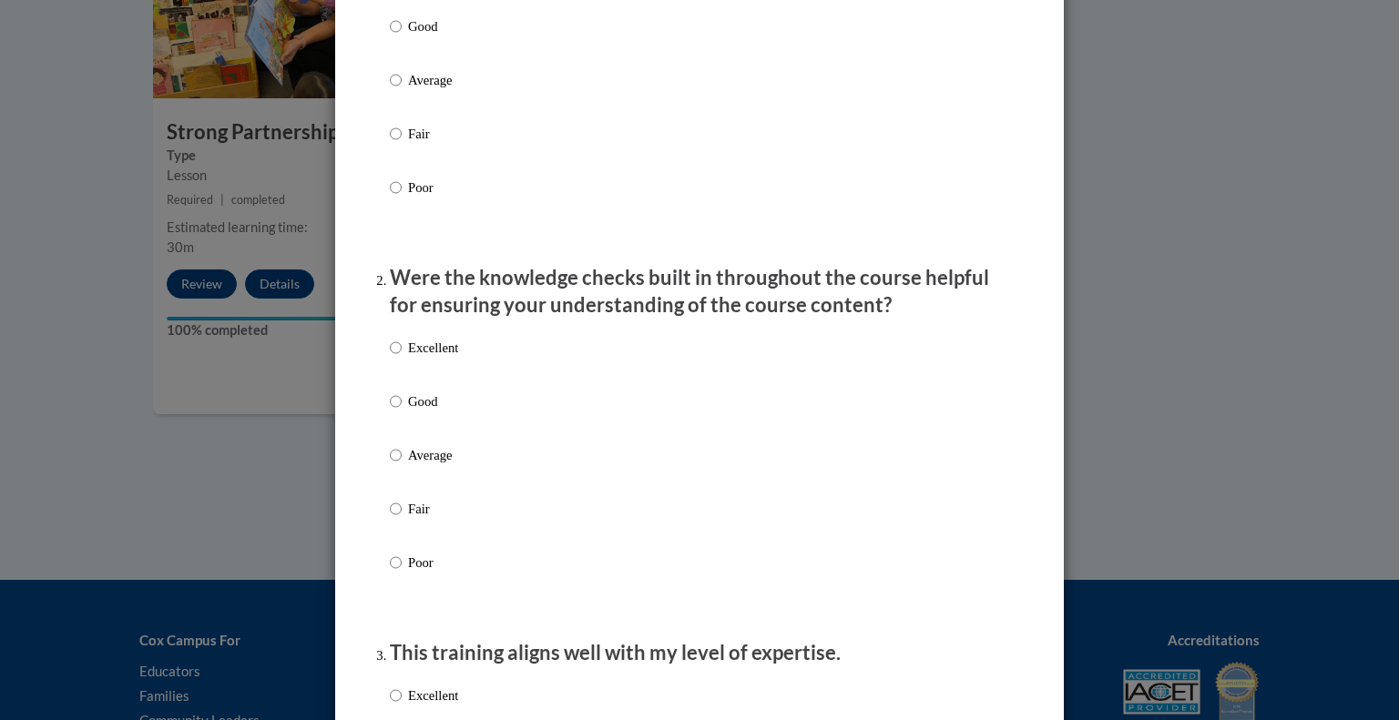
scroll to position [341, 0]
click at [424, 355] on p "Excellent" at bounding box center [433, 345] width 50 height 20
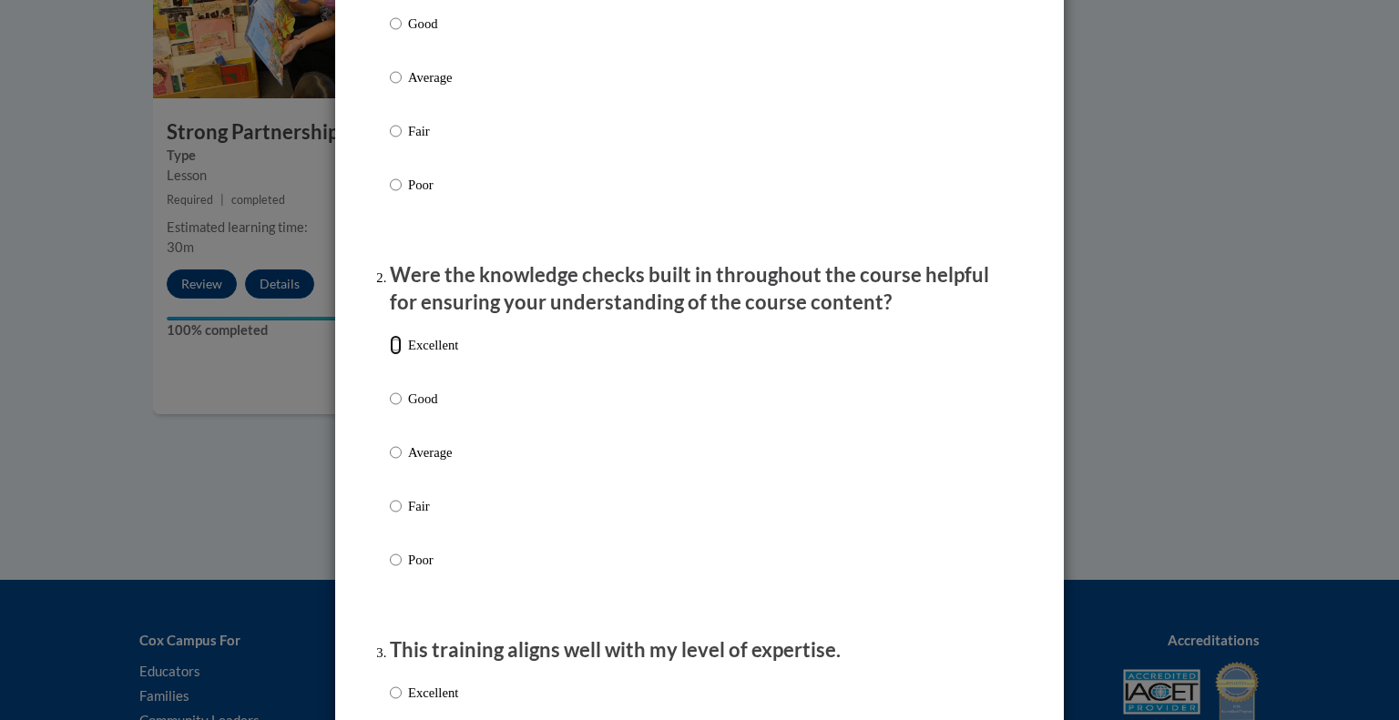
click at [402, 355] on input "Excellent" at bounding box center [396, 345] width 12 height 20
radio input "true"
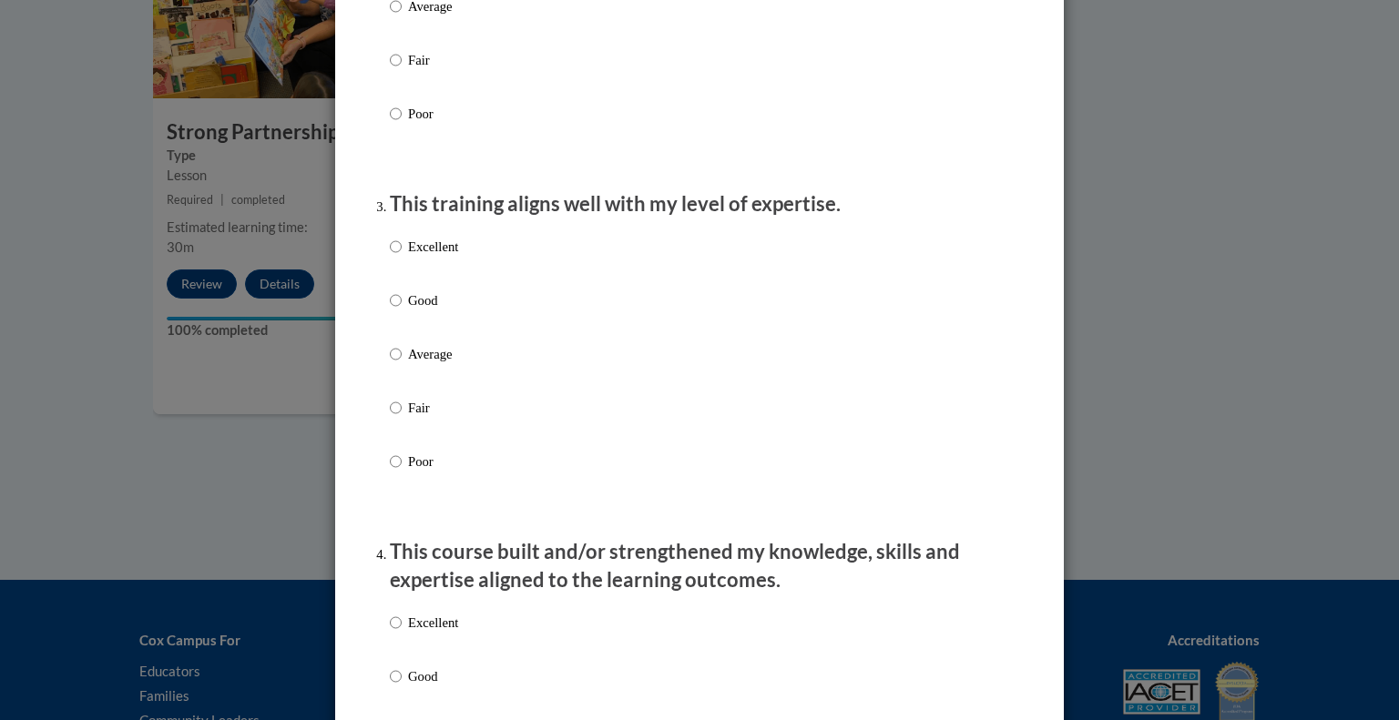
scroll to position [801, 0]
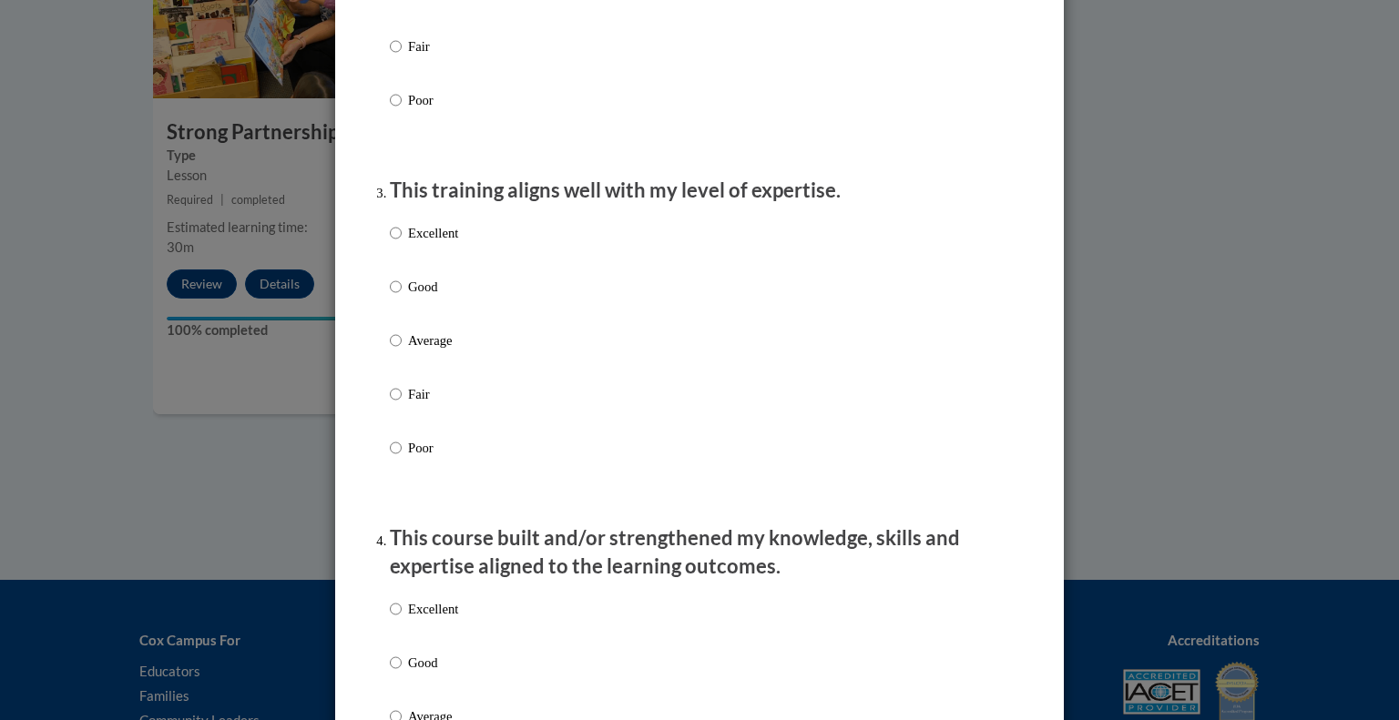
click at [425, 243] on p "Excellent" at bounding box center [433, 233] width 50 height 20
click at [402, 243] on input "Excellent" at bounding box center [396, 233] width 12 height 20
radio input "true"
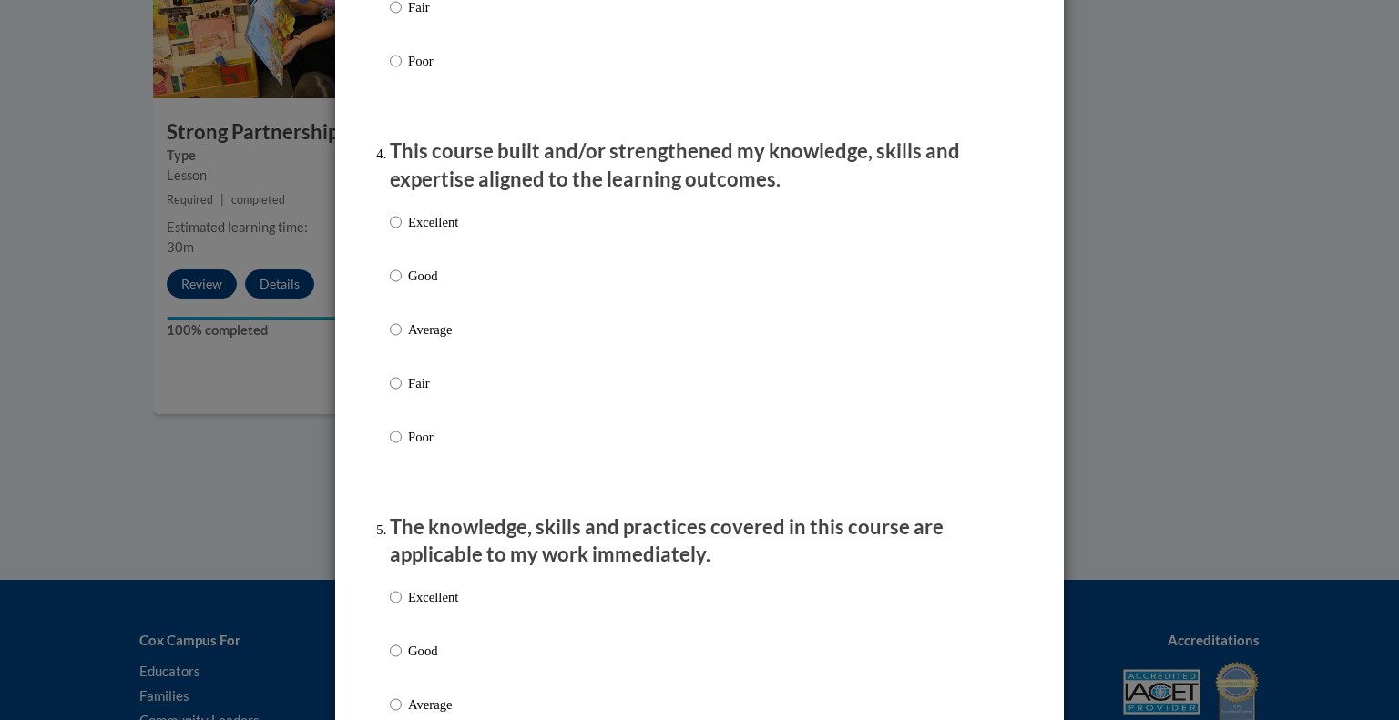
scroll to position [1199, 0]
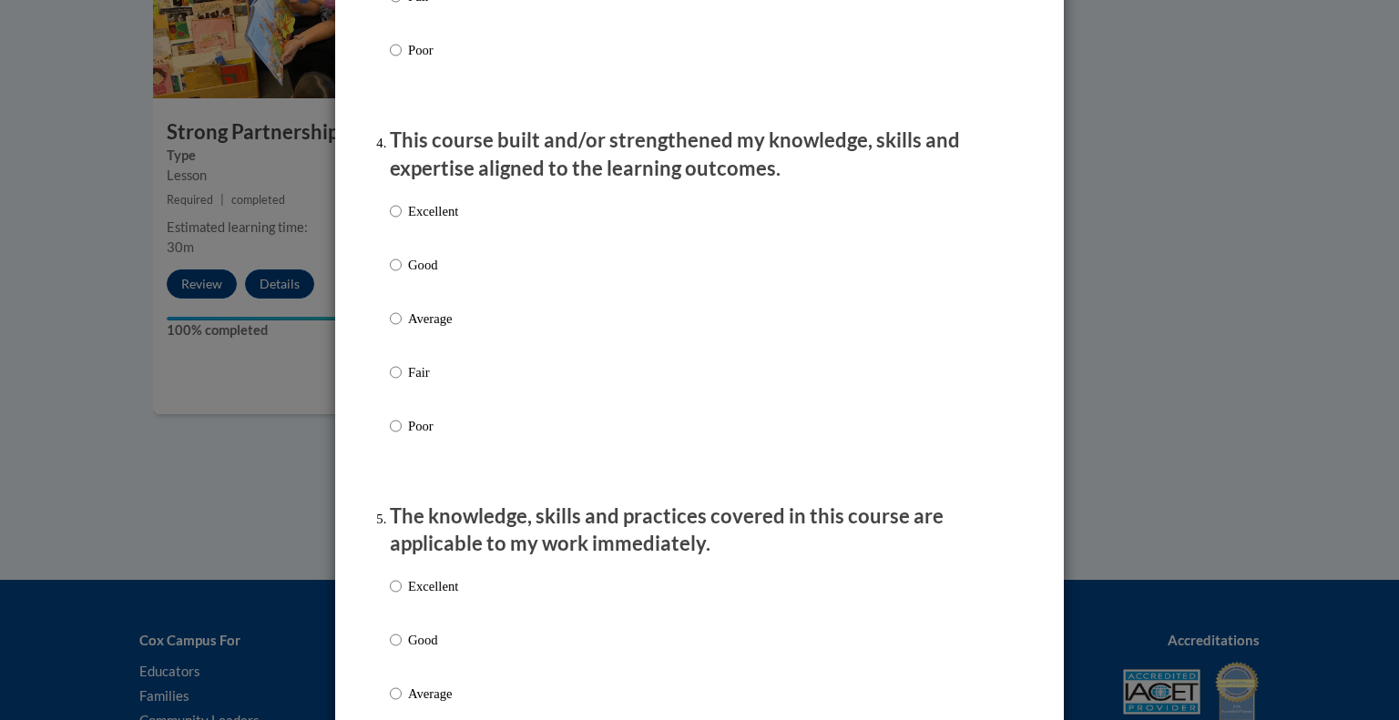
click at [423, 221] on p "Excellent" at bounding box center [433, 211] width 50 height 20
click at [402, 221] on input "Excellent" at bounding box center [396, 211] width 12 height 20
radio input "true"
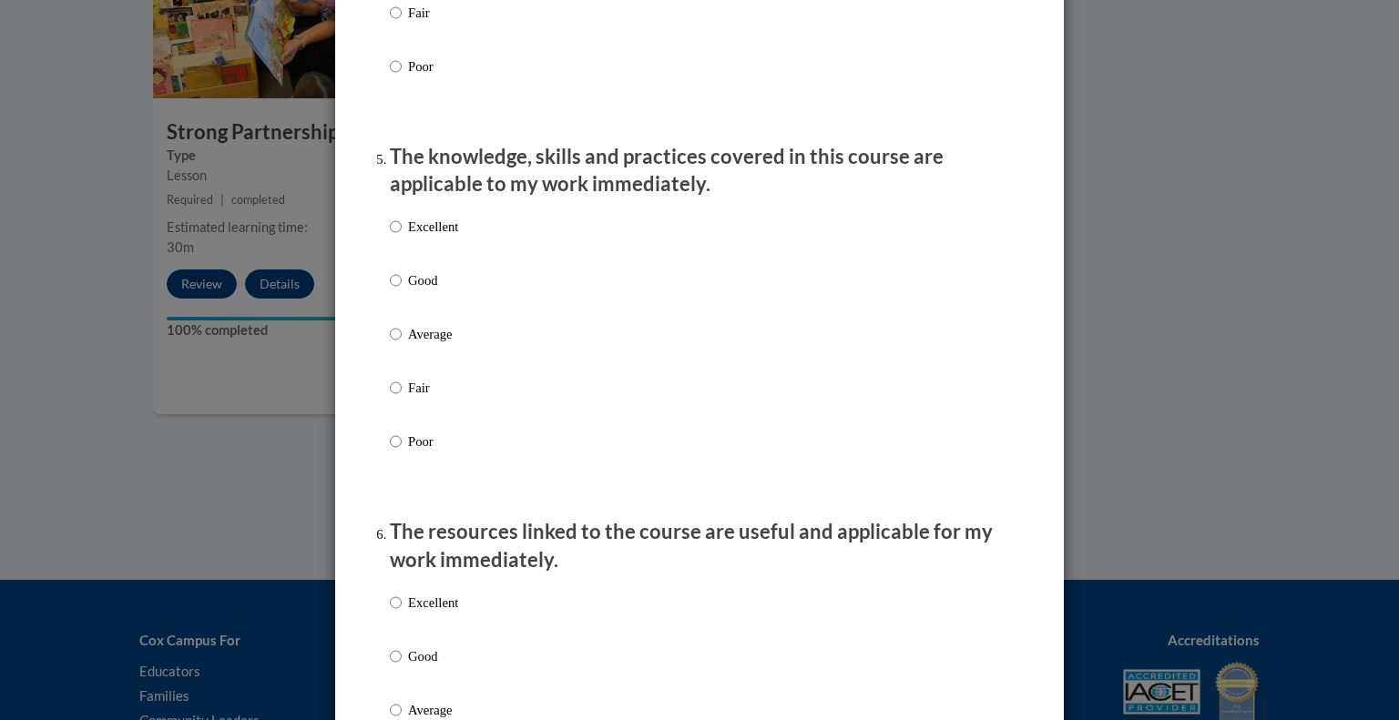
scroll to position [1559, 0]
click at [423, 229] on div "Excellent Good Average Fair Poor" at bounding box center [424, 348] width 68 height 282
click at [430, 236] on p "Excellent" at bounding box center [433, 226] width 50 height 20
click at [402, 236] on input "Excellent" at bounding box center [396, 226] width 12 height 20
radio input "true"
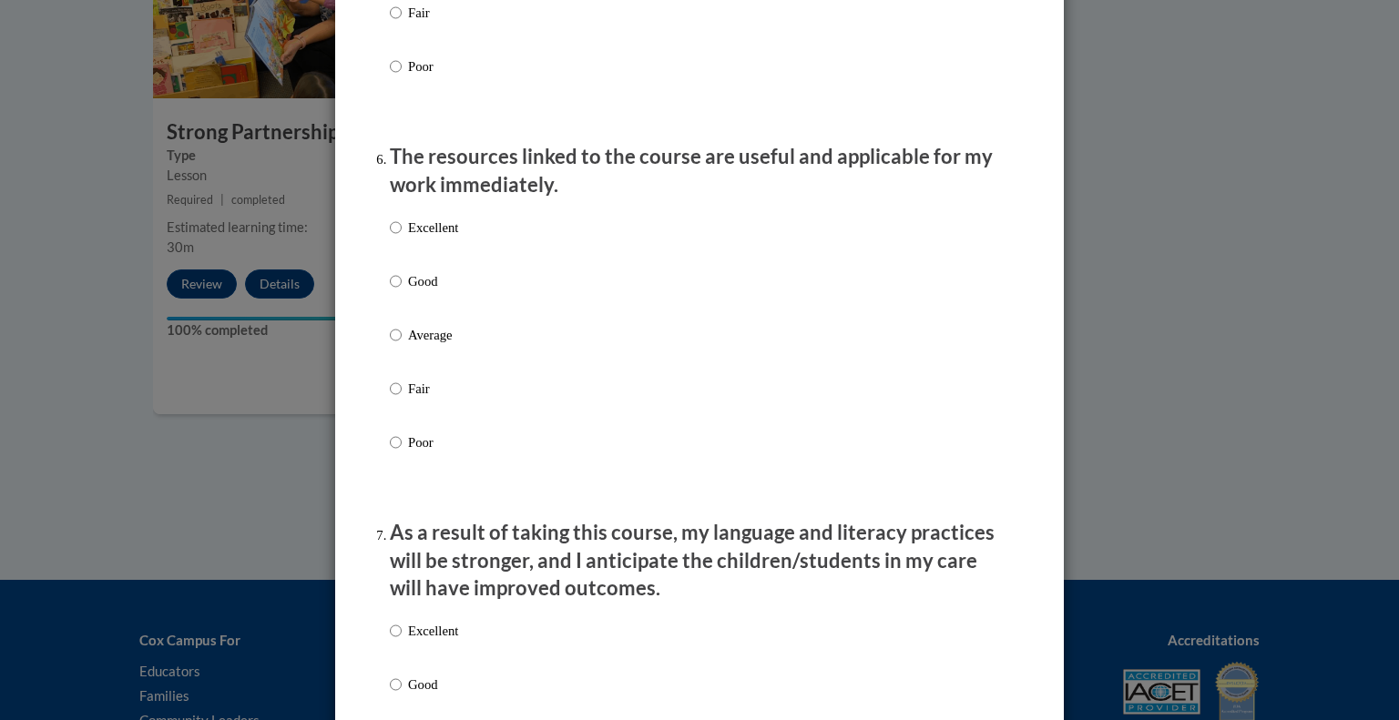
scroll to position [1959, 0]
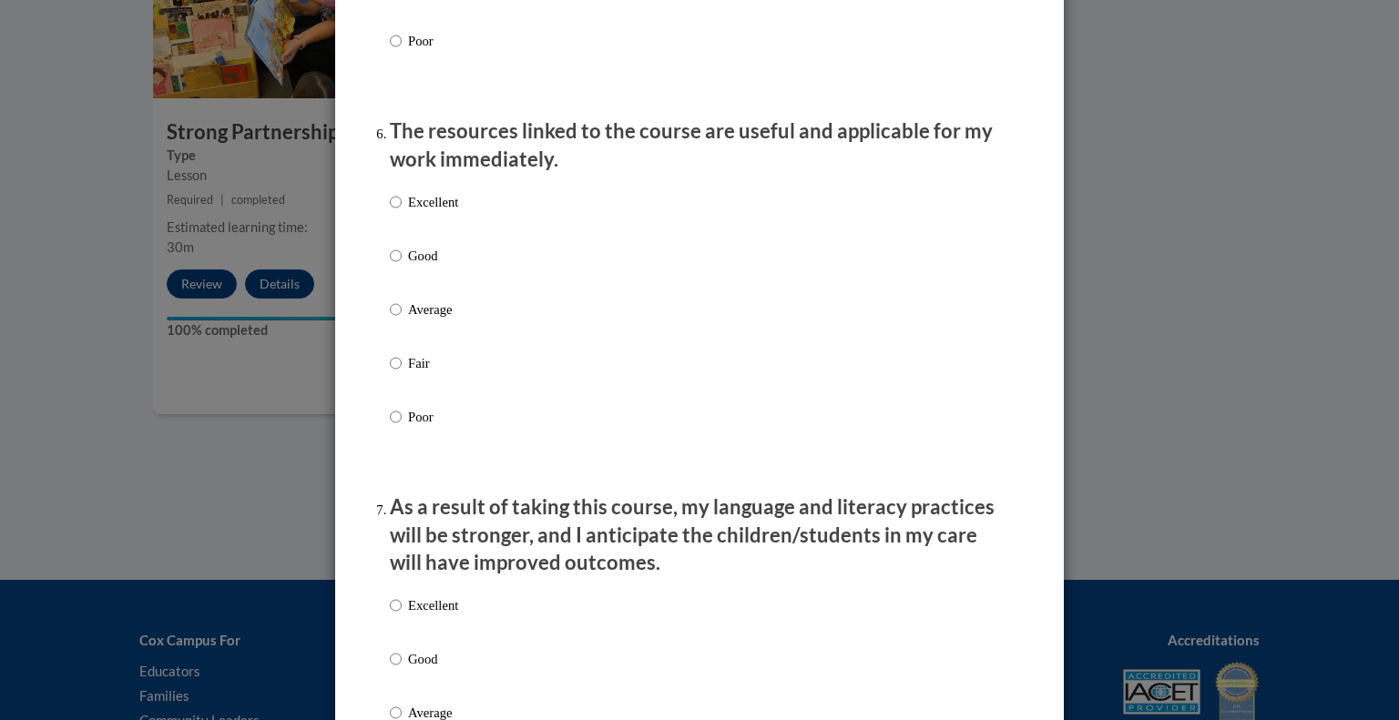
click at [421, 212] on p "Excellent" at bounding box center [433, 202] width 50 height 20
click at [402, 212] on input "Excellent" at bounding box center [396, 202] width 12 height 20
radio input "true"
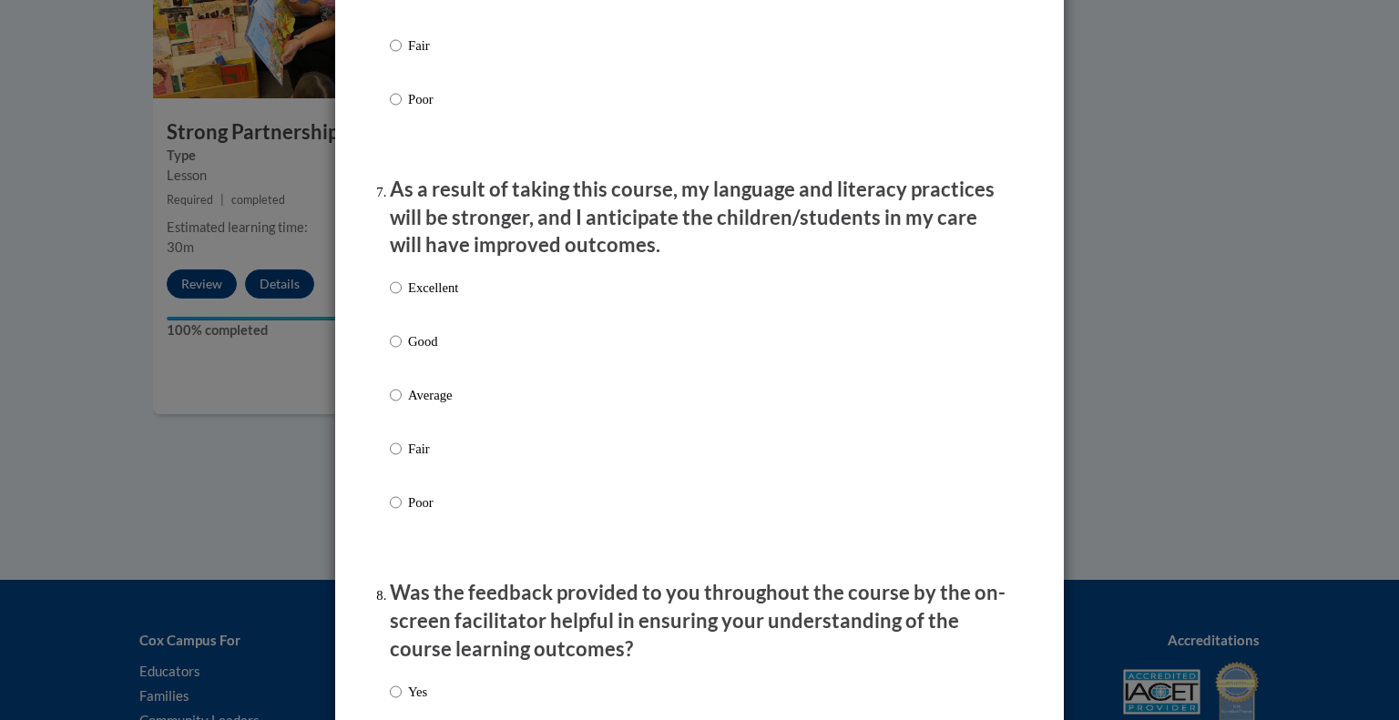
scroll to position [2315, 0]
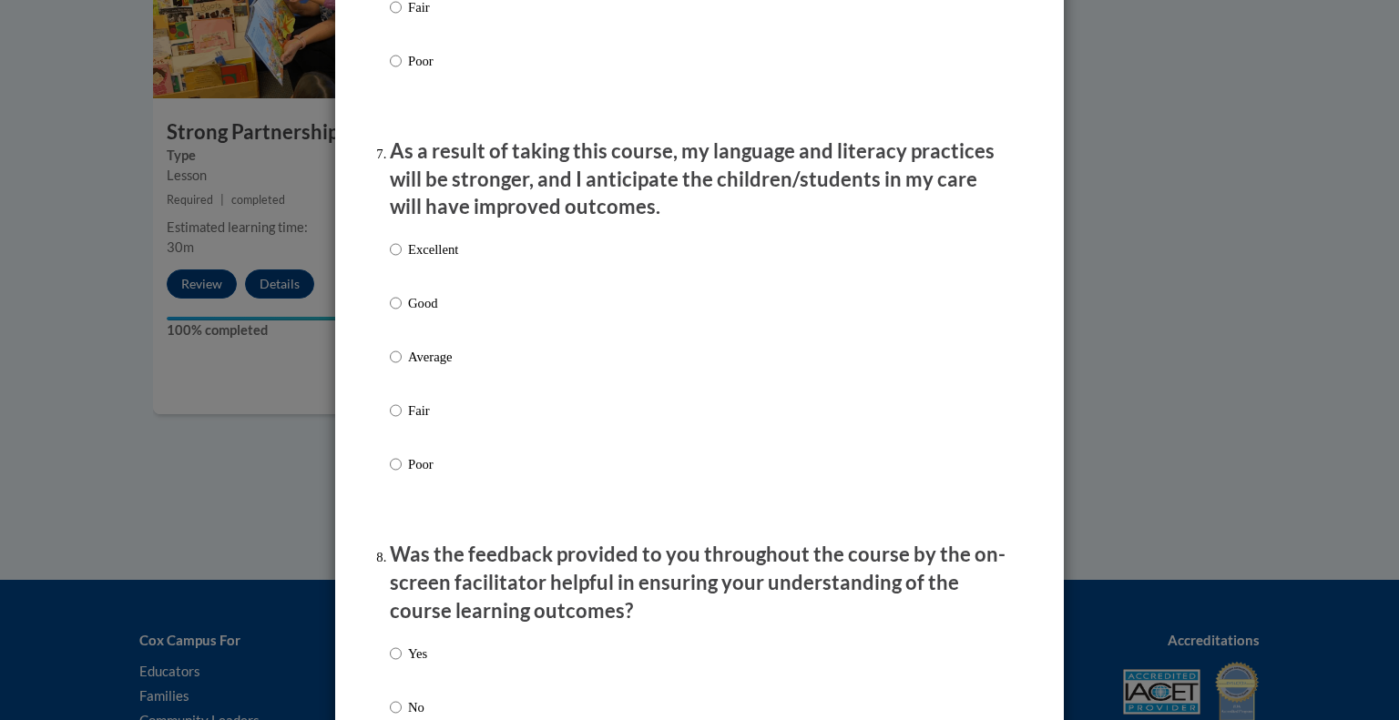
click at [430, 260] on p "Excellent" at bounding box center [433, 250] width 50 height 20
click at [402, 260] on input "Excellent" at bounding box center [396, 250] width 12 height 20
radio input "true"
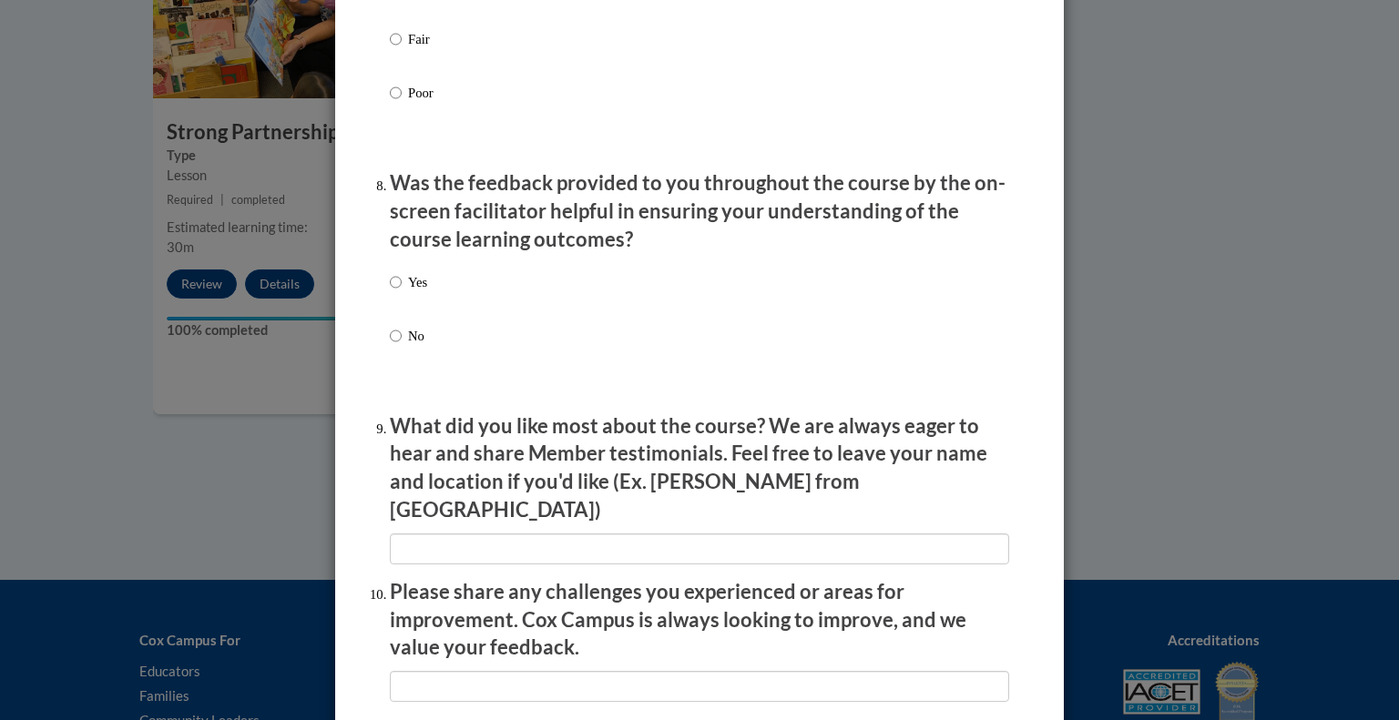
scroll to position [2689, 0]
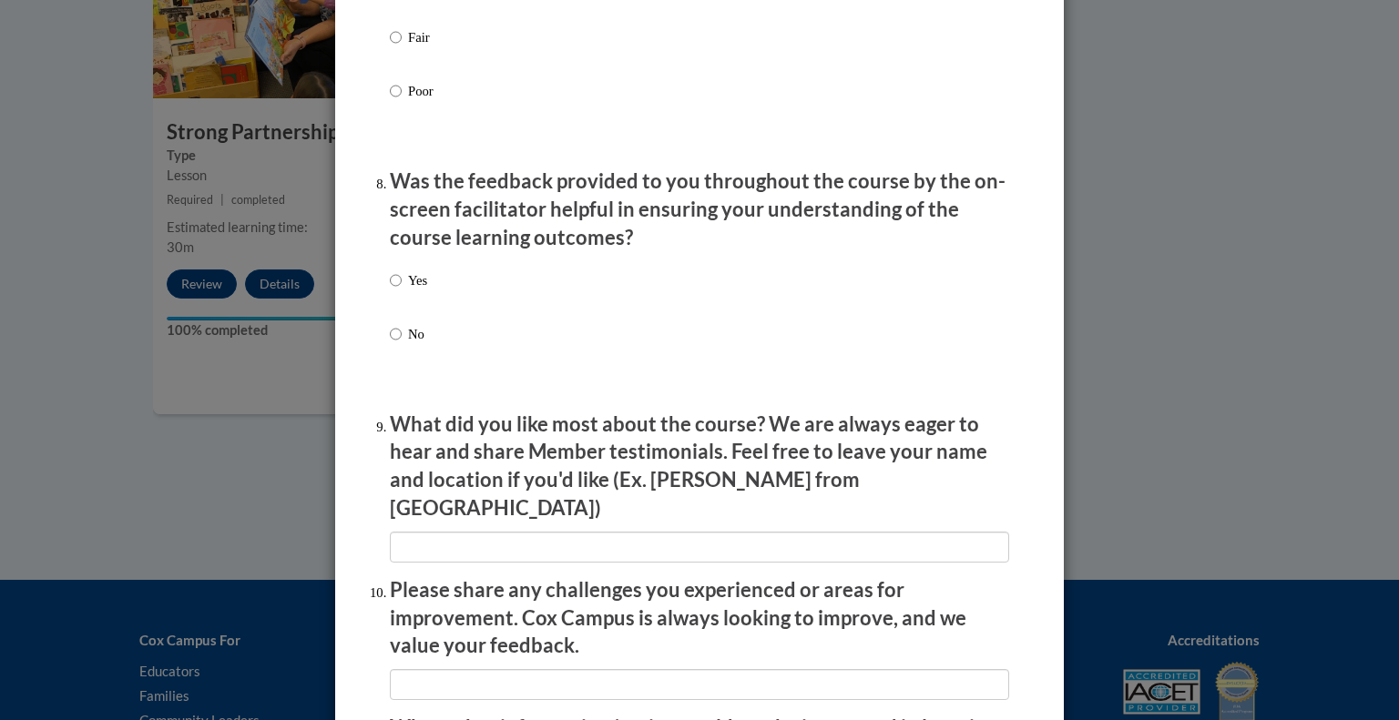
click at [414, 291] on p "Yes" at bounding box center [417, 281] width 19 height 20
click at [402, 291] on input "Yes" at bounding box center [396, 281] width 12 height 20
radio input "true"
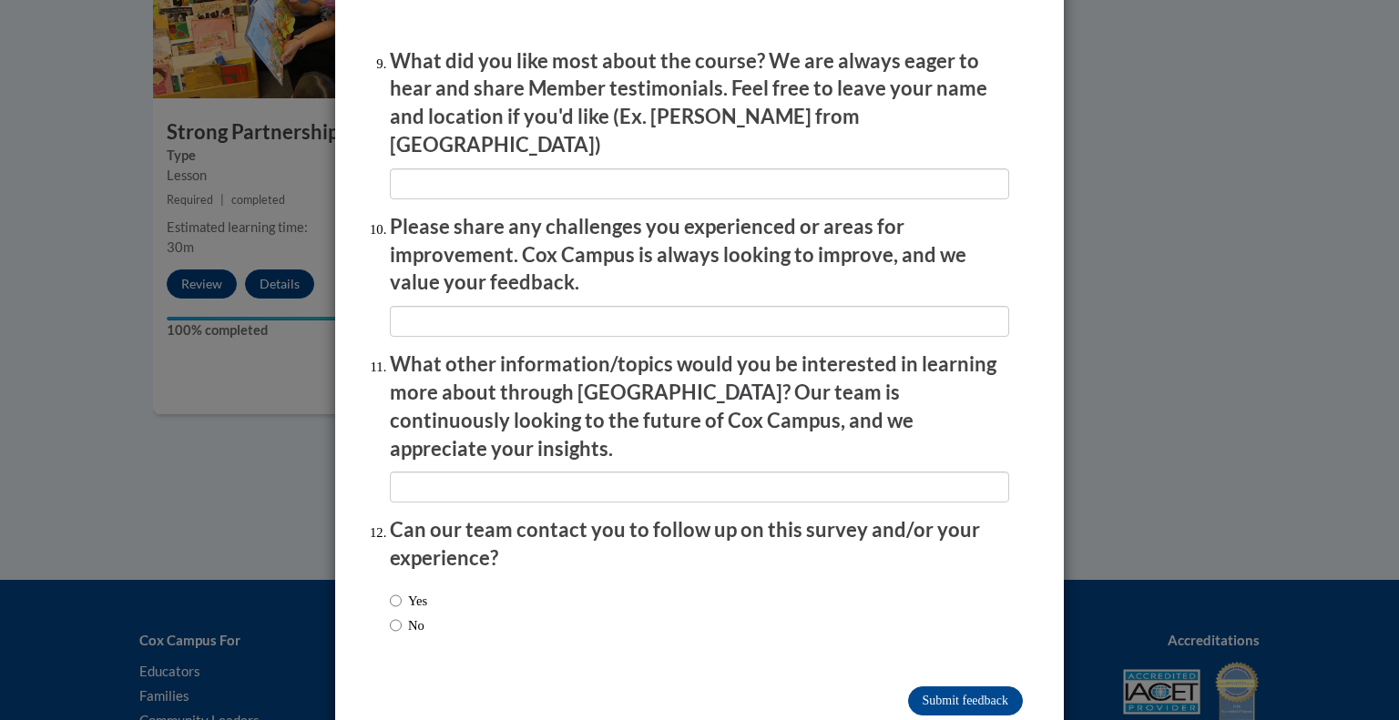
scroll to position [3072, 0]
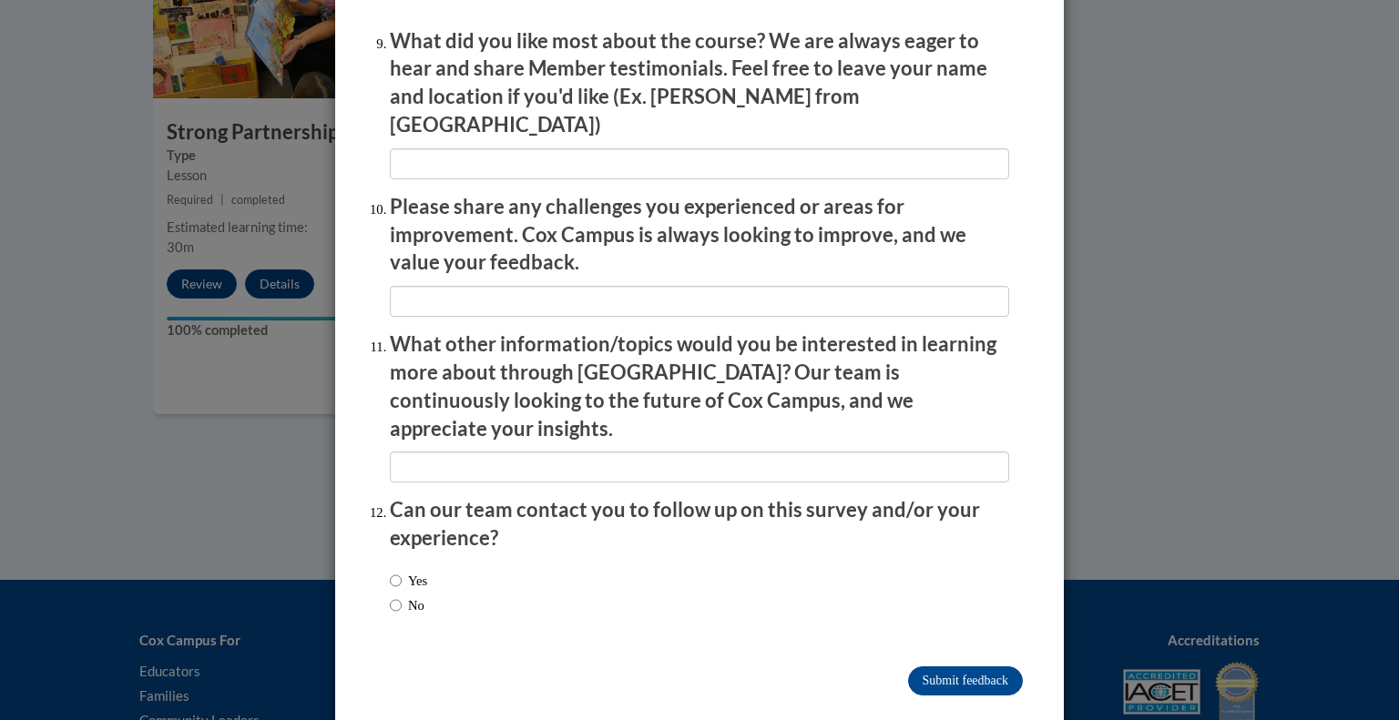
click at [412, 596] on label "No" at bounding box center [407, 606] width 35 height 20
click at [402, 596] on input "No" at bounding box center [396, 606] width 12 height 20
radio input "true"
click at [917, 667] on input "Submit feedback" at bounding box center [965, 681] width 115 height 29
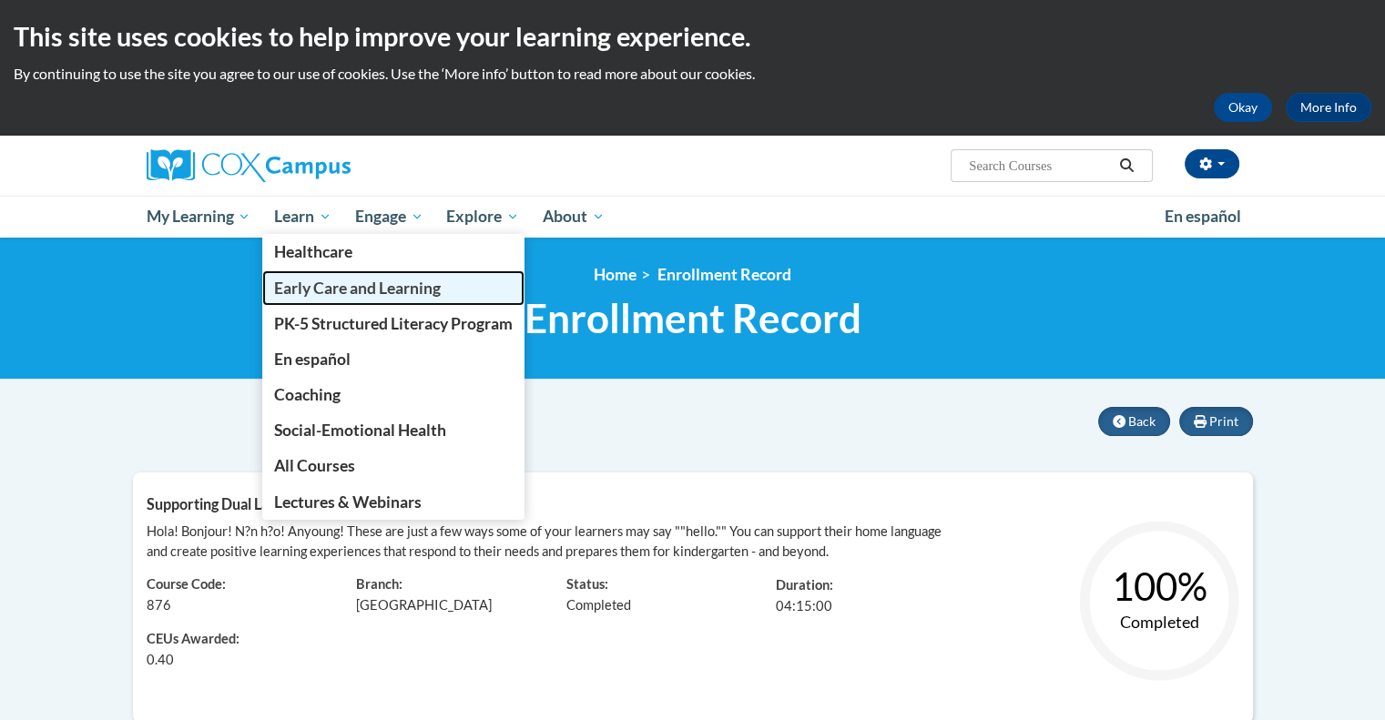
click at [317, 283] on span "Early Care and Learning" at bounding box center [357, 288] width 167 height 19
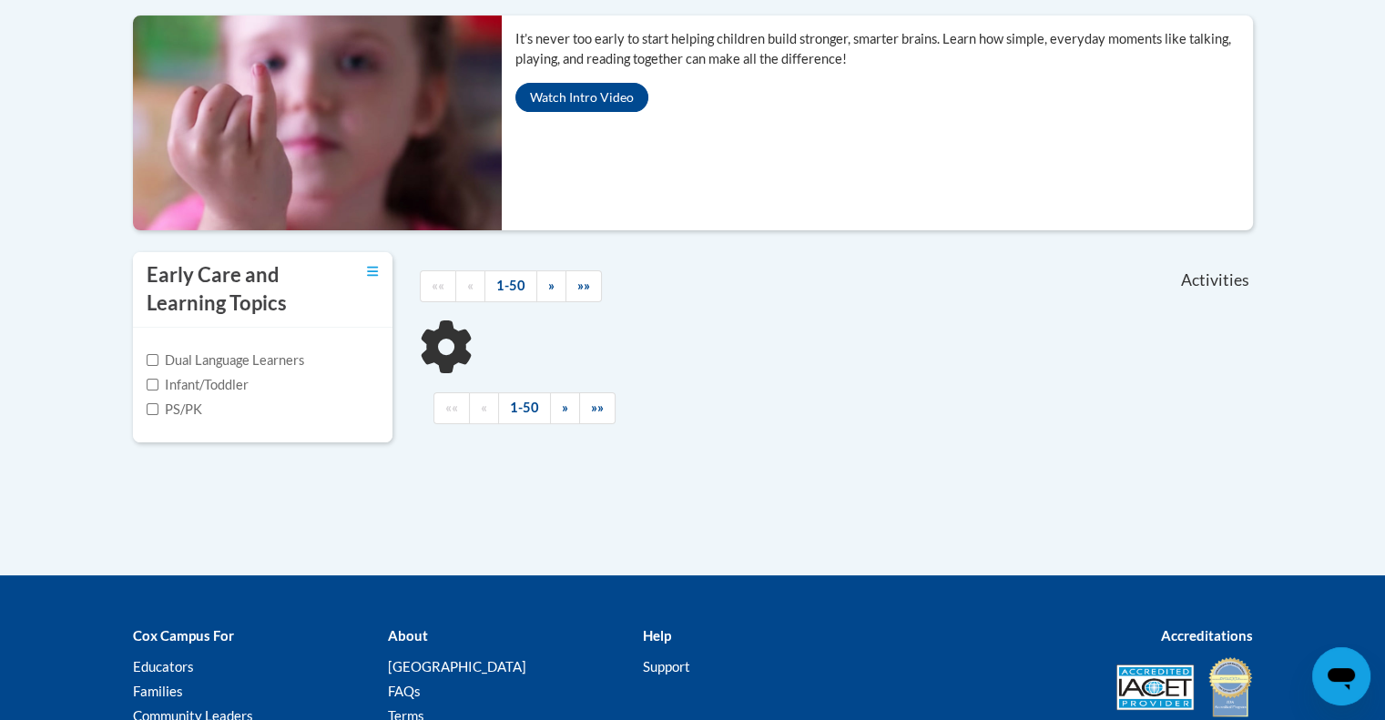
scroll to position [404, 0]
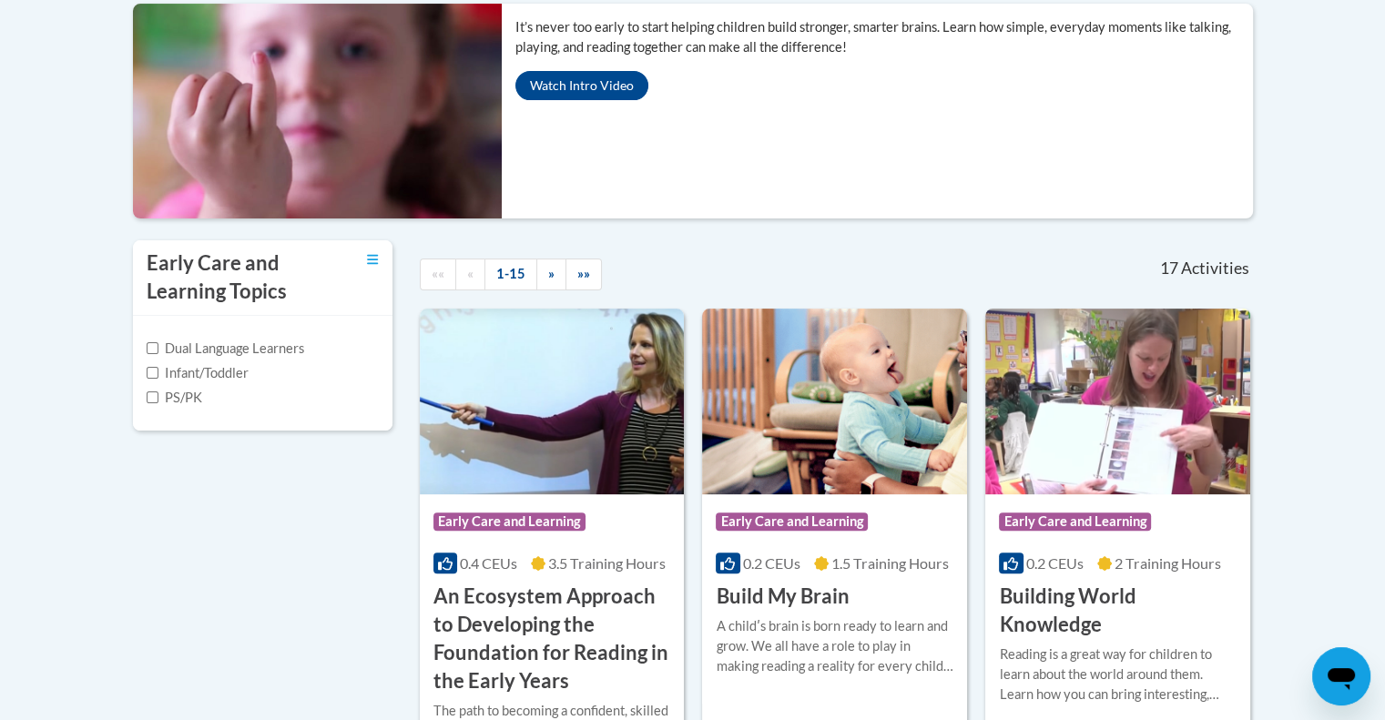
click at [204, 367] on label "Infant/Toddler" at bounding box center [198, 373] width 102 height 20
click at [158, 367] on input "Infant/Toddler" at bounding box center [153, 373] width 12 height 12
checkbox input "true"
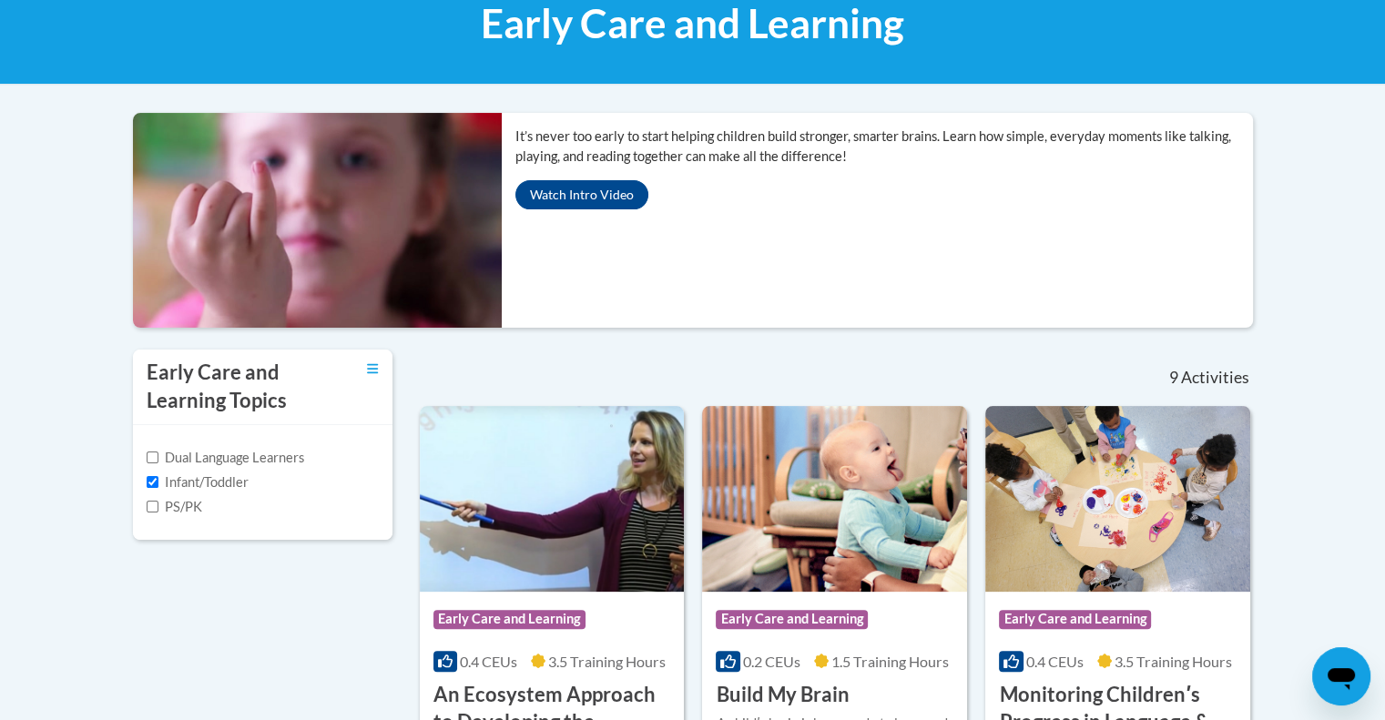
scroll to position [0, 0]
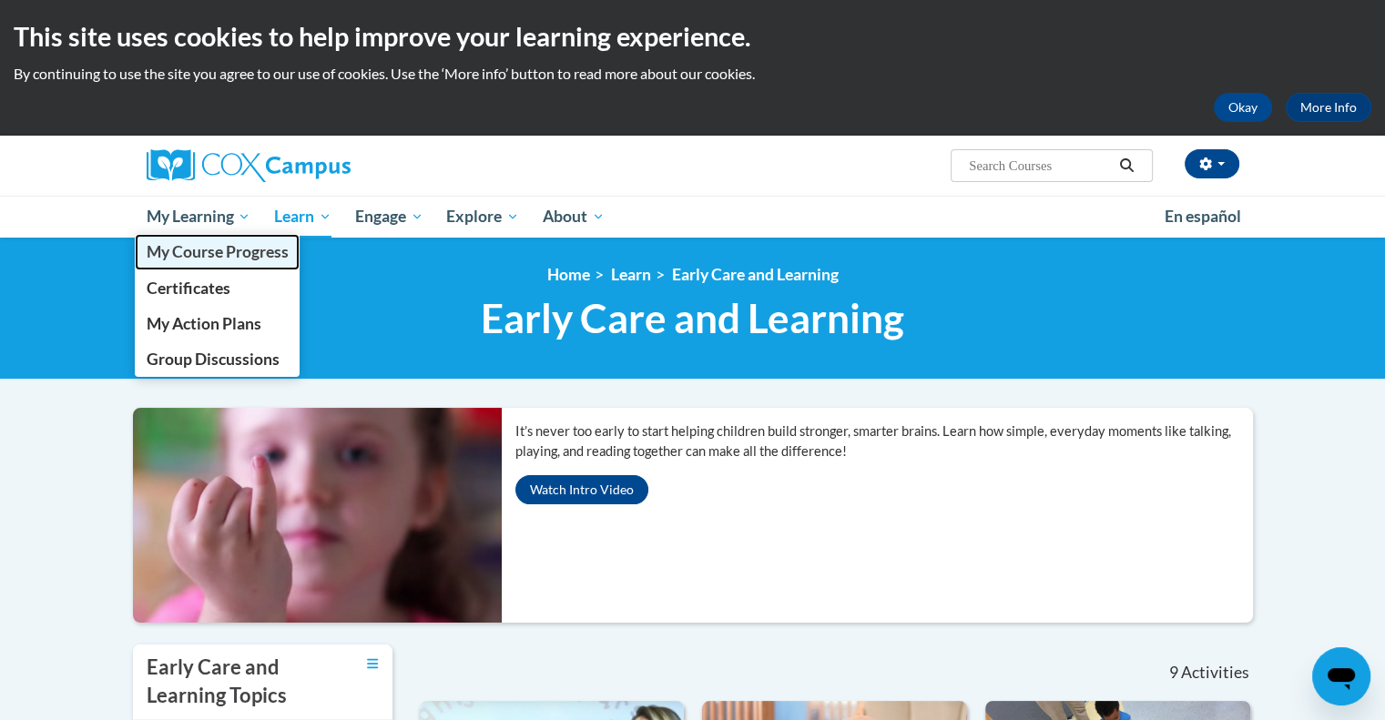
click at [226, 263] on link "My Course Progress" at bounding box center [218, 252] width 166 height 36
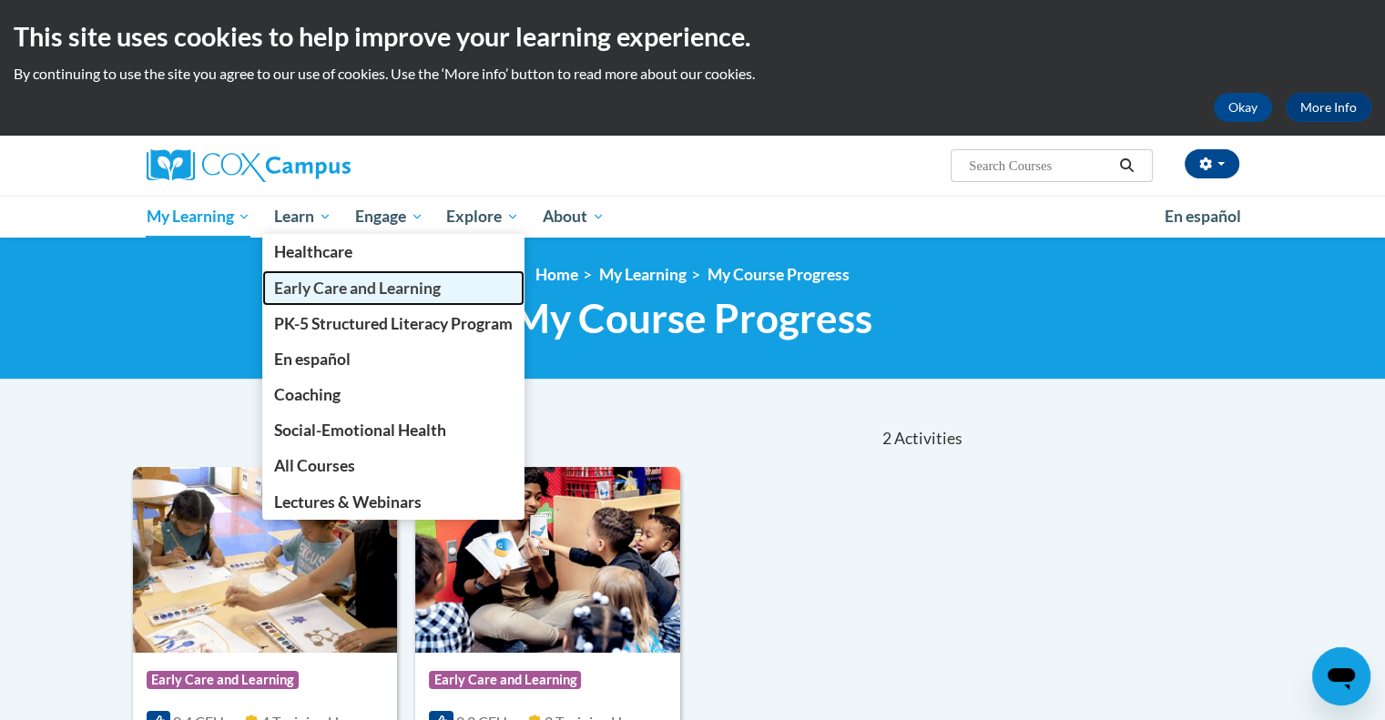
click at [337, 287] on span "Early Care and Learning" at bounding box center [357, 288] width 167 height 19
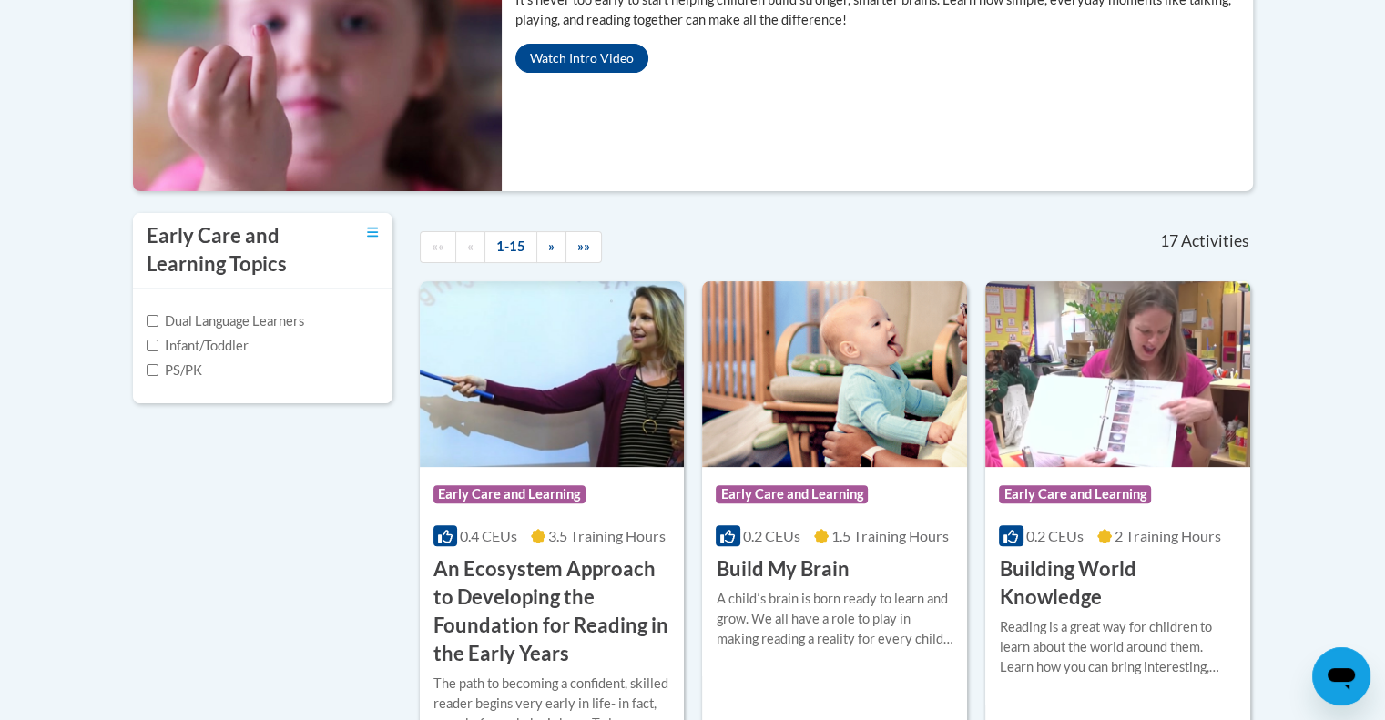
scroll to position [433, 0]
click at [225, 345] on label "Infant/Toddler" at bounding box center [198, 345] width 102 height 20
click at [158, 345] on input "Infant/Toddler" at bounding box center [153, 345] width 12 height 12
checkbox input "true"
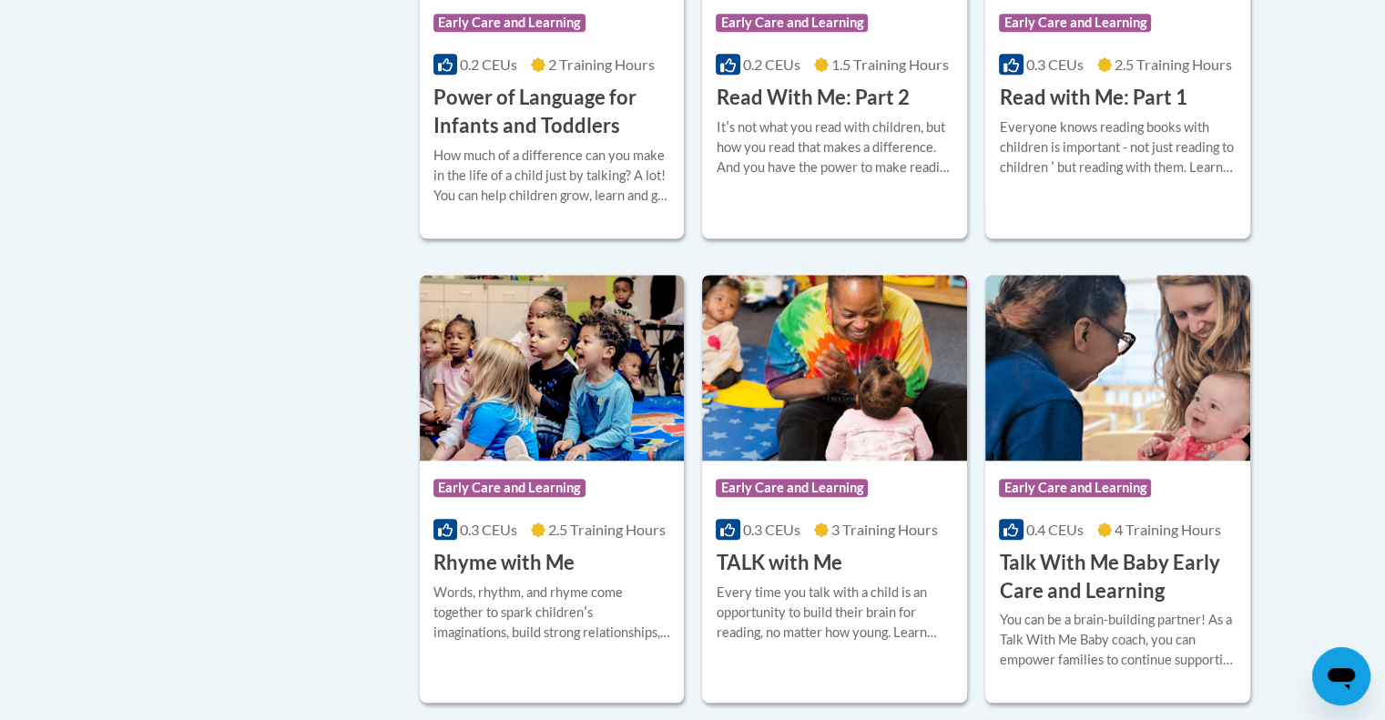
scroll to position [1548, 0]
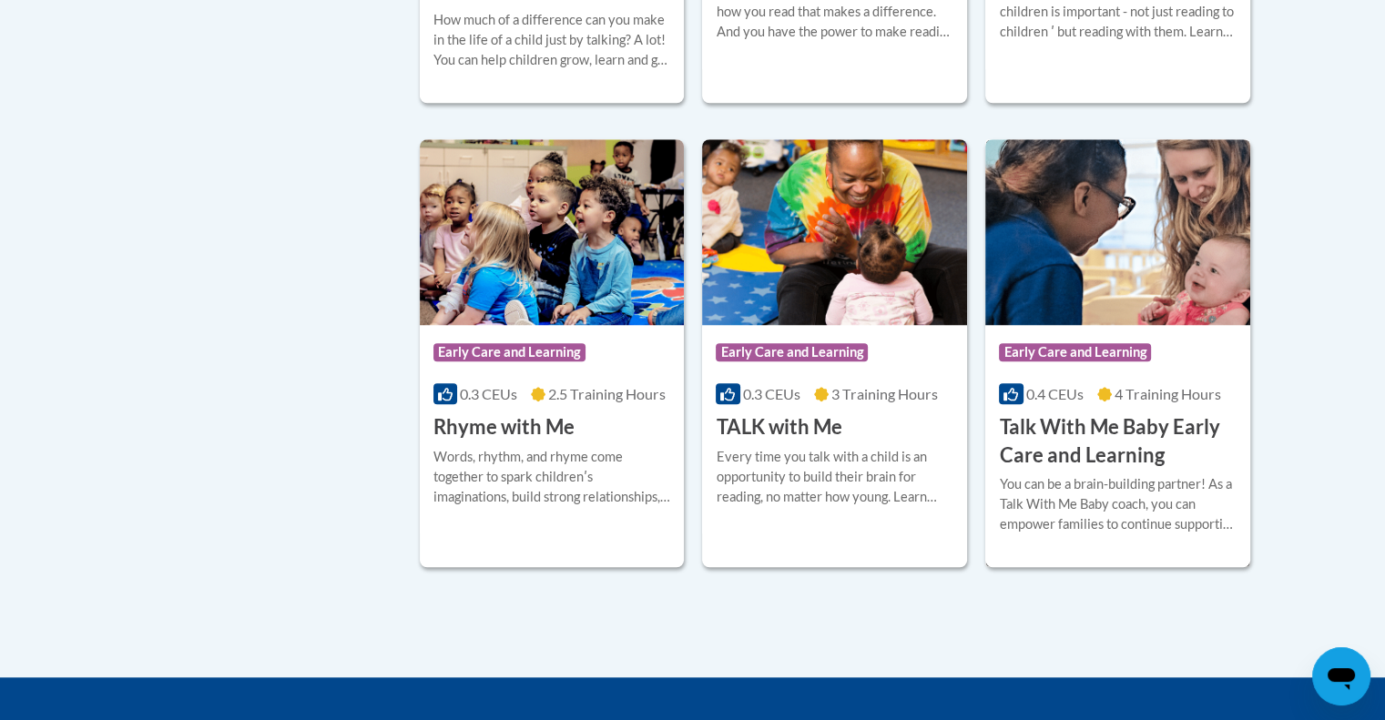
click at [1067, 433] on h3 "Talk With Me Baby Early Care and Learning" at bounding box center [1118, 442] width 238 height 56
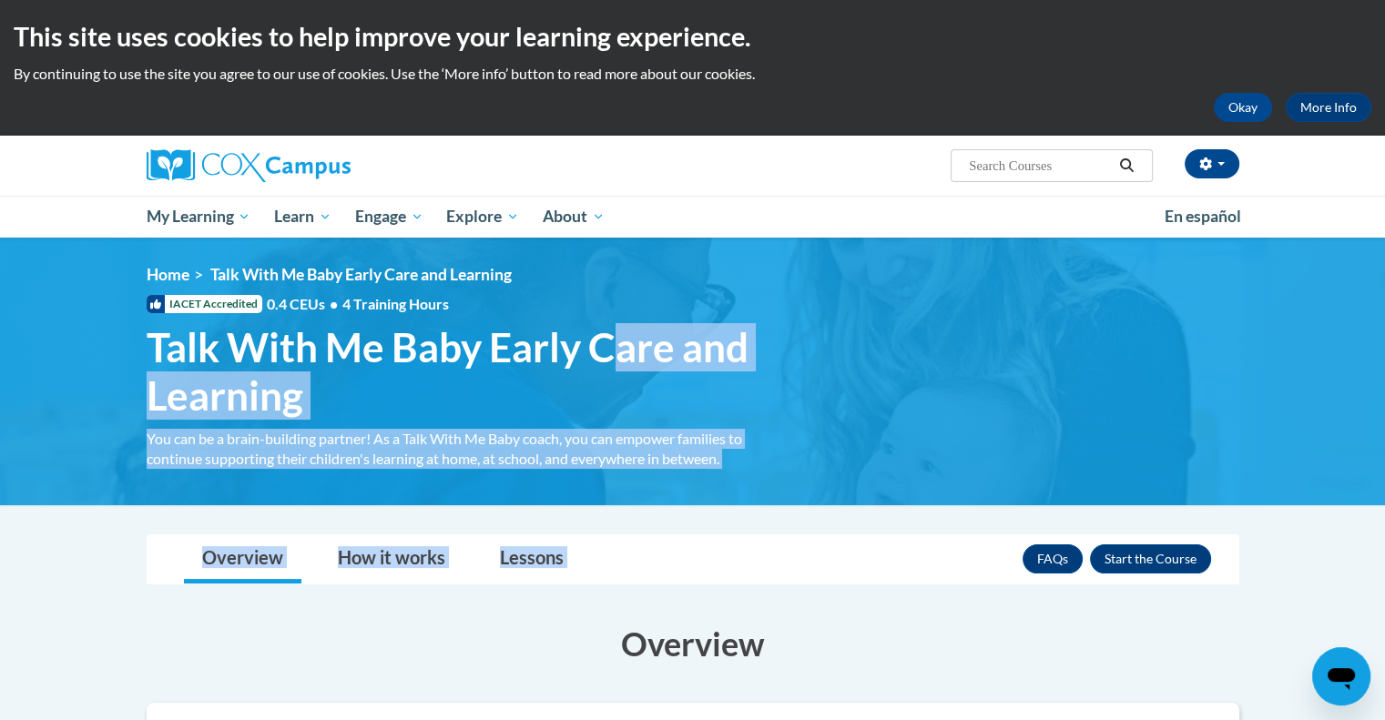
drag, startPoint x: 619, startPoint y: 347, endPoint x: 18, endPoint y: 604, distance: 653.7
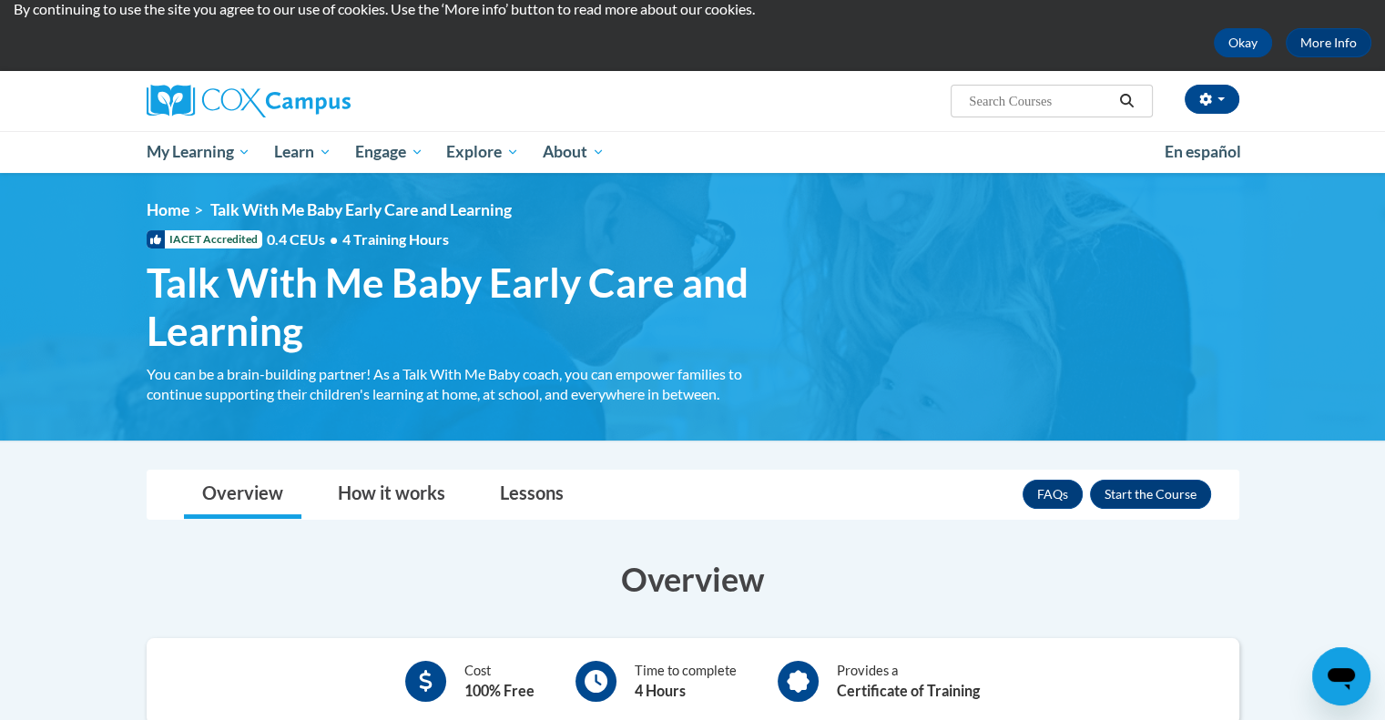
scroll to position [58, 0]
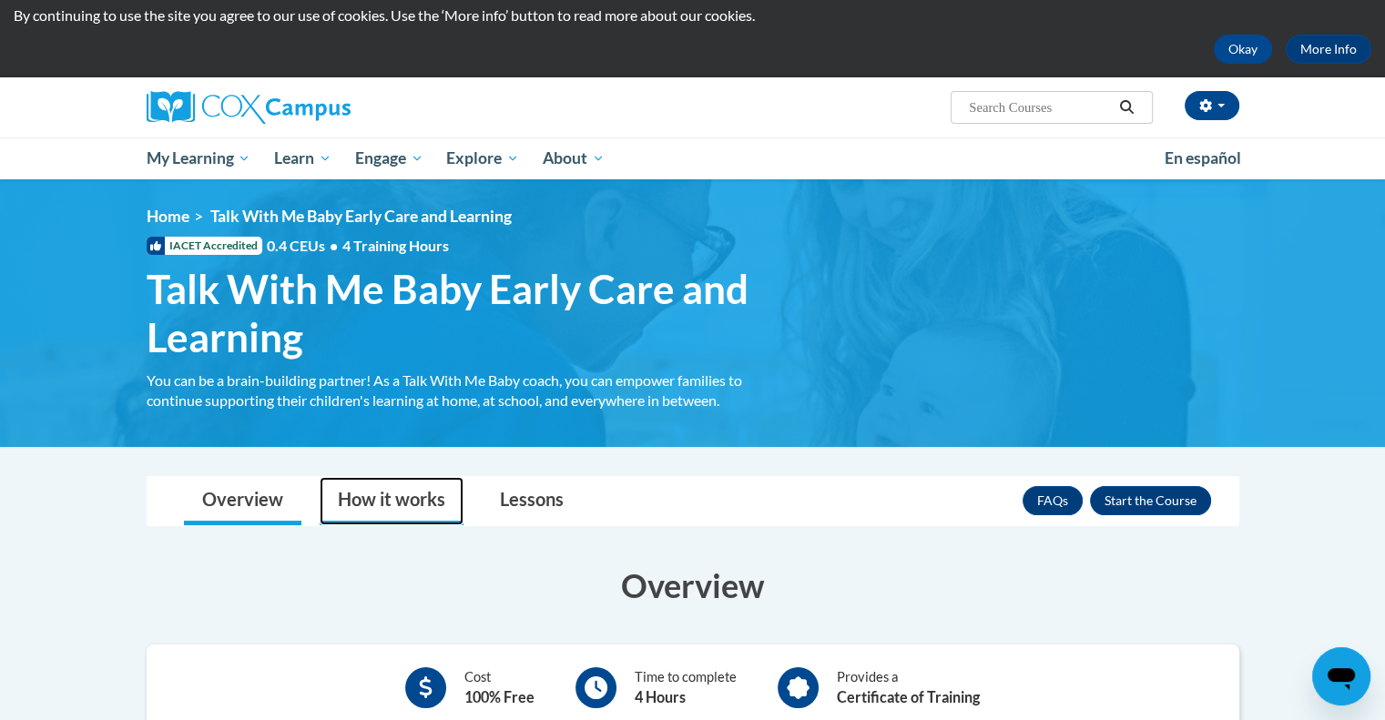
click at [396, 506] on link "How it works" at bounding box center [392, 501] width 144 height 48
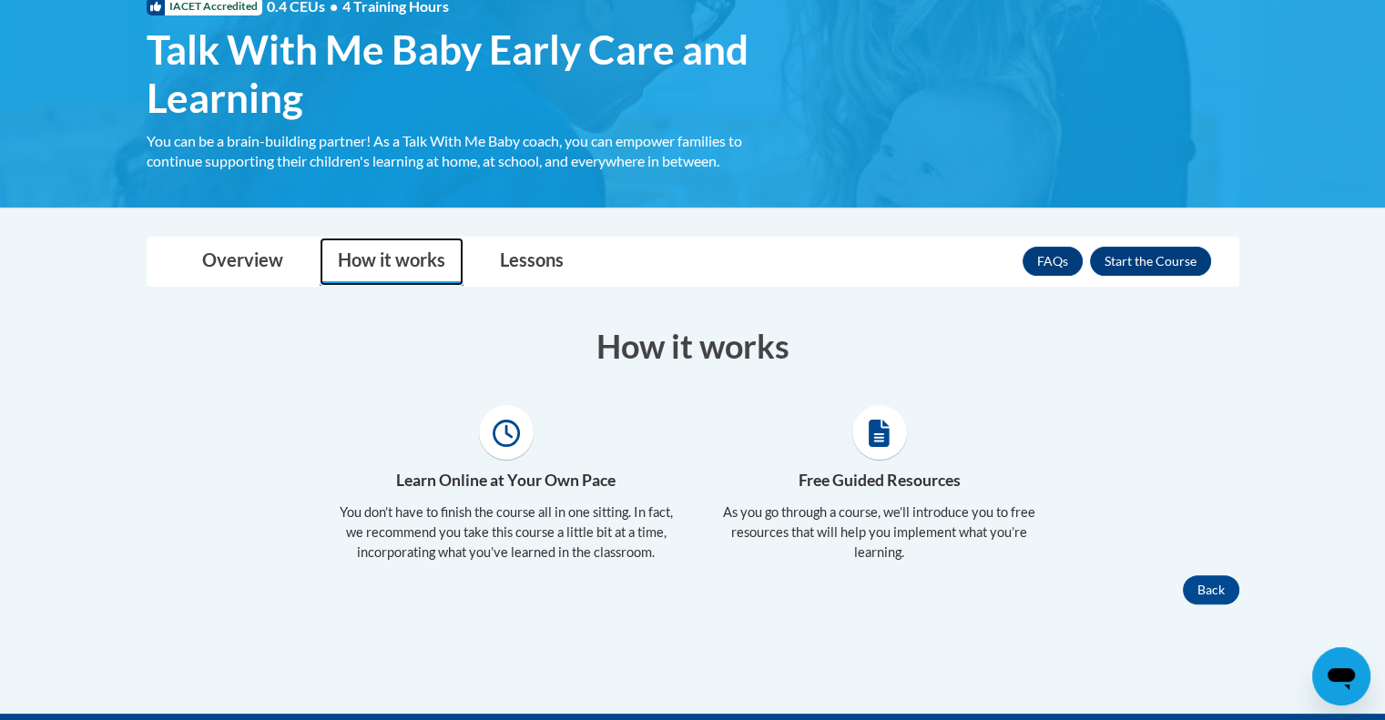
scroll to position [297, 0]
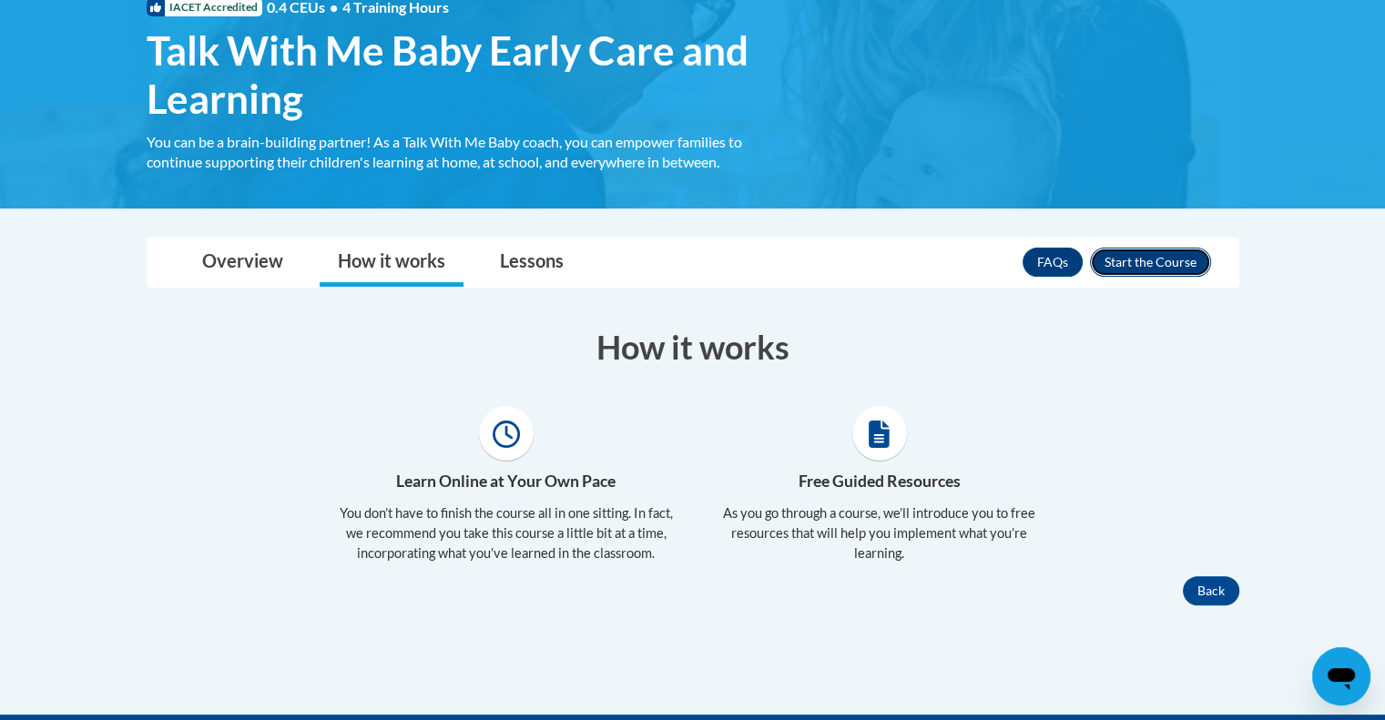
click at [1146, 273] on button "Enroll" at bounding box center [1150, 262] width 121 height 29
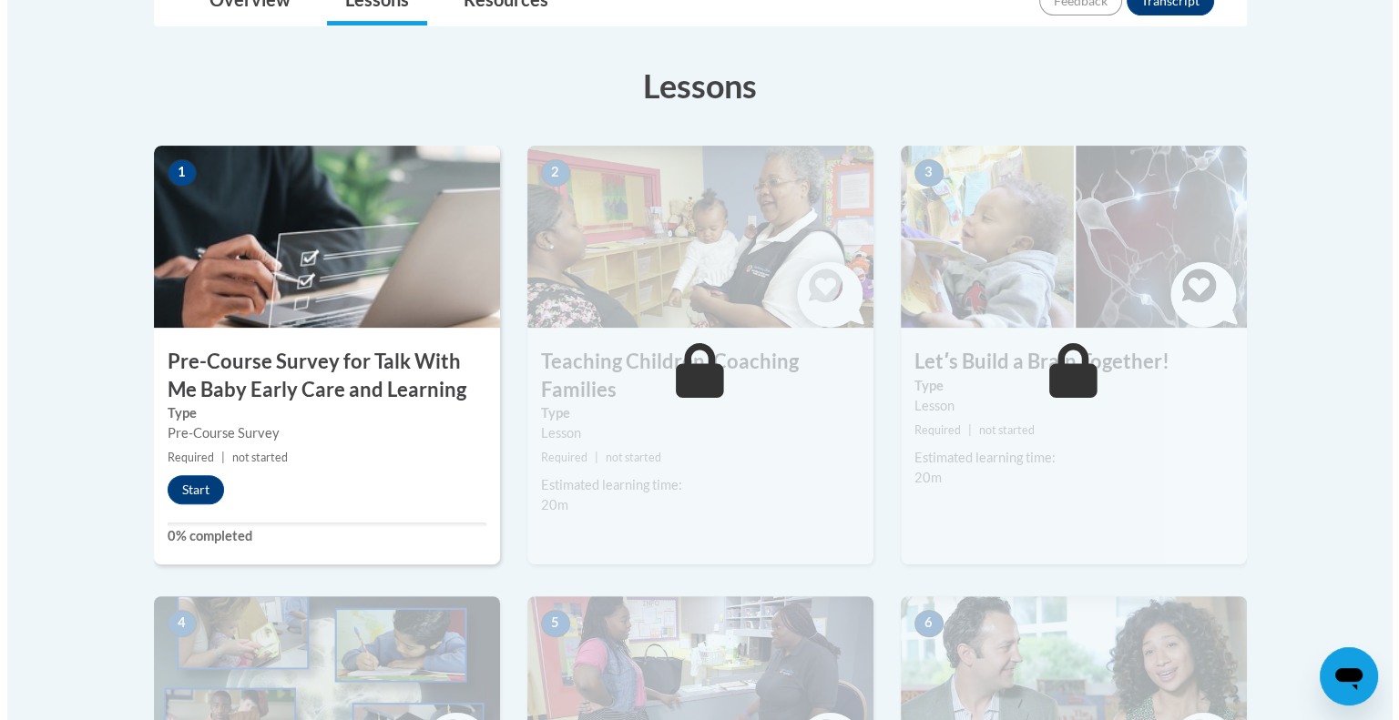
scroll to position [468, 0]
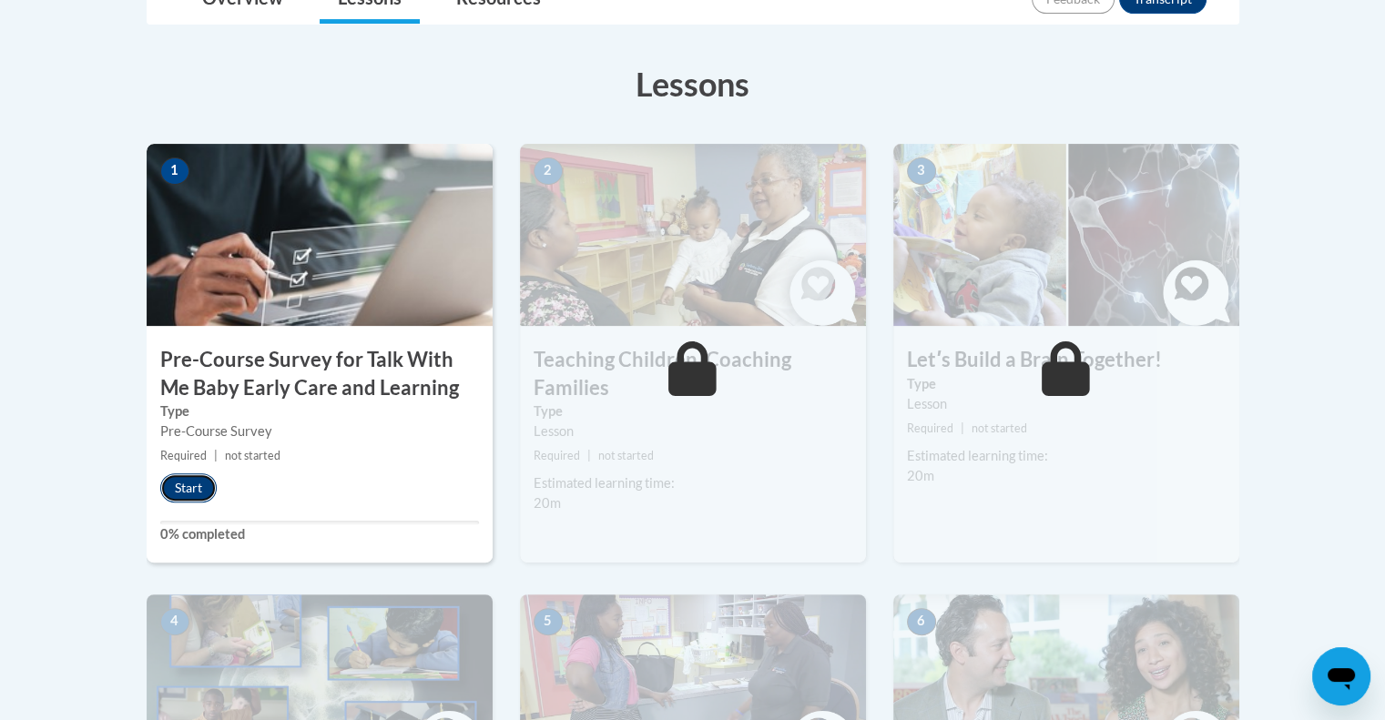
click at [177, 497] on button "Start" at bounding box center [188, 488] width 56 height 29
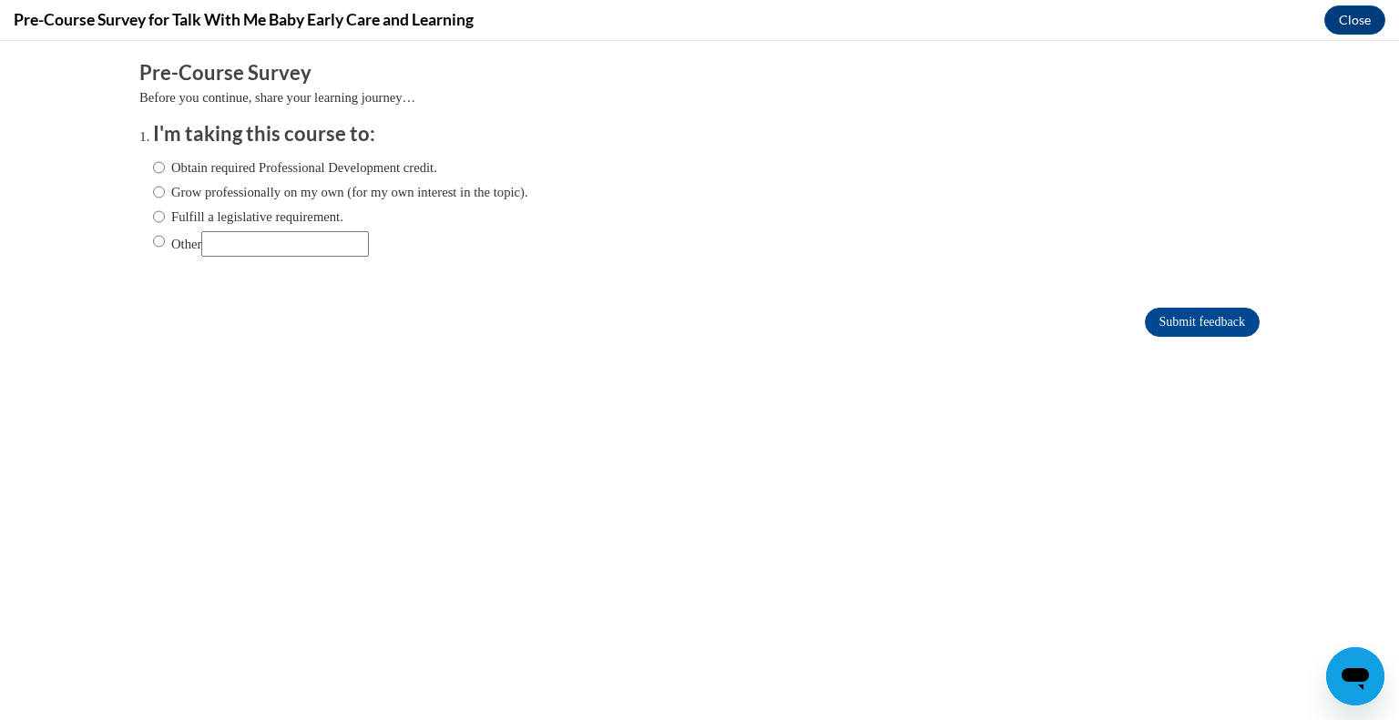
scroll to position [0, 0]
click at [244, 186] on label "Grow professionally on my own (for my own interest in the topic)." at bounding box center [340, 192] width 375 height 20
click at [165, 186] on input "Grow professionally on my own (for my own interest in the topic)." at bounding box center [159, 192] width 12 height 20
radio input "true"
click at [1227, 314] on input "Submit feedback" at bounding box center [1202, 322] width 115 height 29
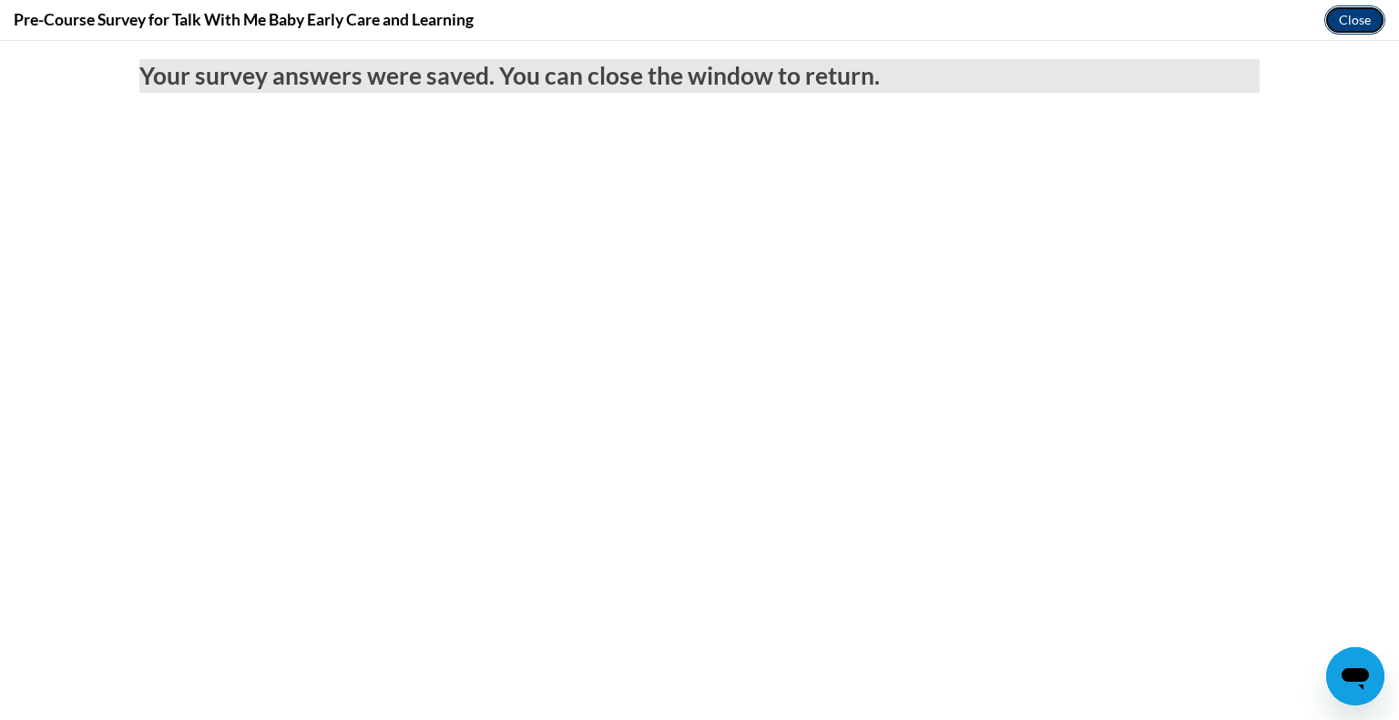
click at [1356, 19] on button "Close" at bounding box center [1354, 19] width 61 height 29
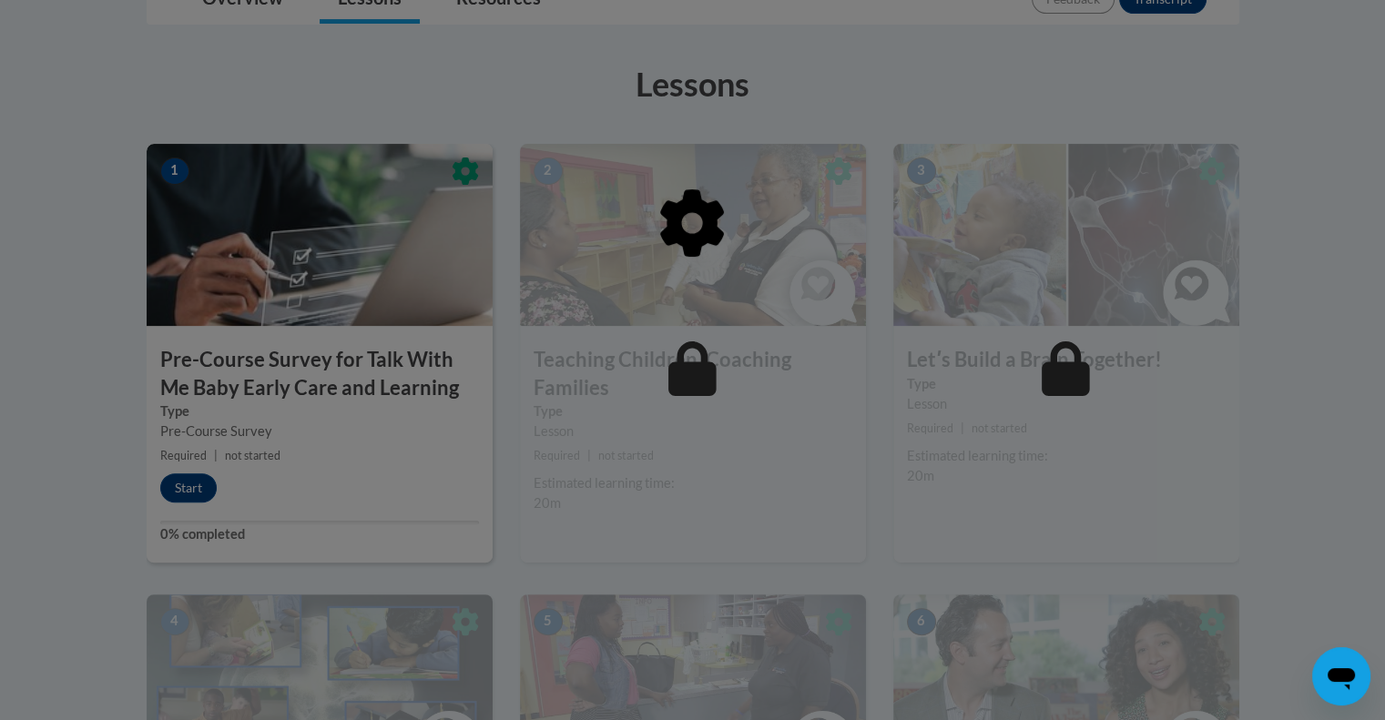
drag, startPoint x: 1356, startPoint y: 19, endPoint x: 842, endPoint y: 366, distance: 620.7
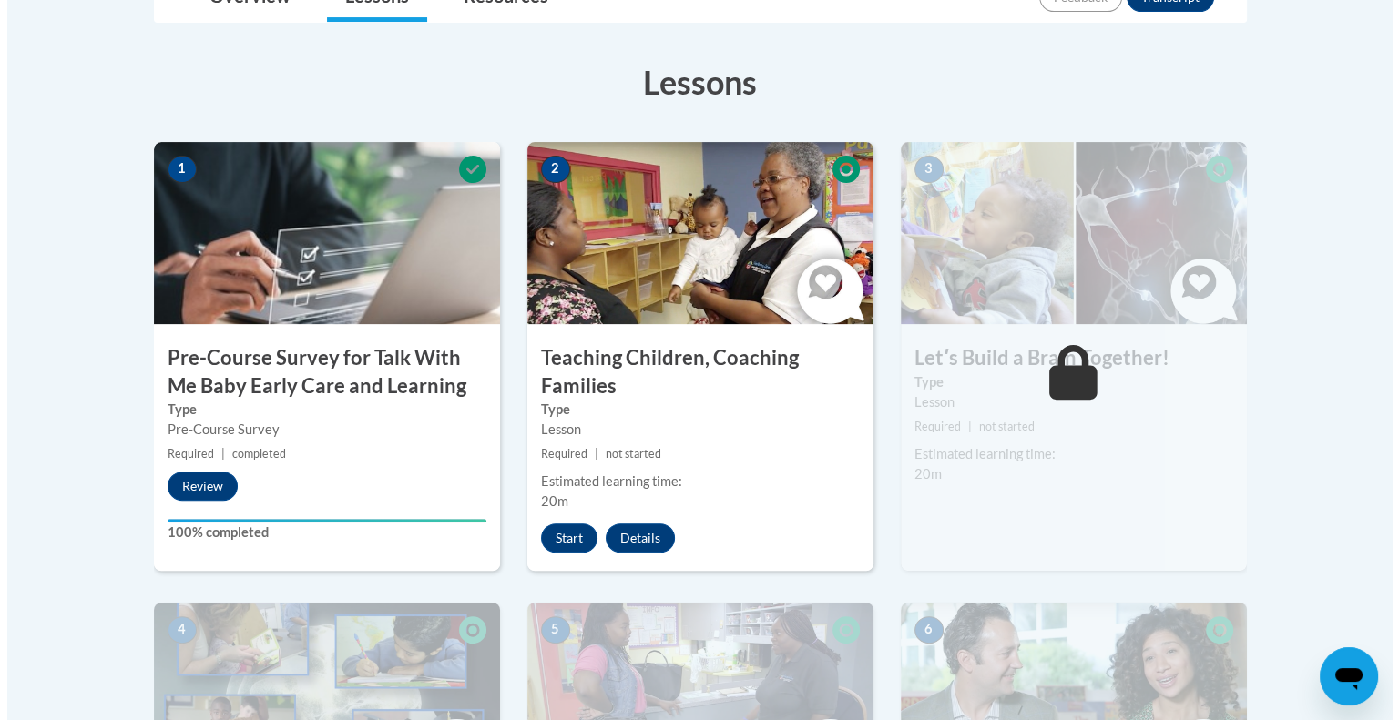
scroll to position [470, 0]
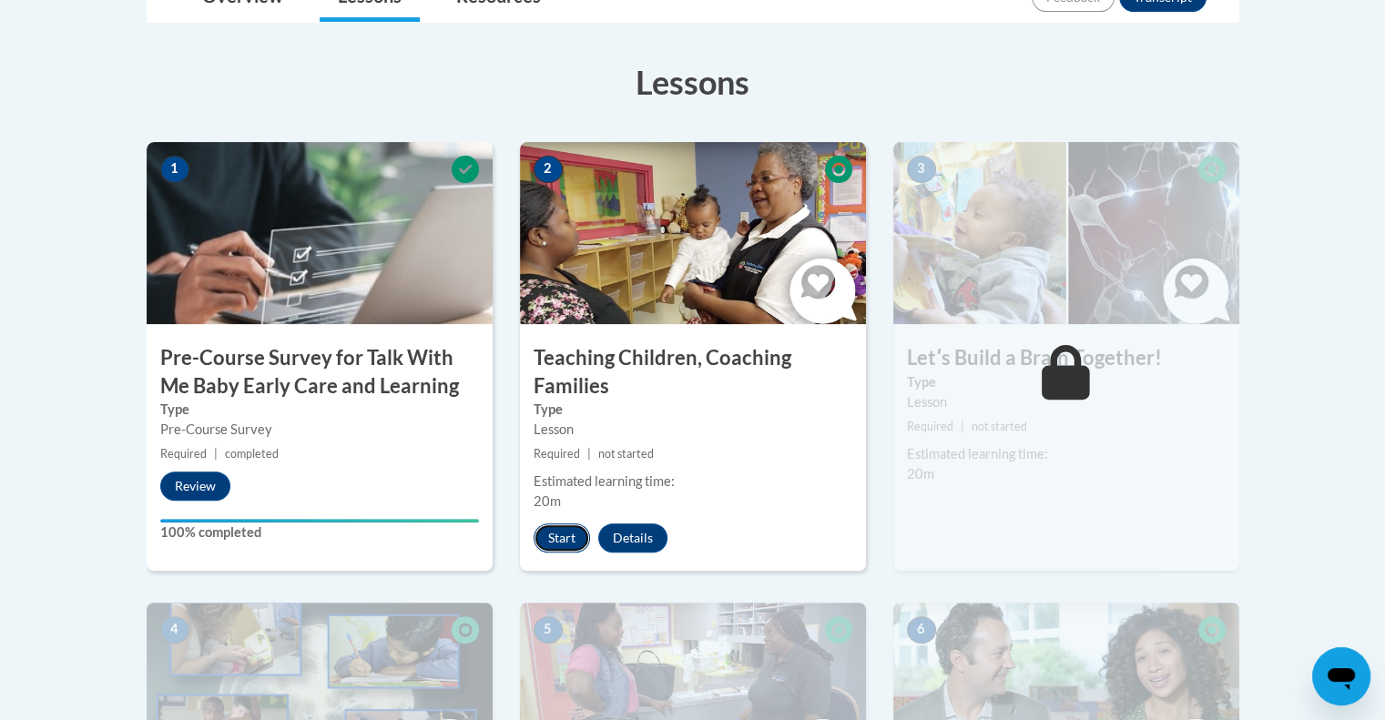
click at [563, 524] on button "Start" at bounding box center [562, 538] width 56 height 29
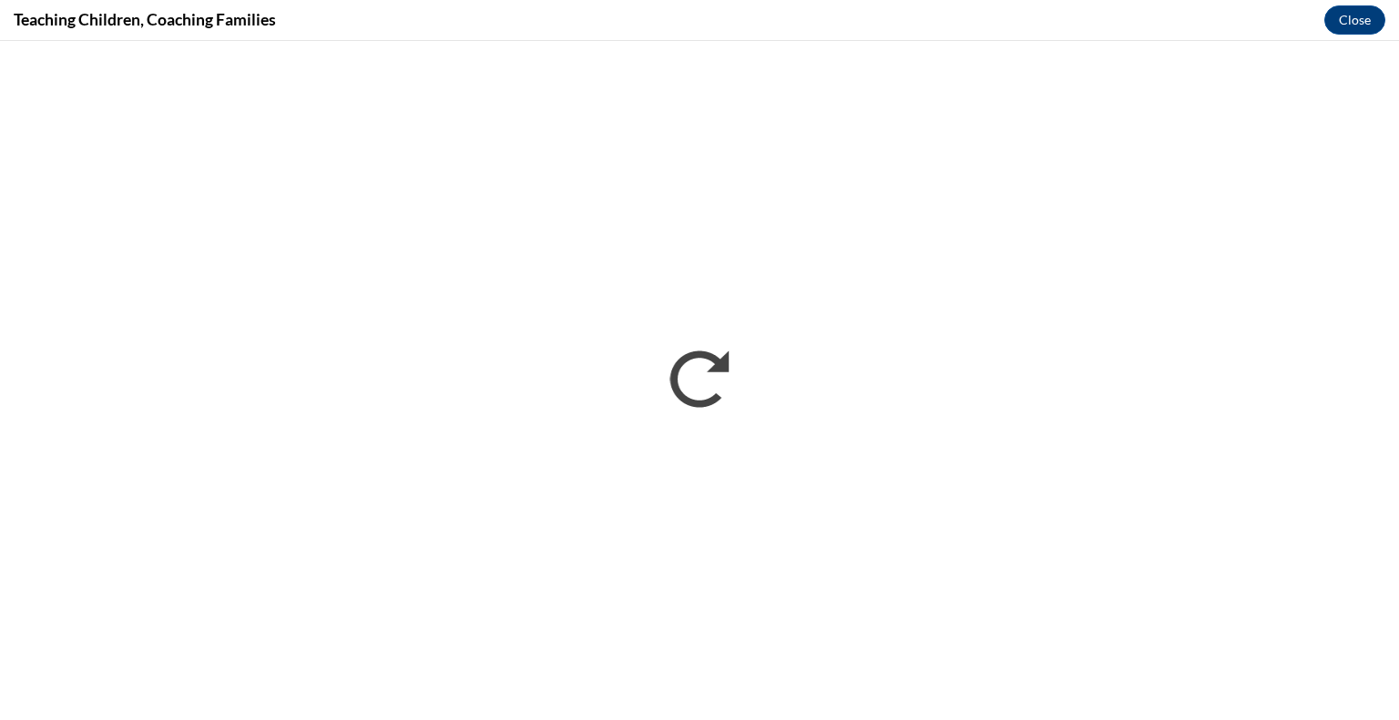
scroll to position [0, 0]
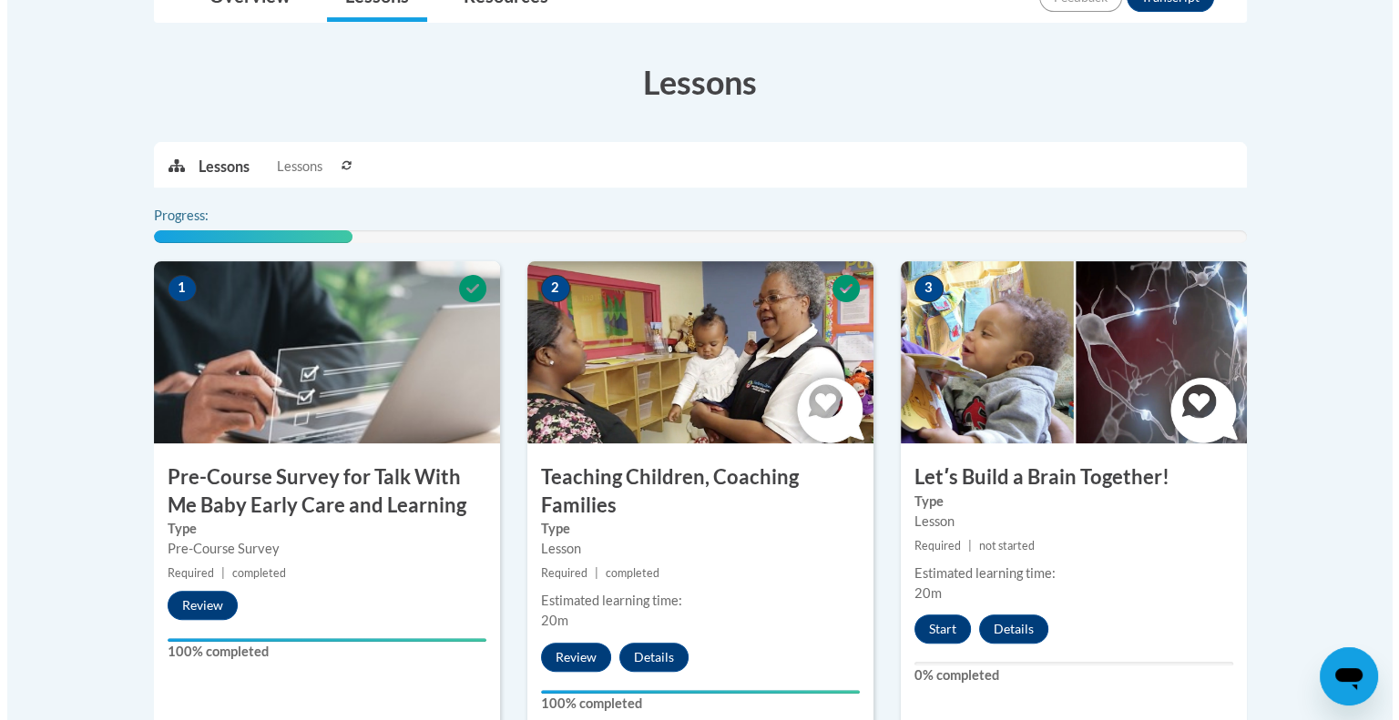
scroll to position [561, 0]
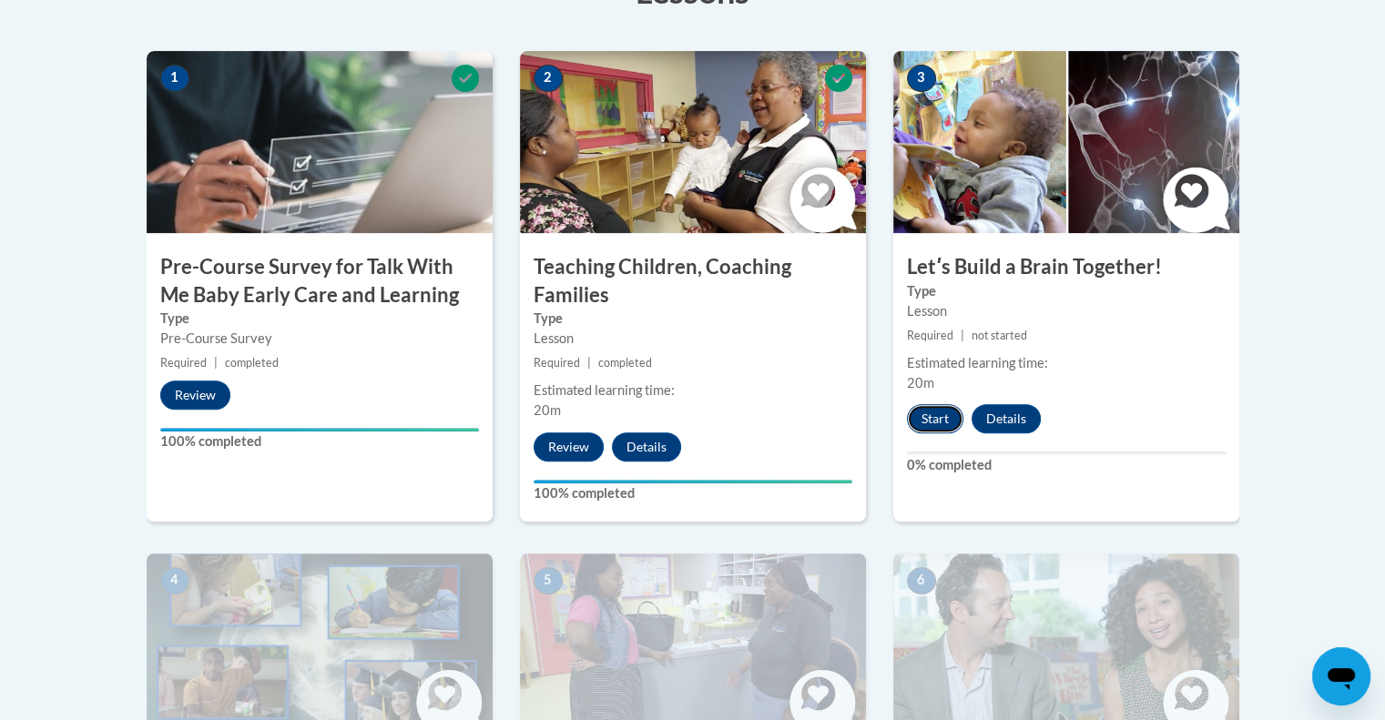
click at [940, 424] on button "Start" at bounding box center [935, 418] width 56 height 29
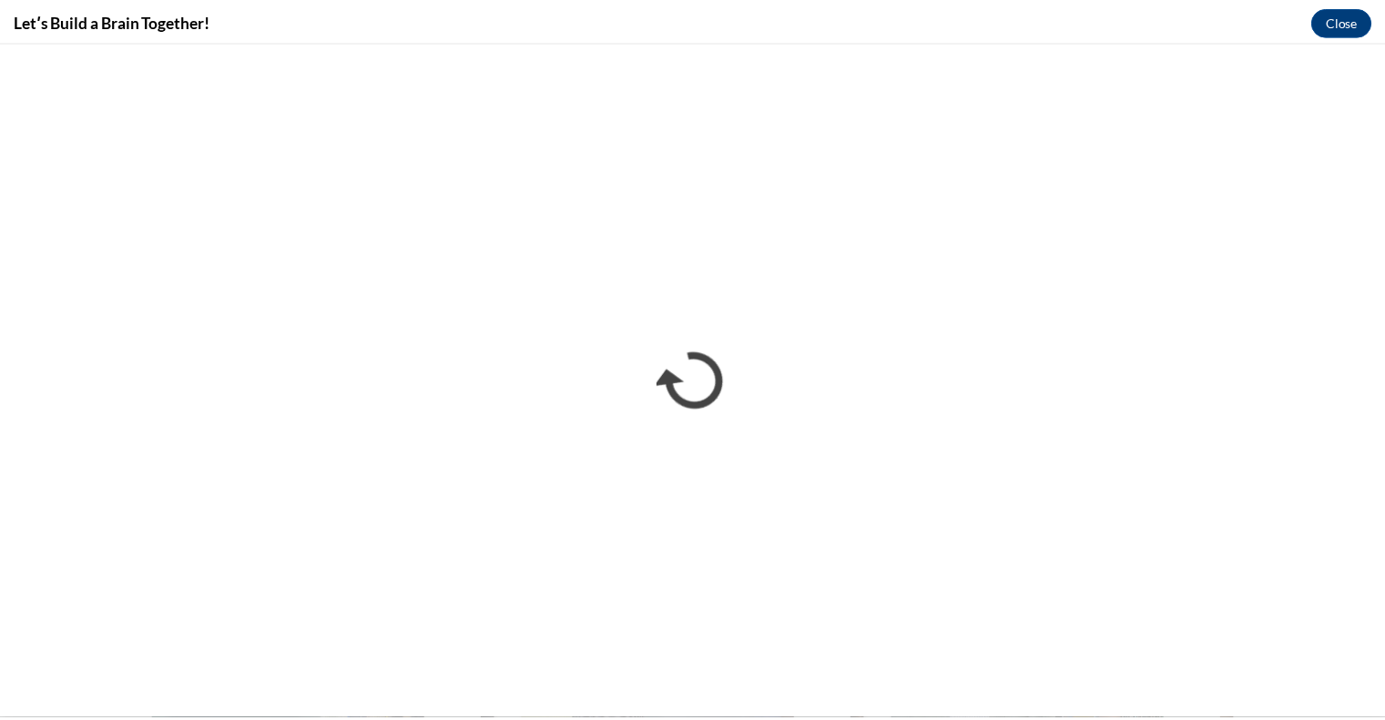
scroll to position [0, 0]
